Goal: Contribute content

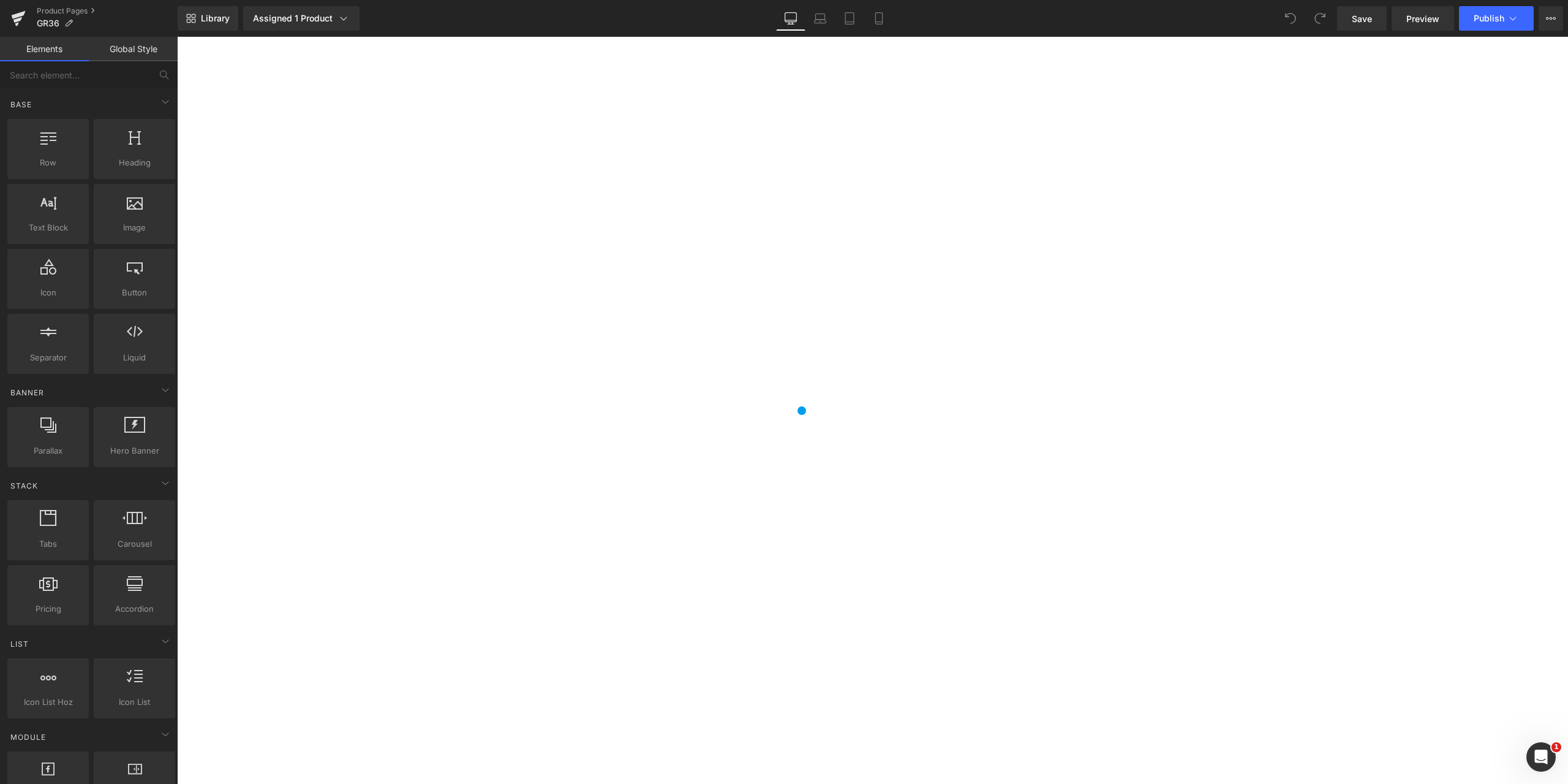
scroll to position [2084, 0]
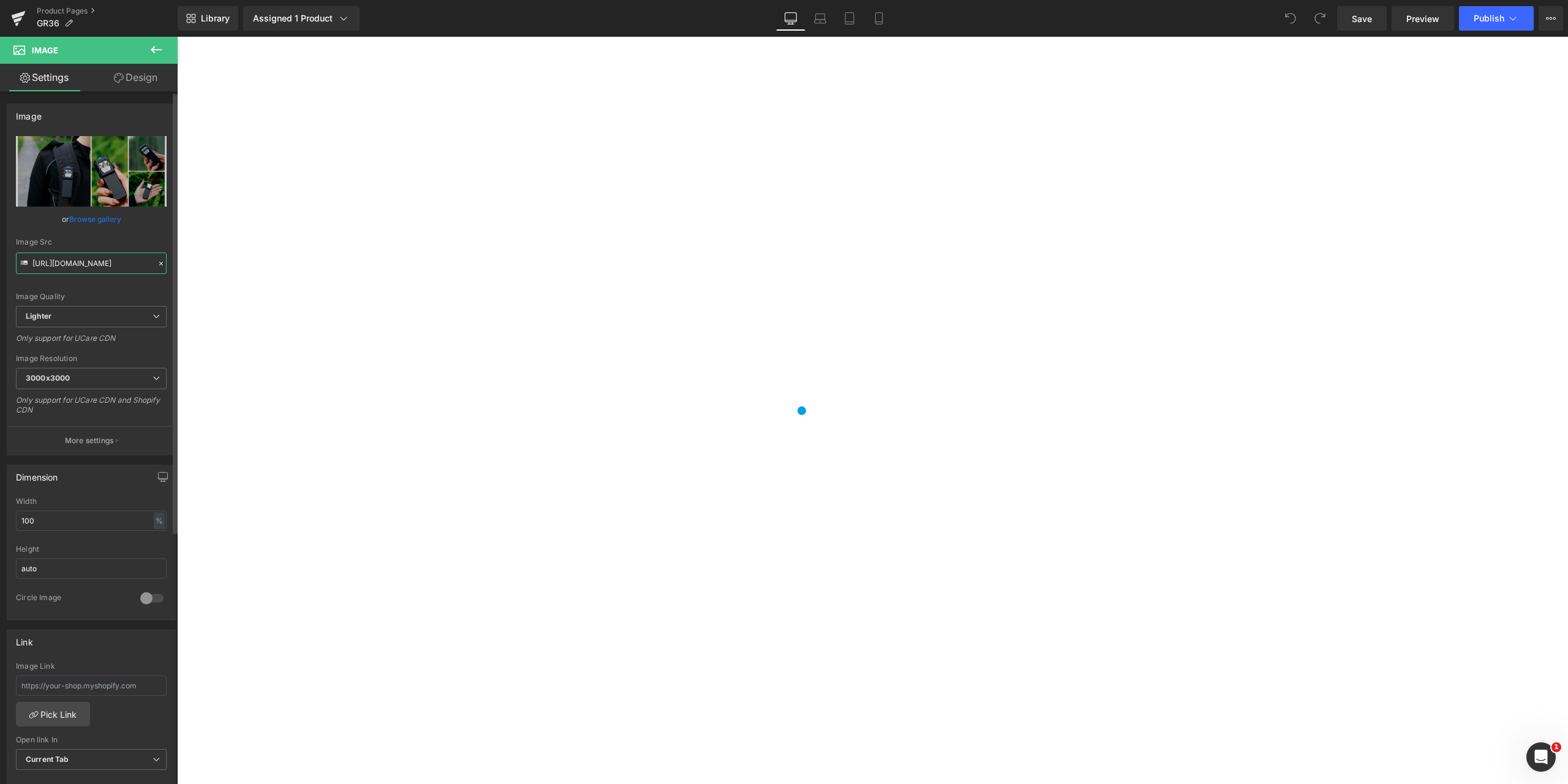
click at [66, 265] on input "[URL][DOMAIN_NAME]" at bounding box center [91, 263] width 150 height 21
drag, startPoint x: 210, startPoint y: 300, endPoint x: 206, endPoint y: 274, distance: 26.3
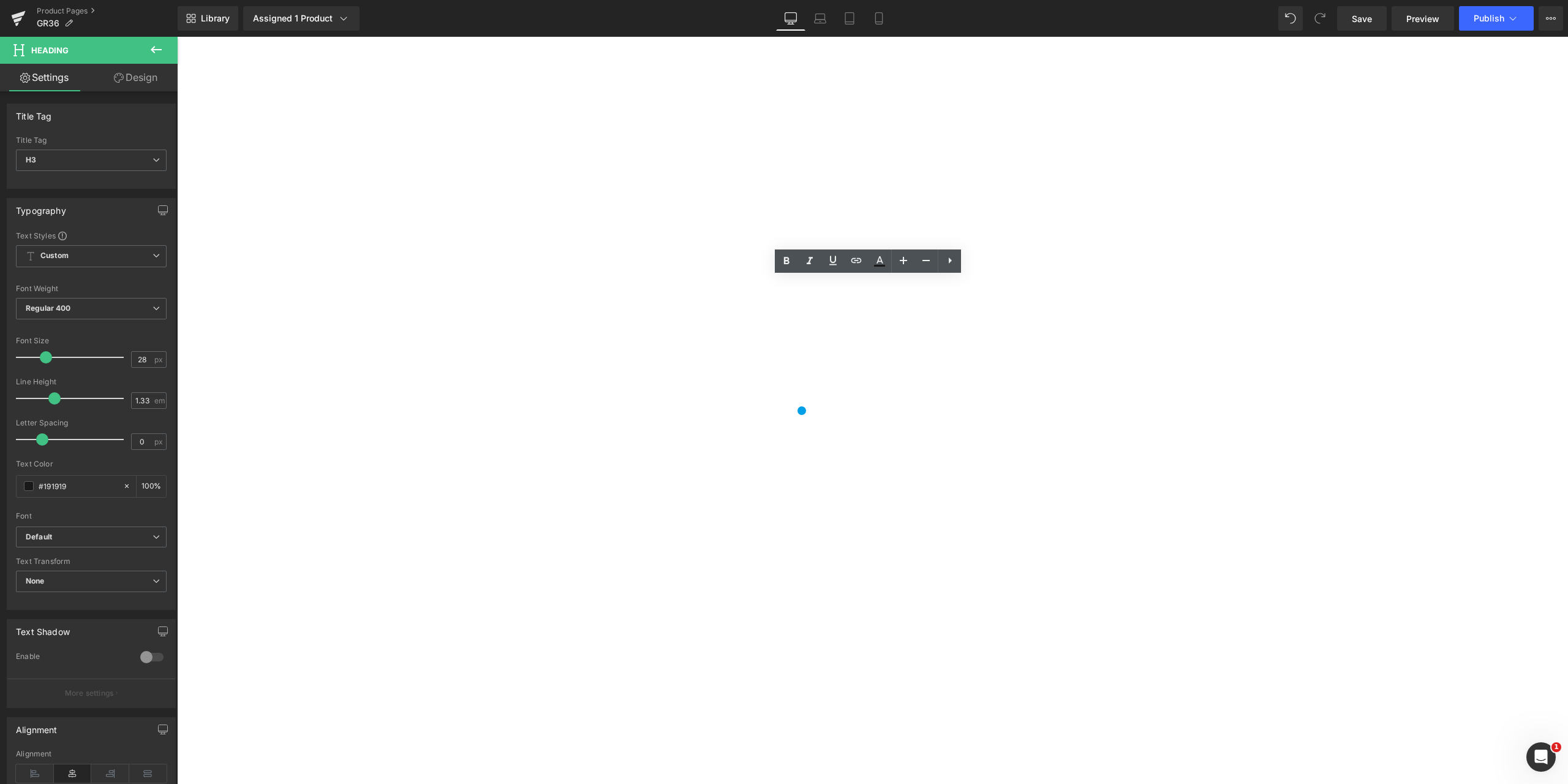
drag, startPoint x: 992, startPoint y: 290, endPoint x: 749, endPoint y: 294, distance: 243.0
copy h3 "🔄 One smooth turn gives you:"
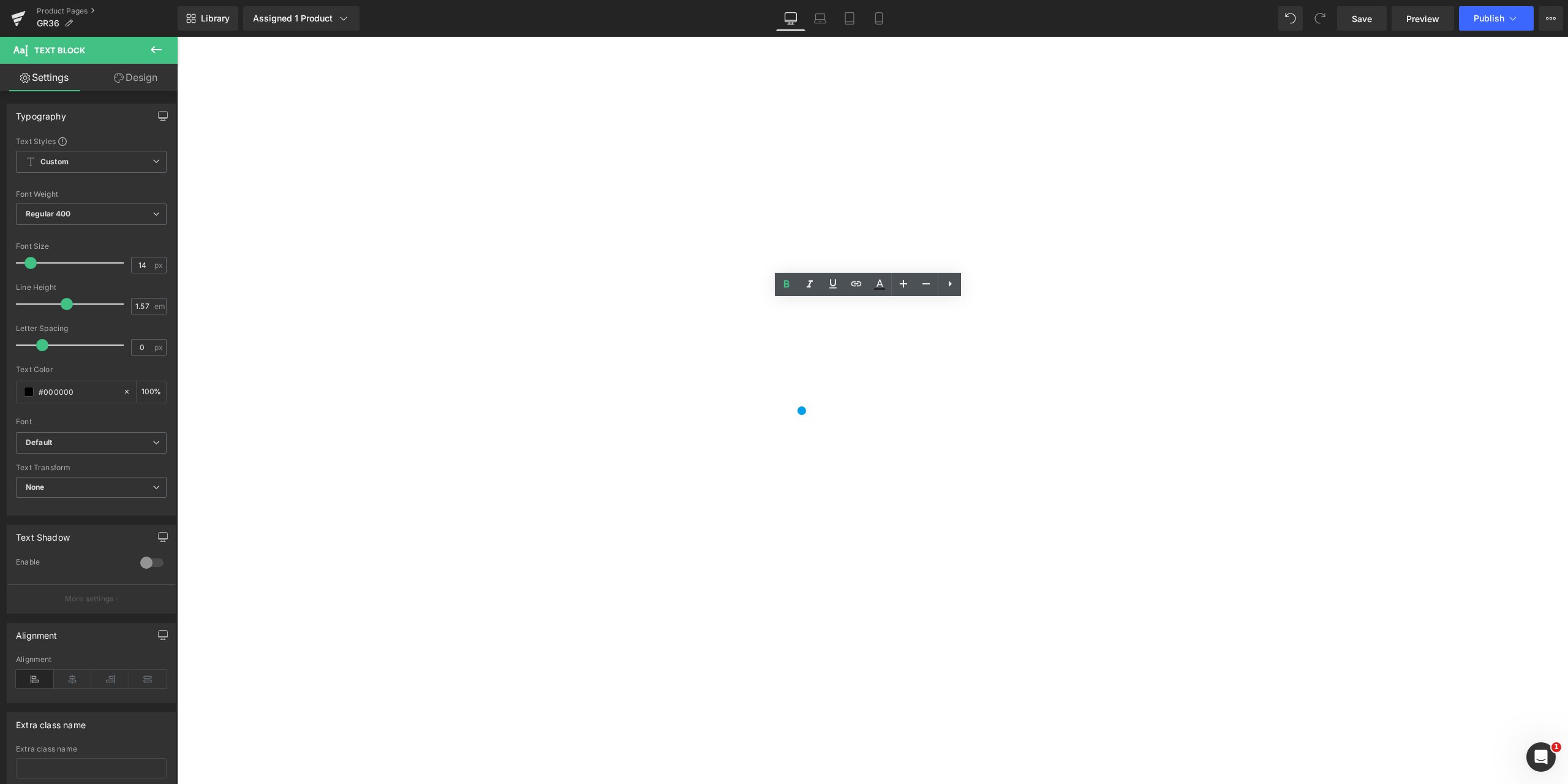
drag, startPoint x: 929, startPoint y: 358, endPoint x: 506, endPoint y: 307, distance: 426.1
drag, startPoint x: 937, startPoint y: 357, endPoint x: 560, endPoint y: 312, distance: 379.7
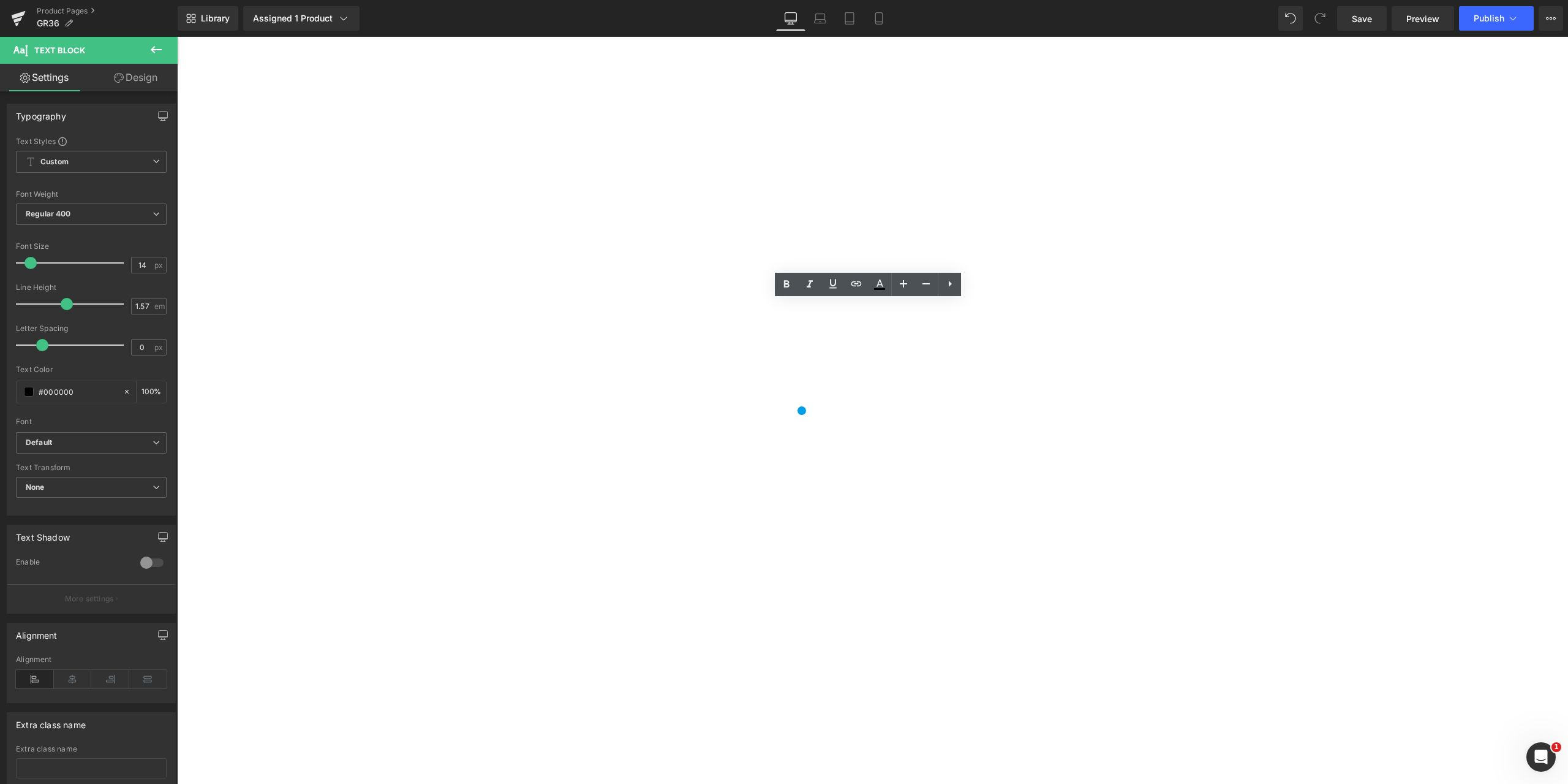
copy p "✅ Moonlight Mode – Gentle light for reading maps or navigating without blinding…"
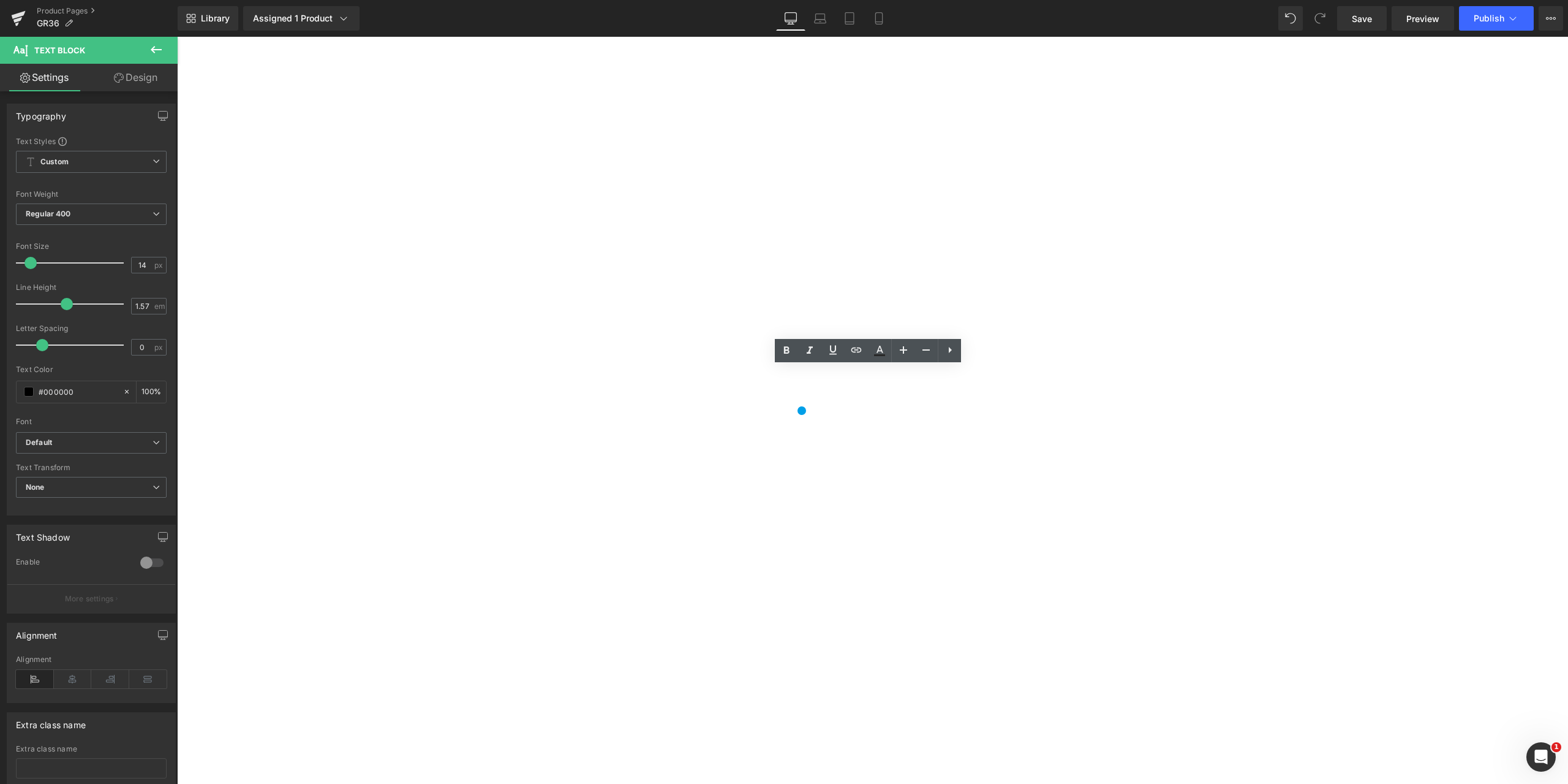
drag, startPoint x: 854, startPoint y: 373, endPoint x: 542, endPoint y: 374, distance: 312.0
copy span "Whether you’re outdoors, at work, or at home—you’re covered."
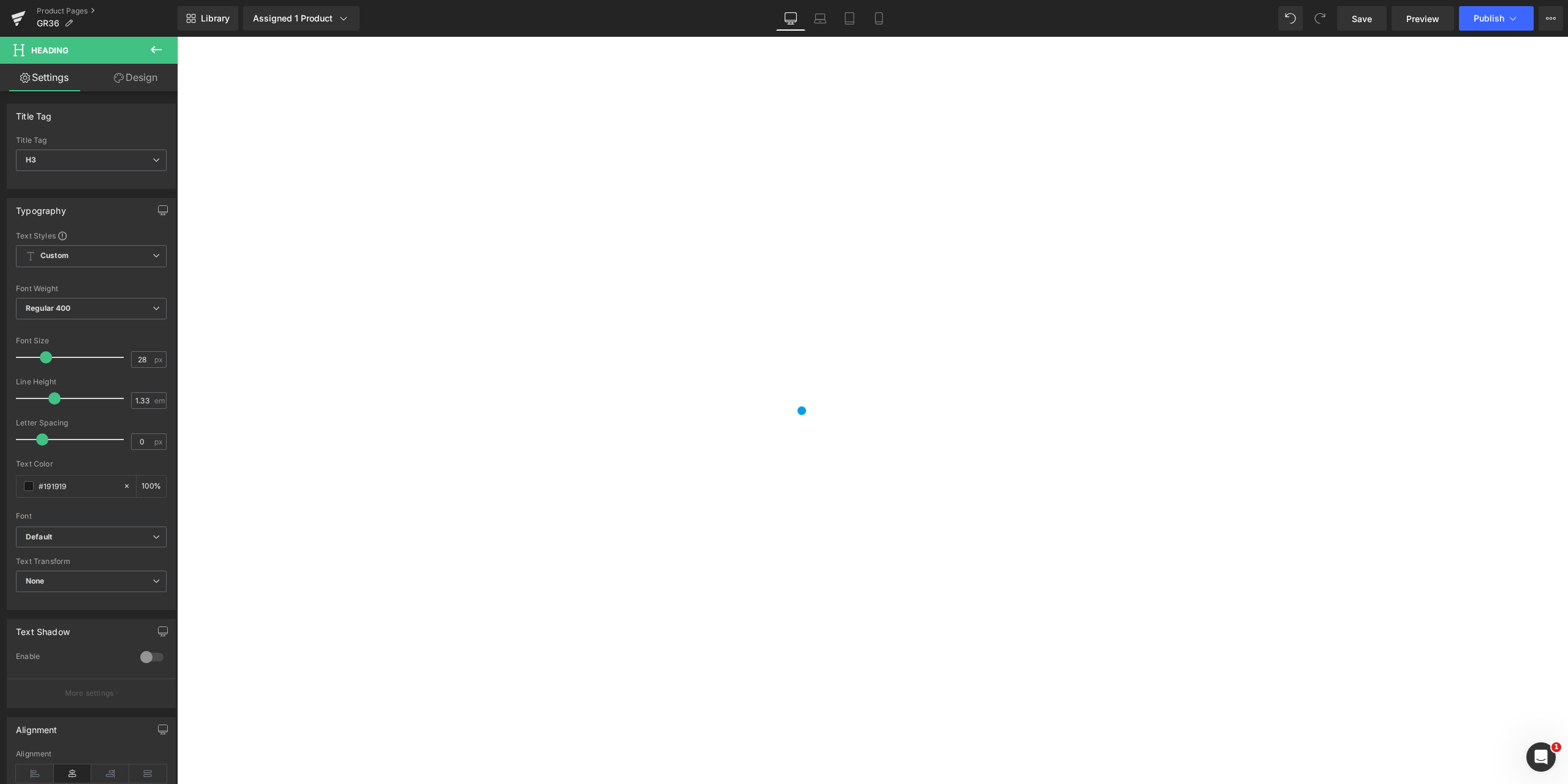
drag, startPoint x: 801, startPoint y: 394, endPoint x: 941, endPoint y: 399, distance: 140.1
copy h3 "Product Descrption"
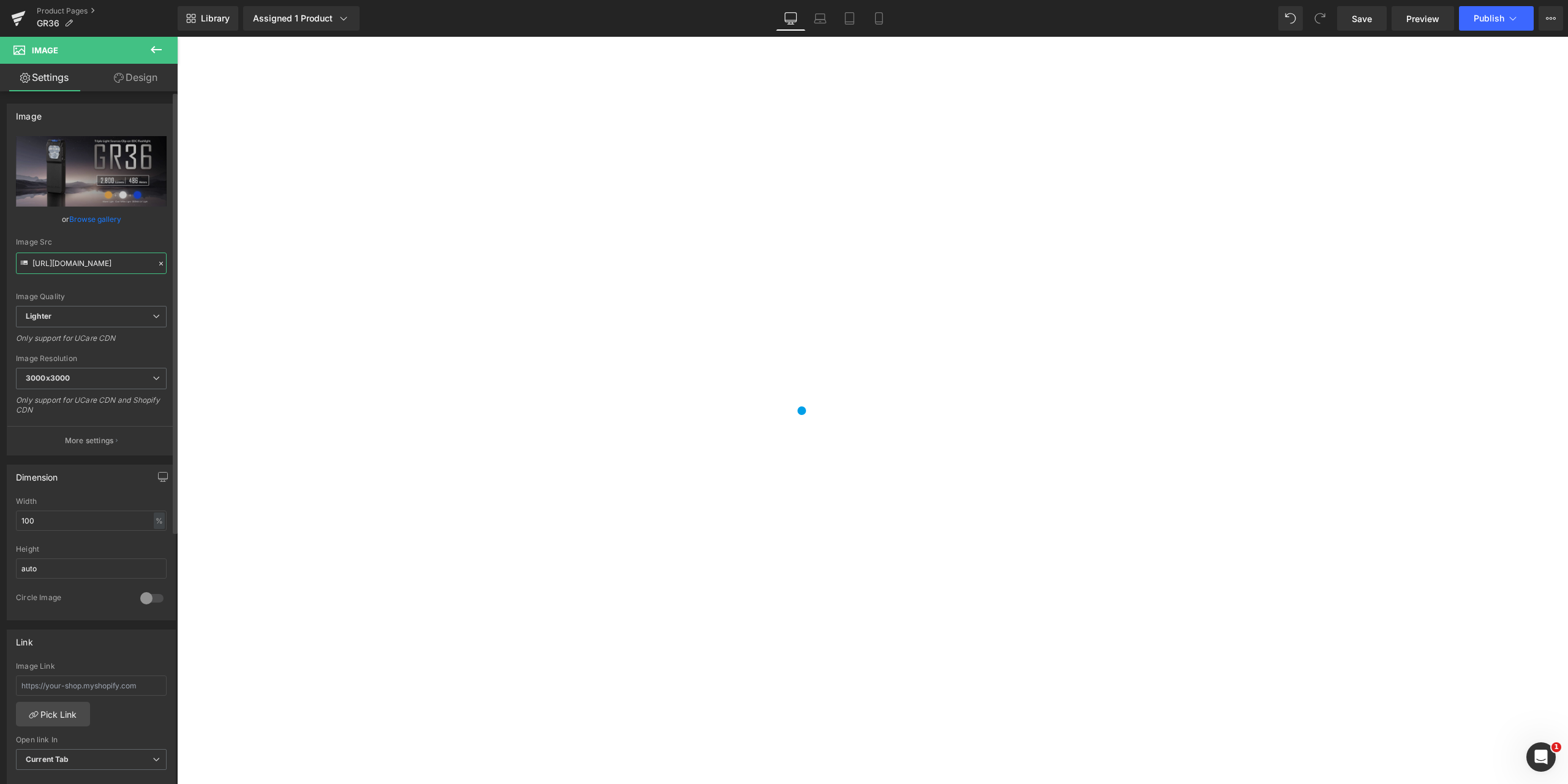
click at [66, 268] on input "[URL][DOMAIN_NAME]" at bounding box center [91, 263] width 150 height 21
drag, startPoint x: 211, startPoint y: 301, endPoint x: 216, endPoint y: 284, distance: 17.7
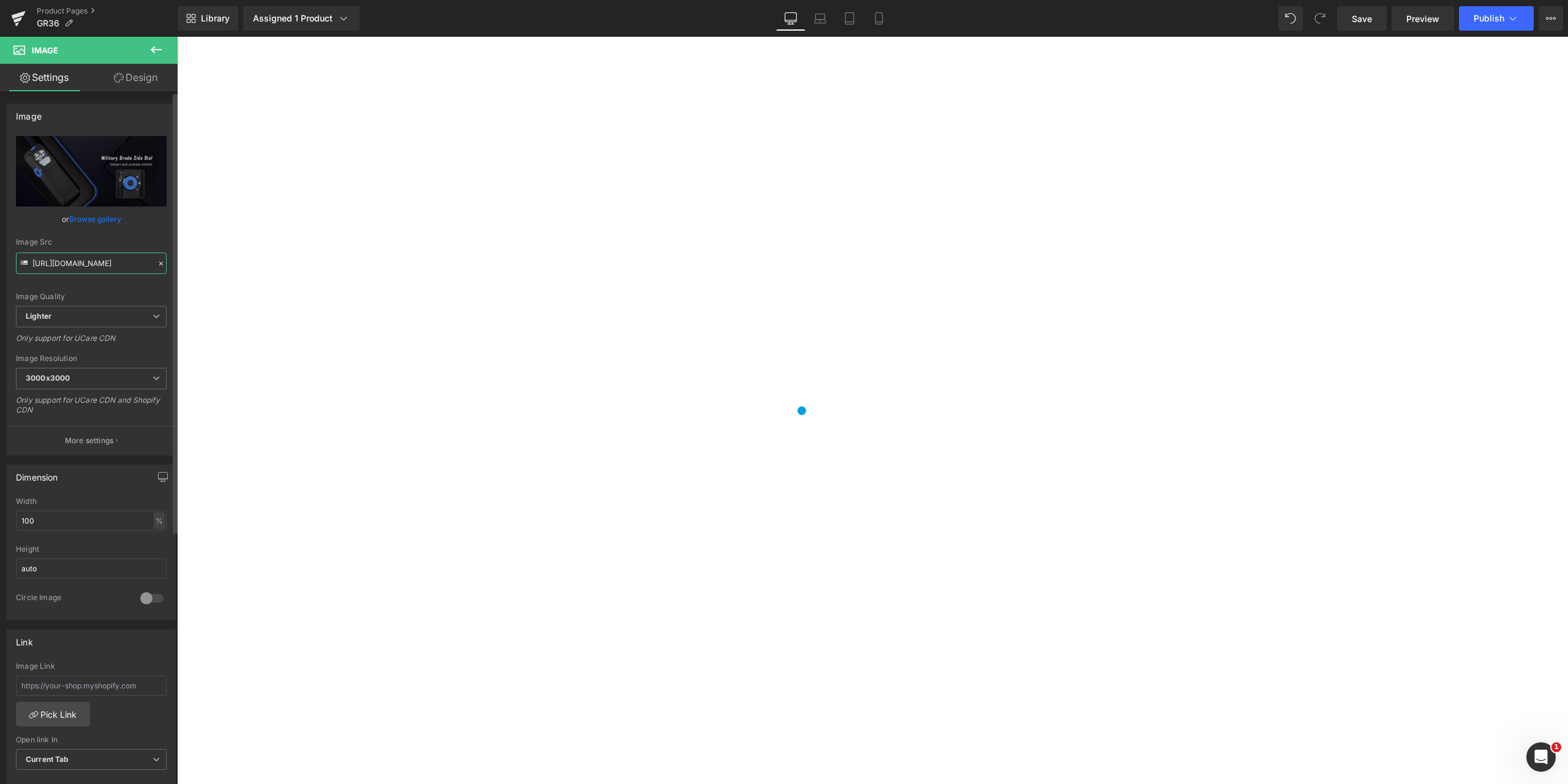
click at [56, 265] on input "[URL][DOMAIN_NAME]" at bounding box center [91, 263] width 150 height 21
drag, startPoint x: 209, startPoint y: 302, endPoint x: 206, endPoint y: 271, distance: 31.1
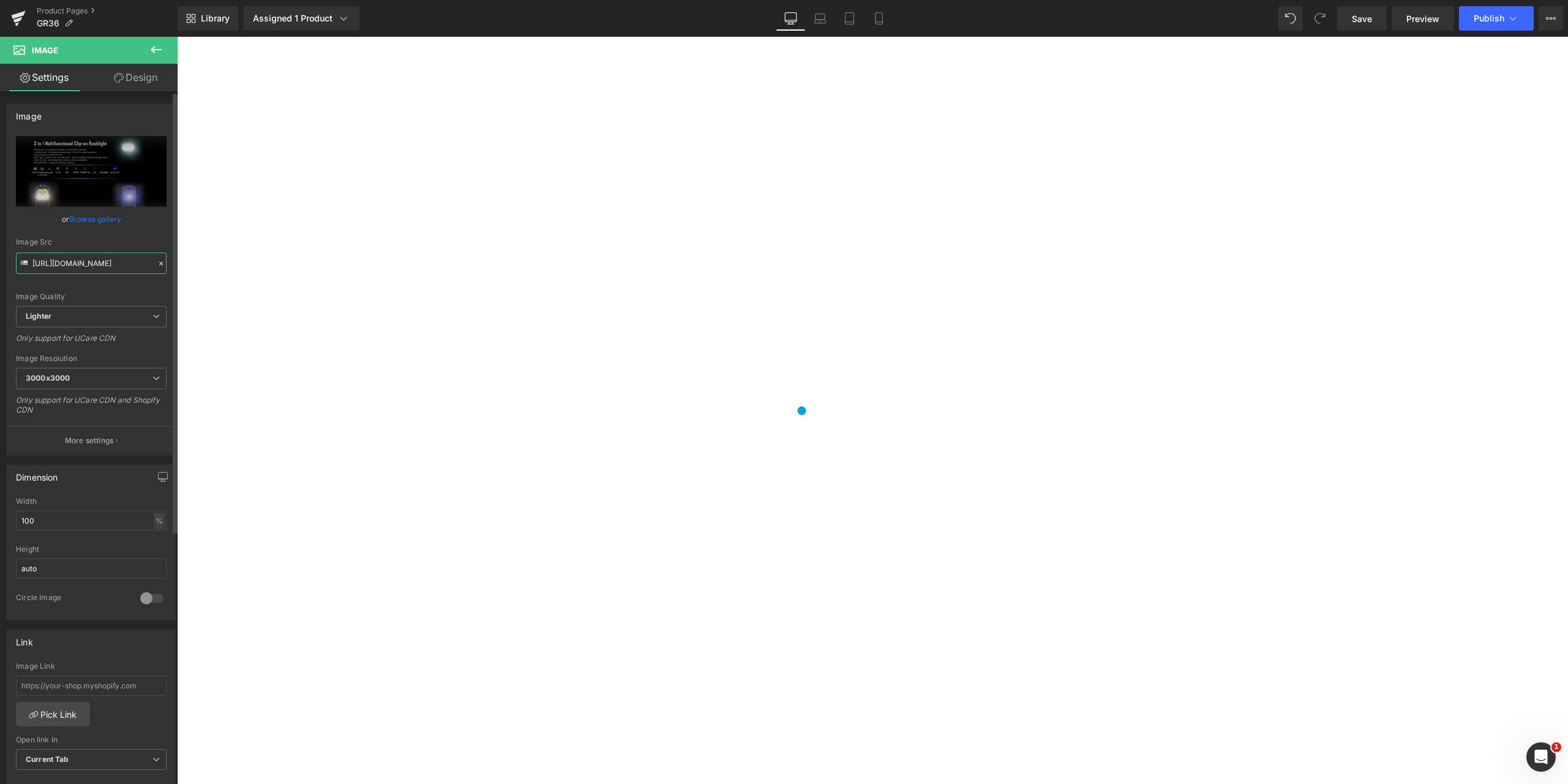
click at [88, 265] on input "[URL][DOMAIN_NAME]" at bounding box center [91, 263] width 150 height 21
drag, startPoint x: 209, startPoint y: 299, endPoint x: 187, endPoint y: 271, distance: 35.6
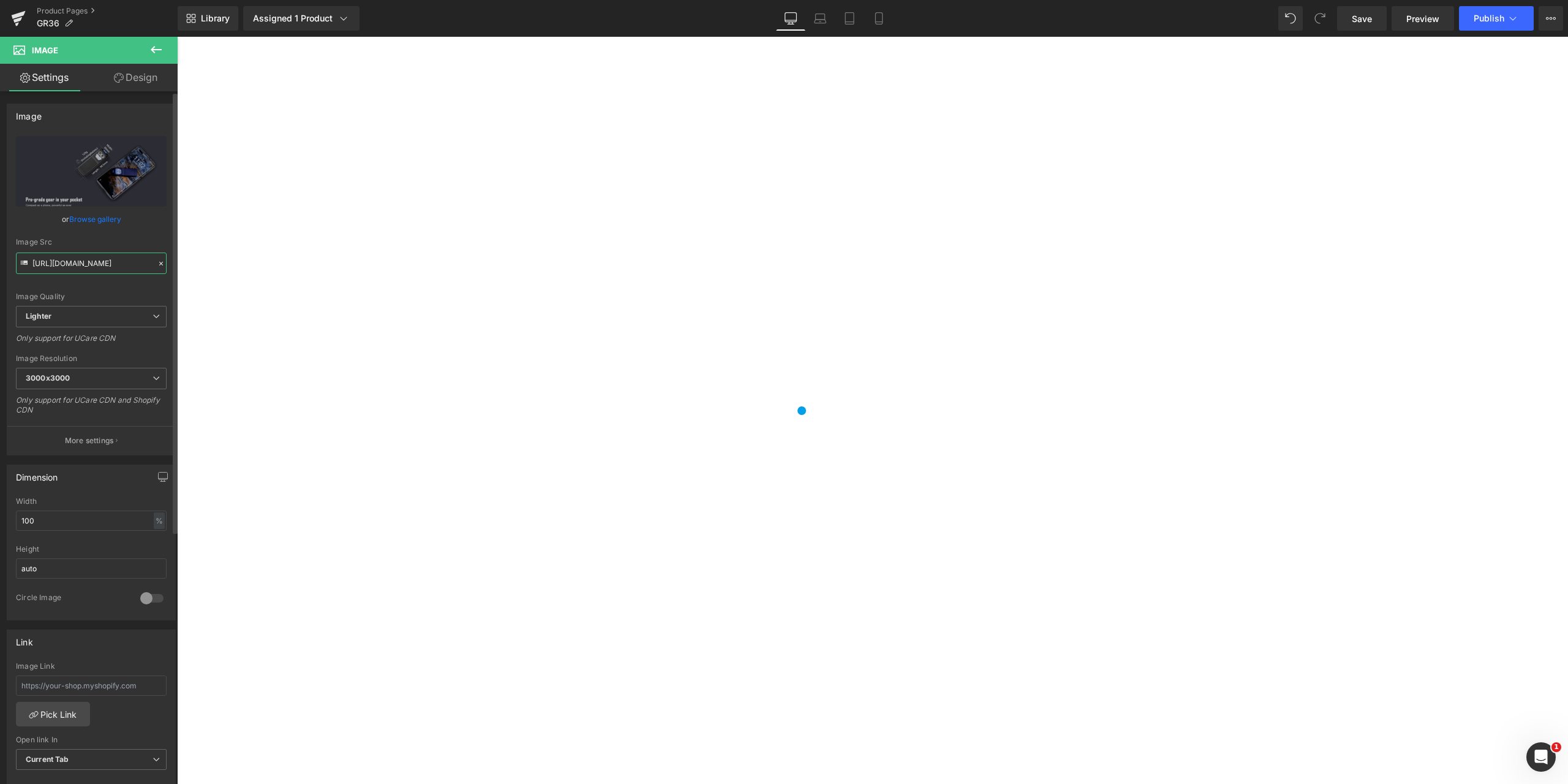
click at [34, 262] on input "[URL][DOMAIN_NAME]" at bounding box center [91, 263] width 150 height 21
drag, startPoint x: 212, startPoint y: 299, endPoint x: 251, endPoint y: 271, distance: 48.0
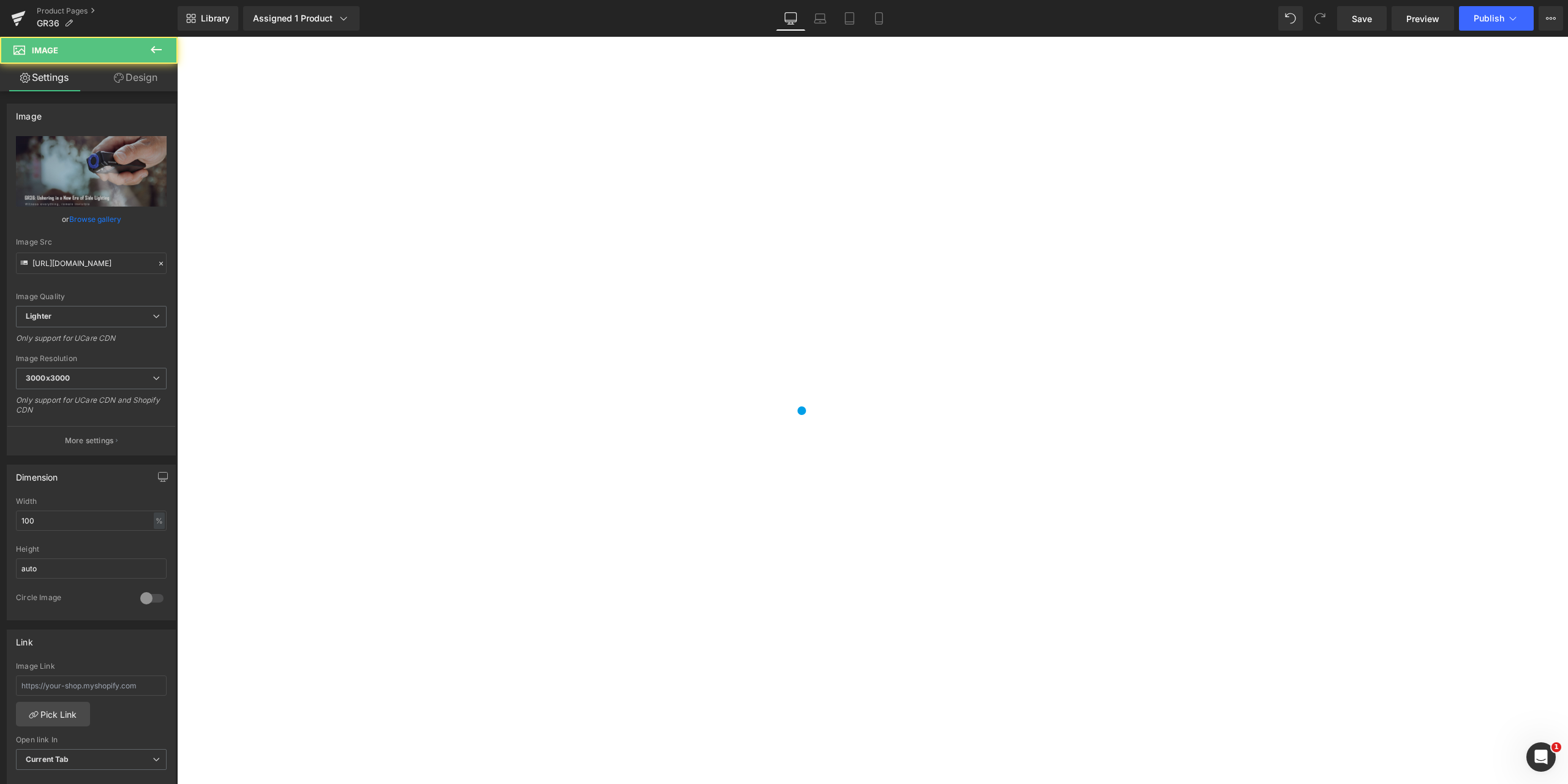
click at [34, 262] on input "[URL][DOMAIN_NAME]" at bounding box center [91, 263] width 150 height 21
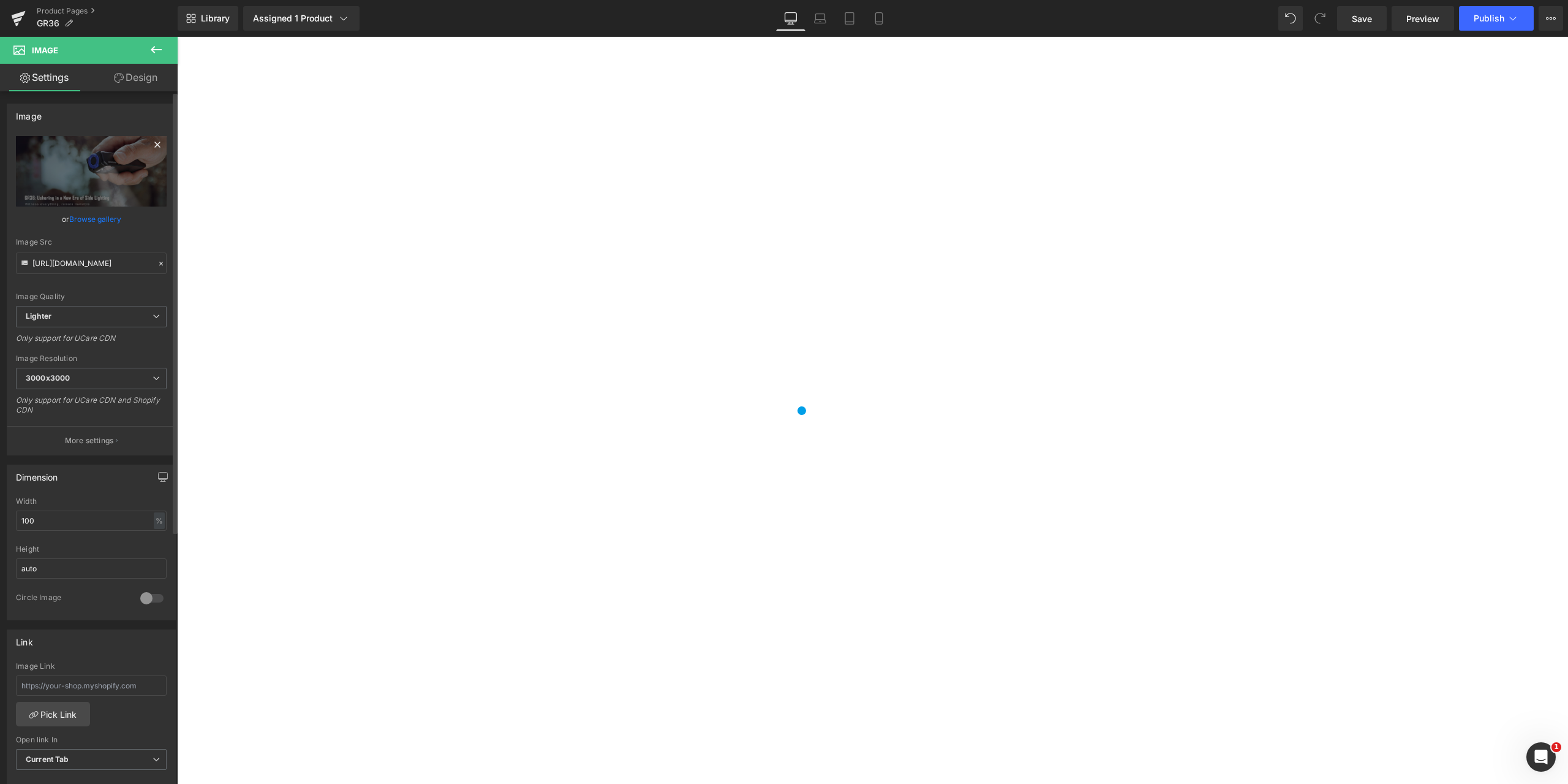
click at [150, 144] on icon at bounding box center [157, 144] width 14 height 14
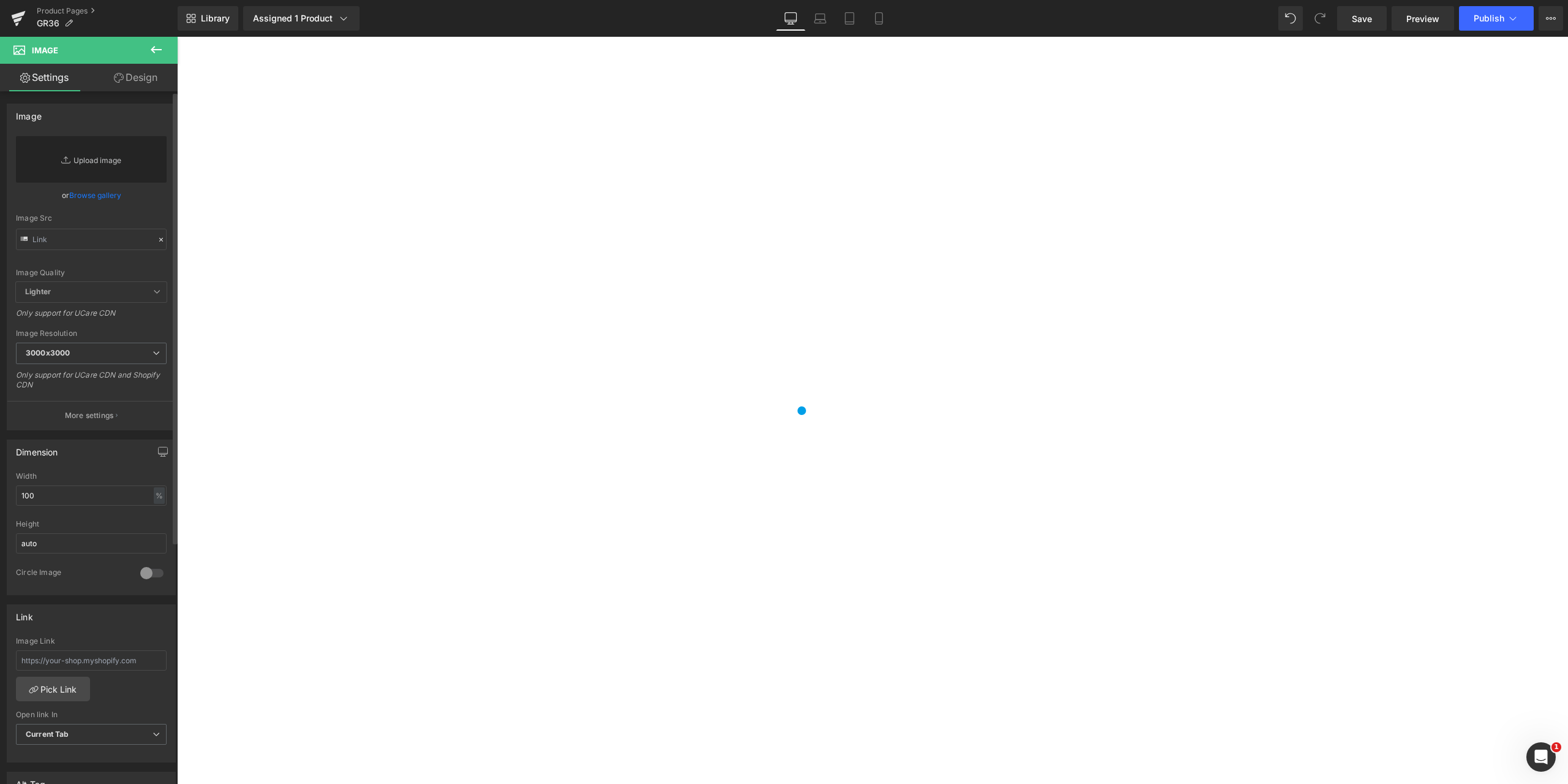
click at [97, 160] on link "Replace Image" at bounding box center [91, 160] width 150 height 47
type input "C:\fakepath\GR36-6.webp"
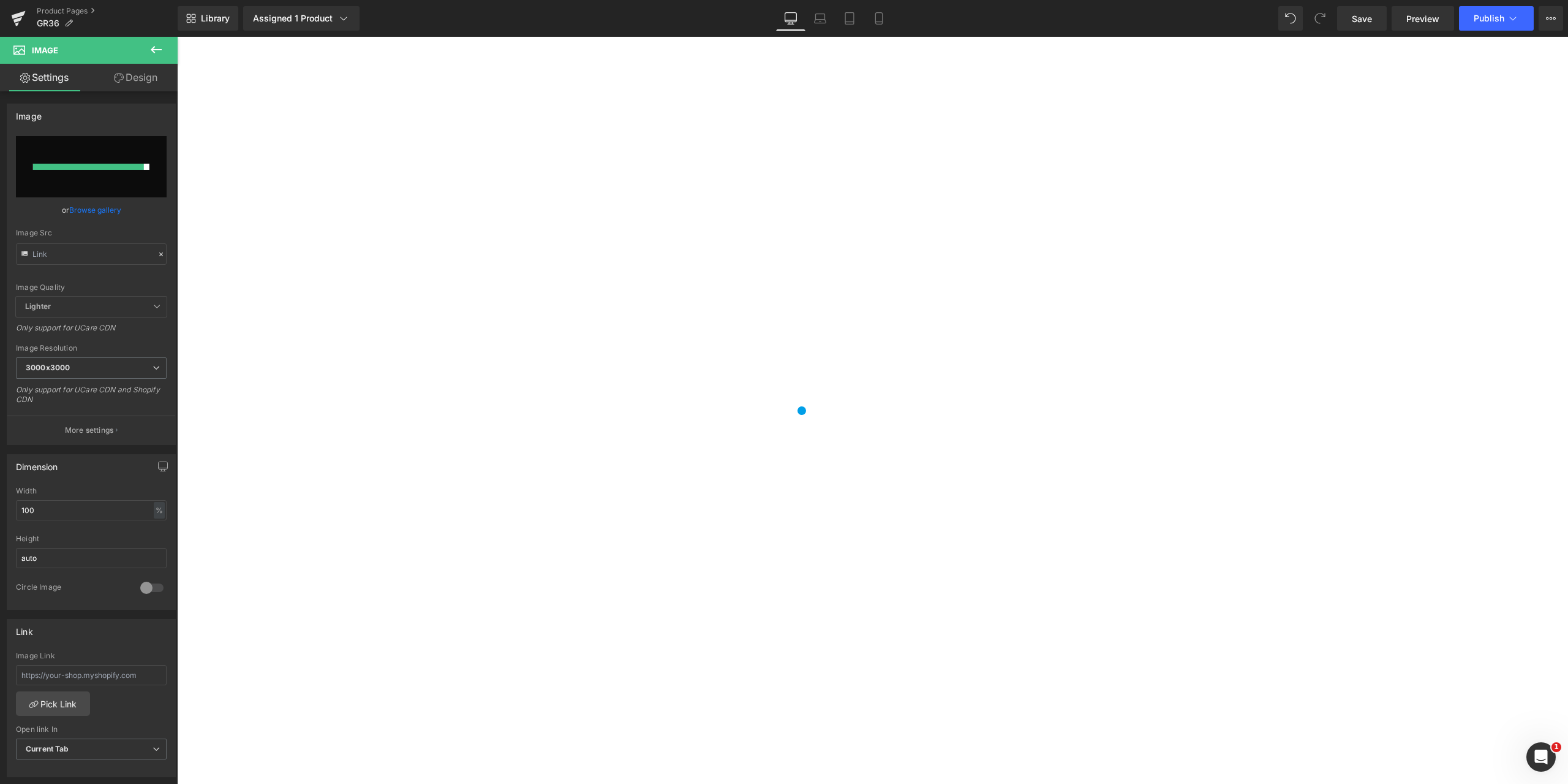
type input "[URL][DOMAIN_NAME]"
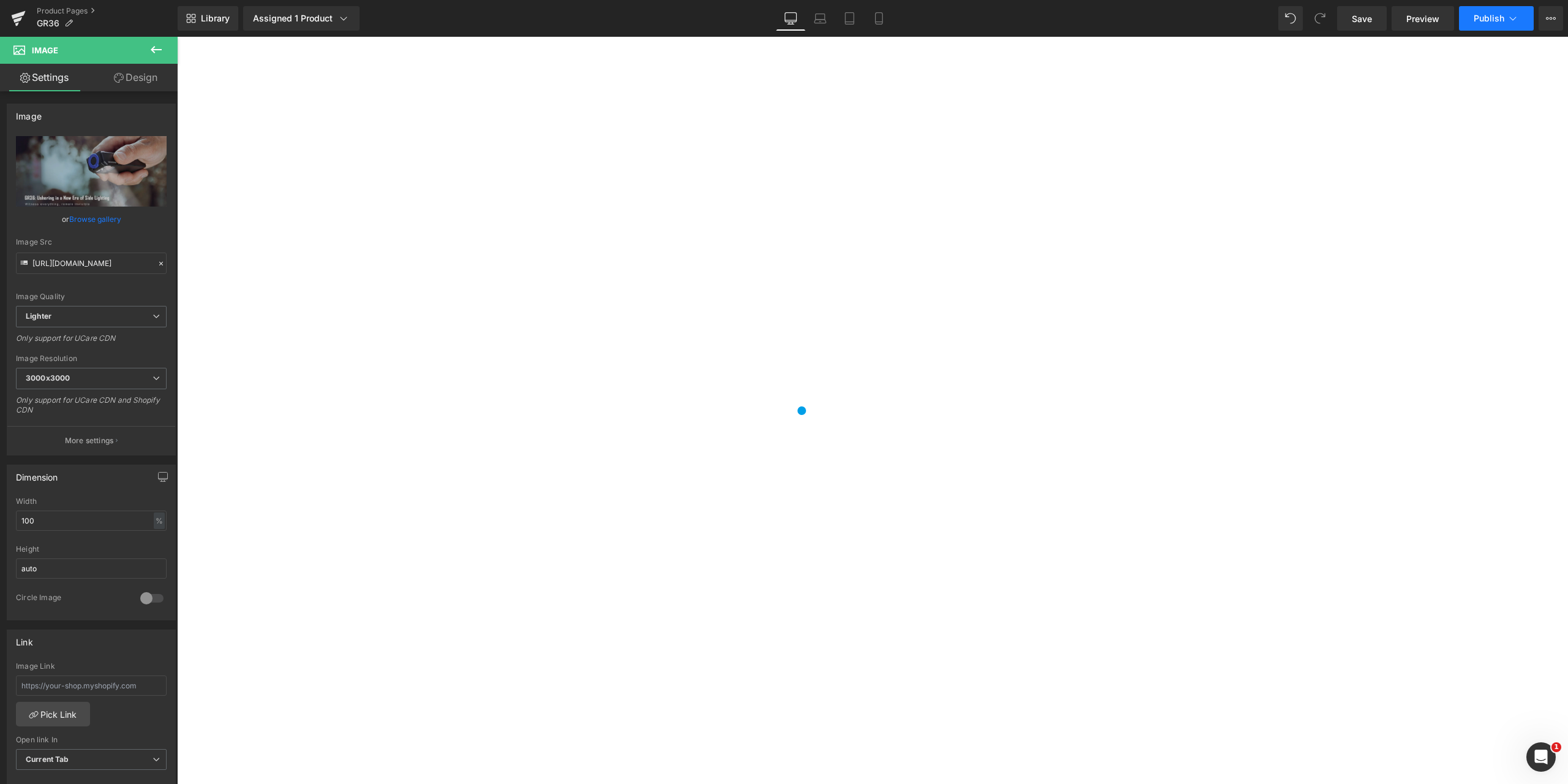
click at [1500, 20] on span "Publish" at bounding box center [1489, 18] width 31 height 10
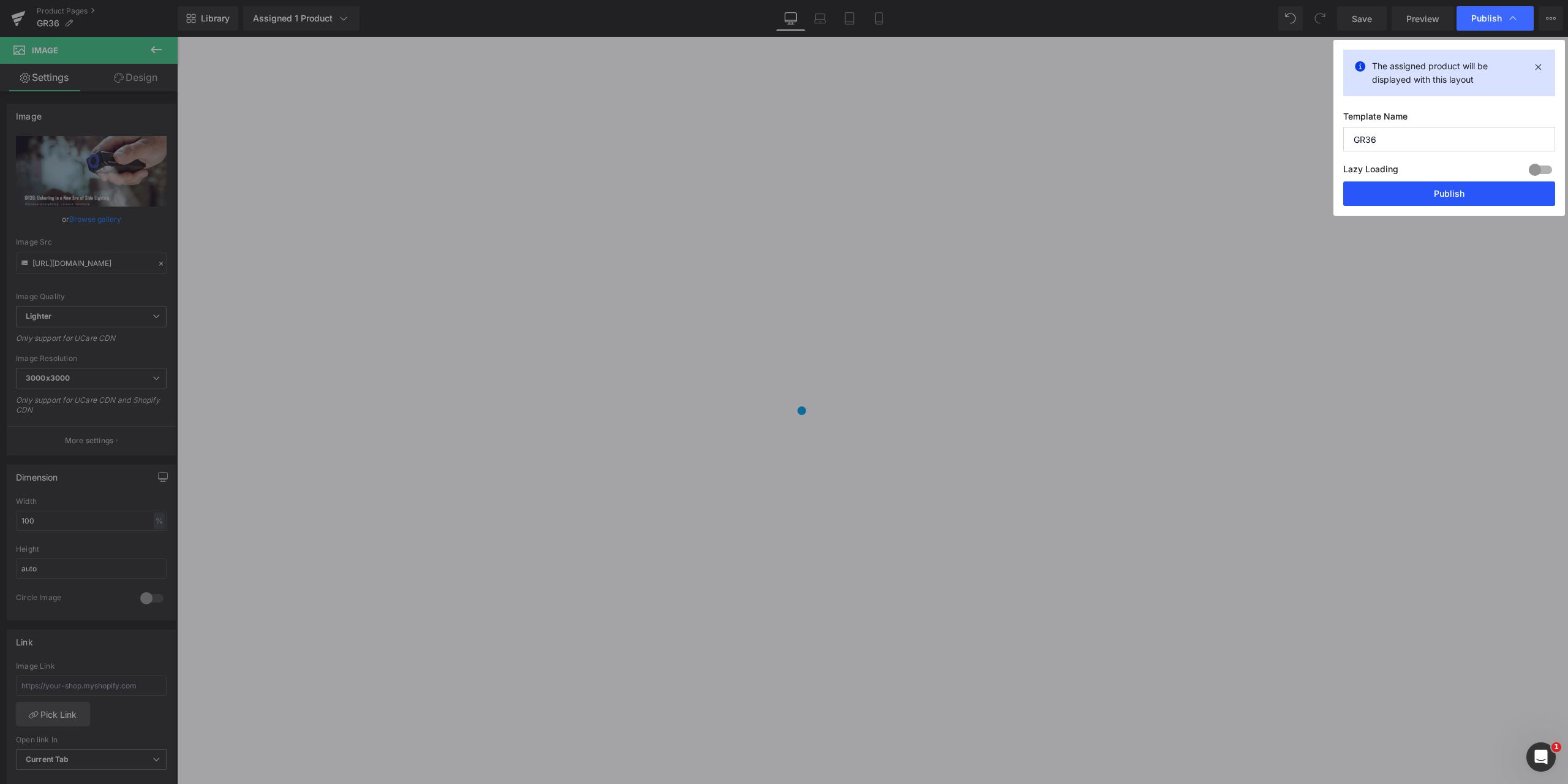
click at [1439, 195] on button "Publish" at bounding box center [1449, 194] width 212 height 24
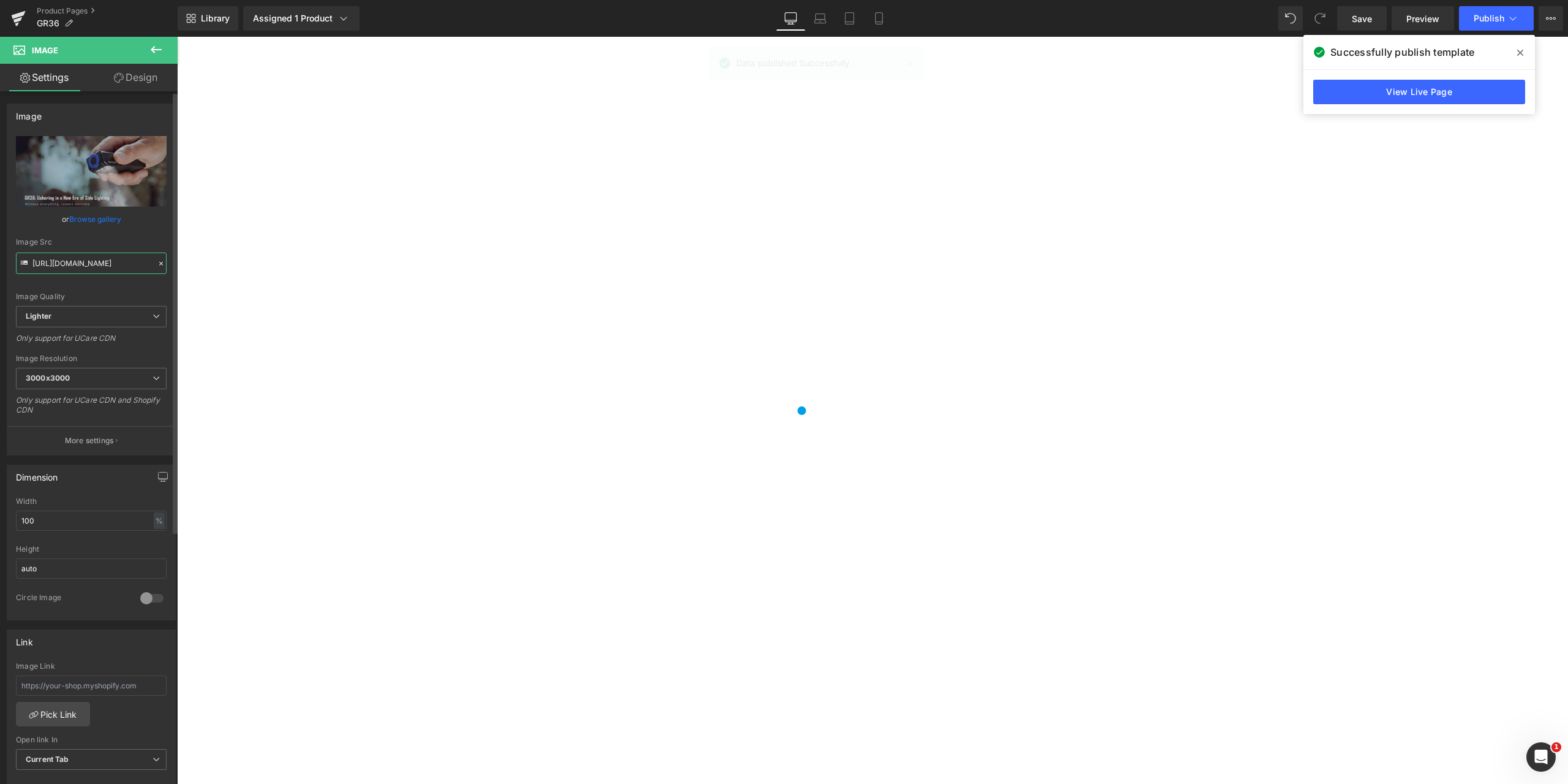
click at [80, 264] on input "[URL][DOMAIN_NAME]" at bounding box center [91, 263] width 150 height 21
drag, startPoint x: 209, startPoint y: 302, endPoint x: 244, endPoint y: 275, distance: 44.2
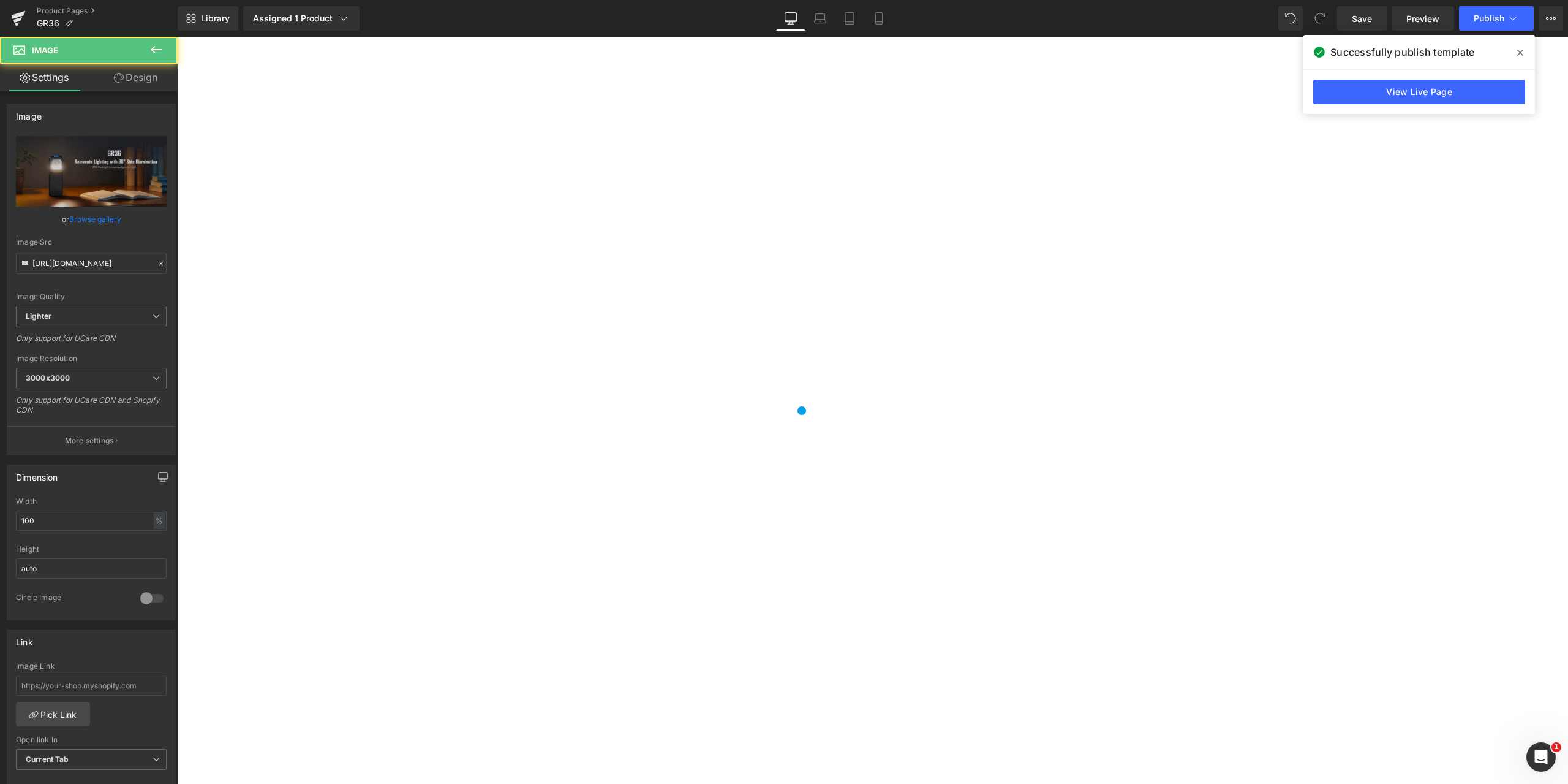
click at [32, 264] on input "[URL][DOMAIN_NAME]" at bounding box center [91, 263] width 150 height 21
drag, startPoint x: 209, startPoint y: 300, endPoint x: 180, endPoint y: 265, distance: 45.5
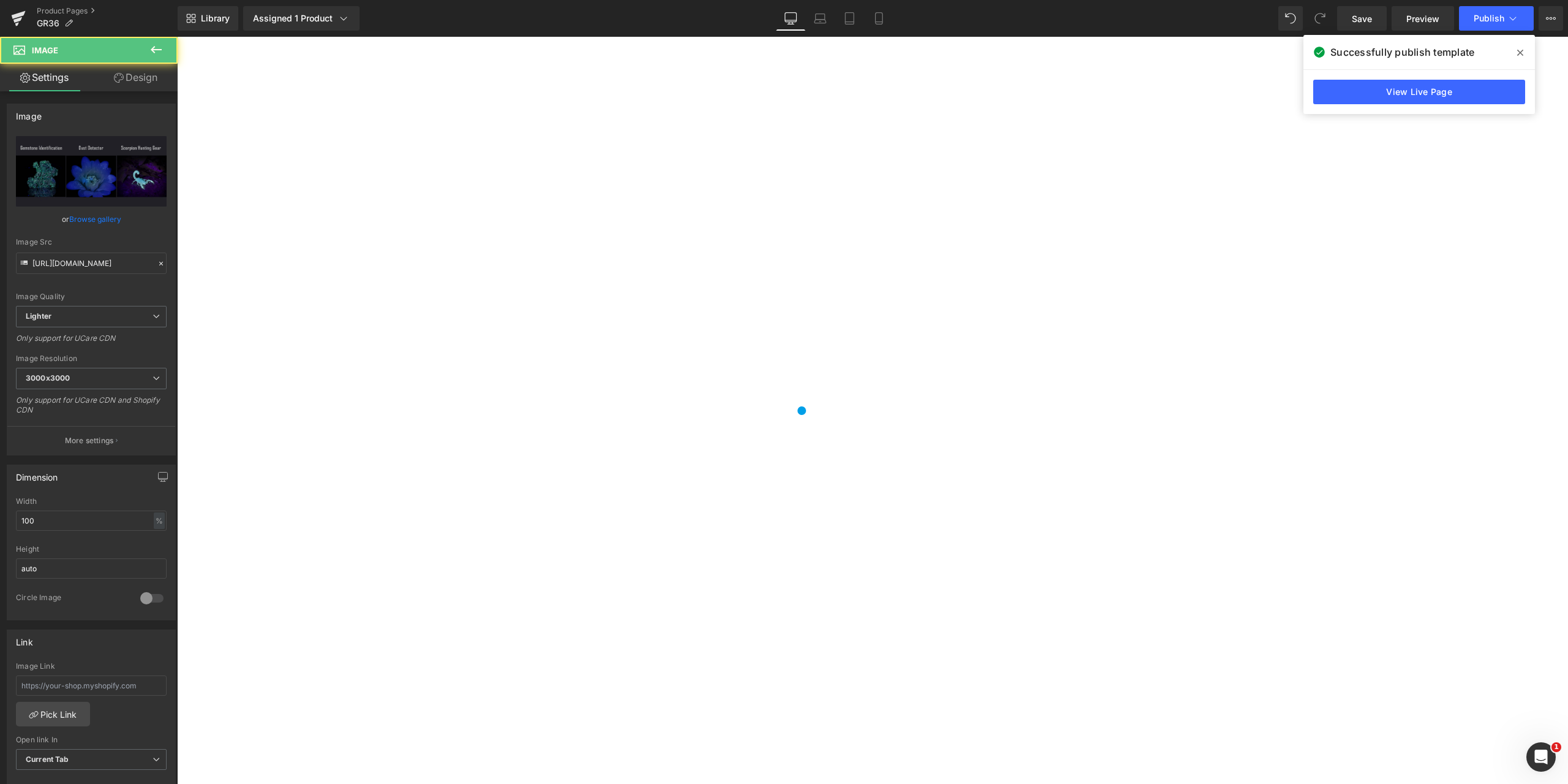
click at [36, 262] on input "[URL][DOMAIN_NAME]" at bounding box center [91, 263] width 150 height 21
drag, startPoint x: 211, startPoint y: 299, endPoint x: 225, endPoint y: 272, distance: 30.4
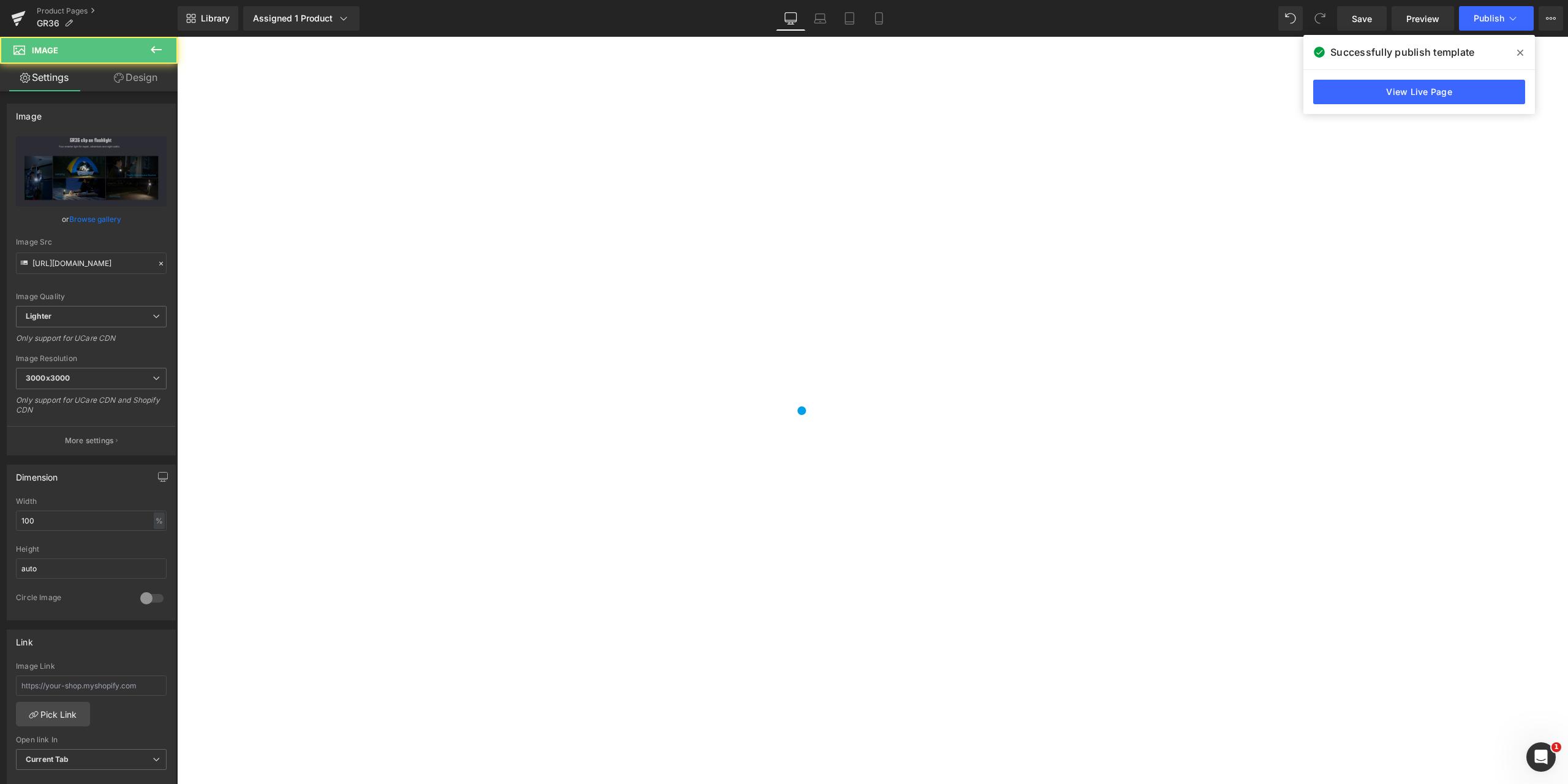
click at [32, 262] on input "[URL][DOMAIN_NAME]" at bounding box center [91, 263] width 150 height 21
drag, startPoint x: 209, startPoint y: 299, endPoint x: 197, endPoint y: 273, distance: 28.6
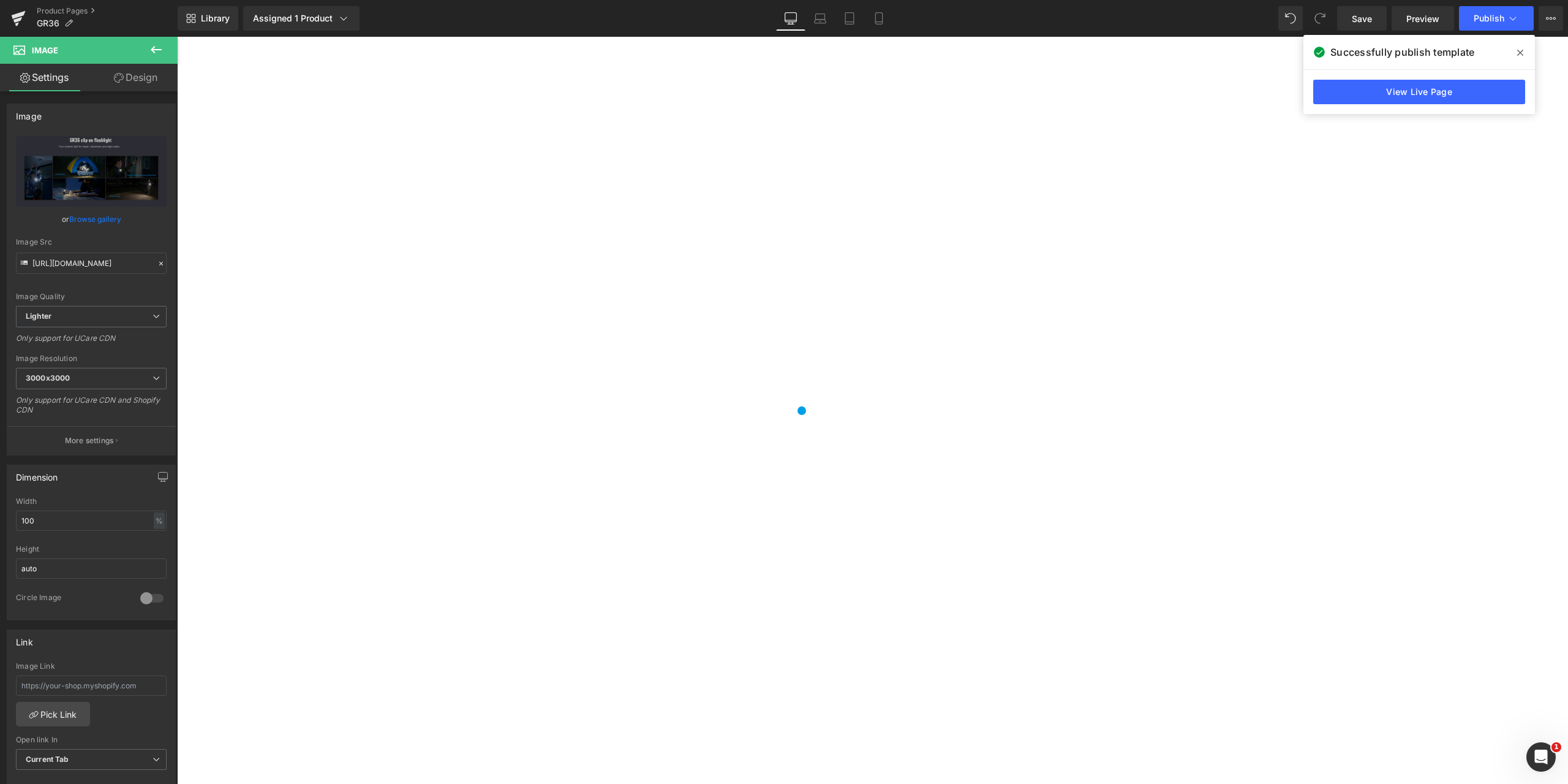
click at [153, 146] on icon at bounding box center [157, 144] width 14 height 14
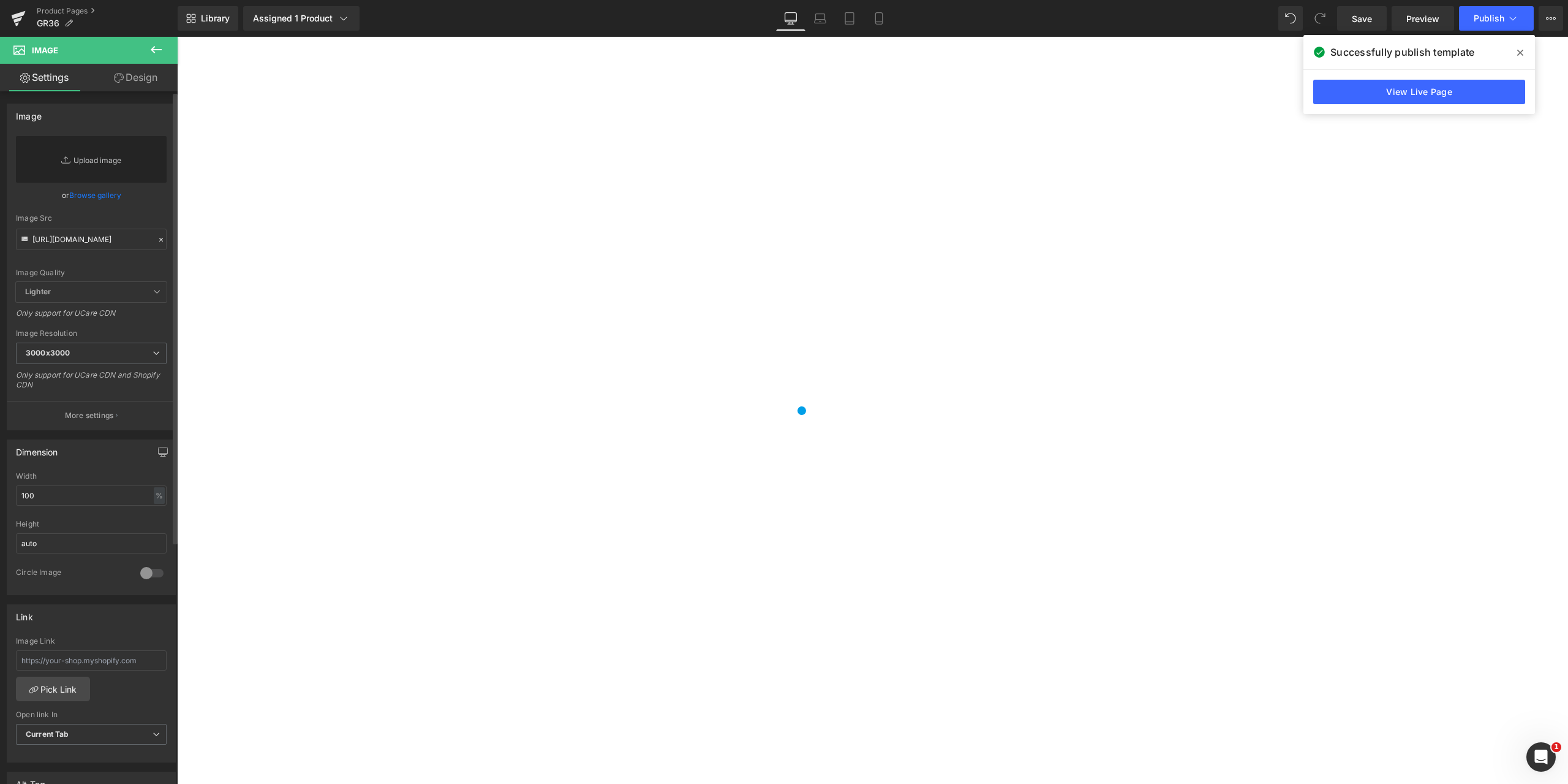
click at [80, 159] on link "Replace Image" at bounding box center [91, 160] width 150 height 47
type input "C:\fakepath\GR36-10.webp"
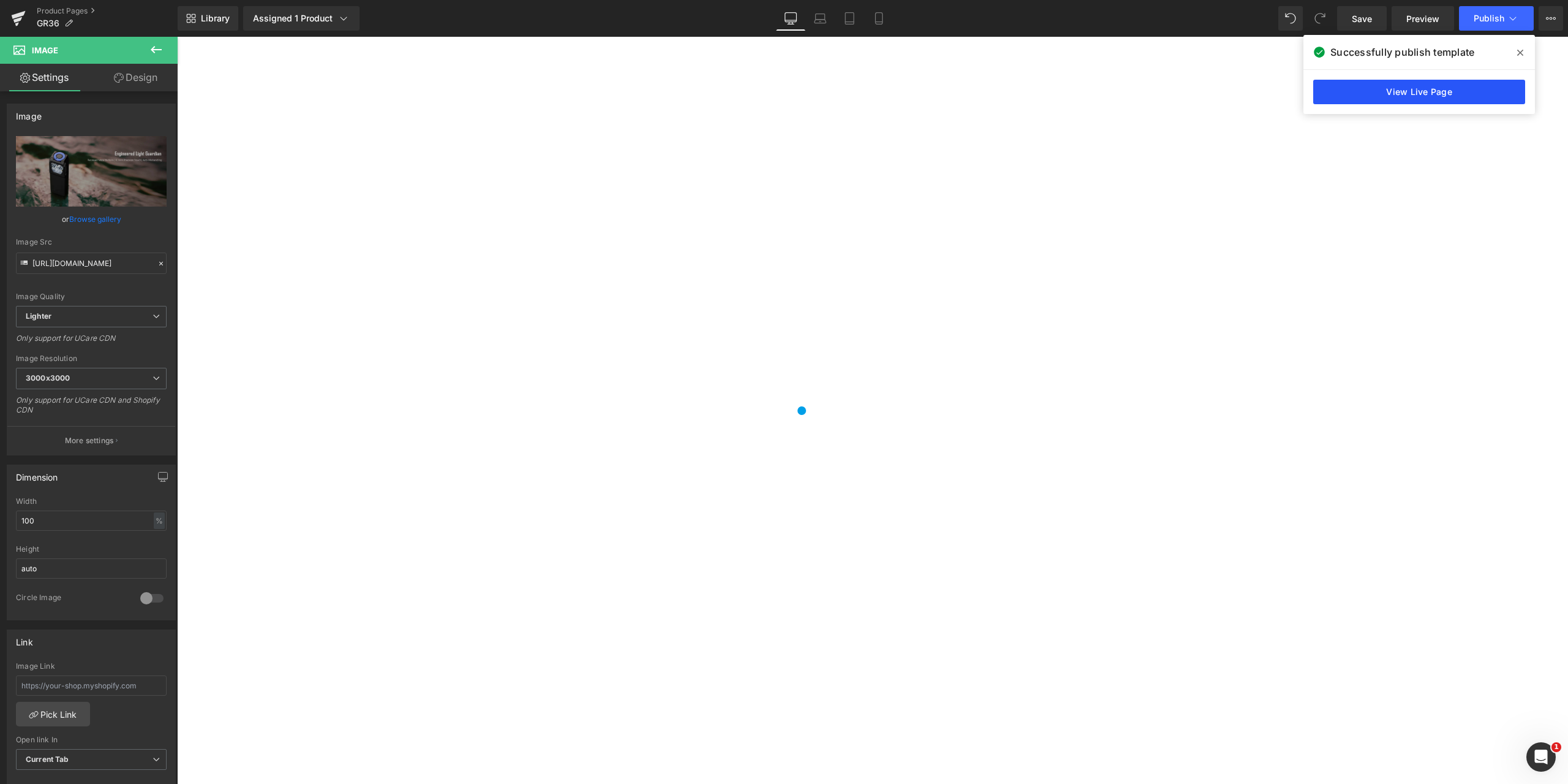
click at [1449, 91] on link "View Live Page" at bounding box center [1419, 91] width 212 height 24
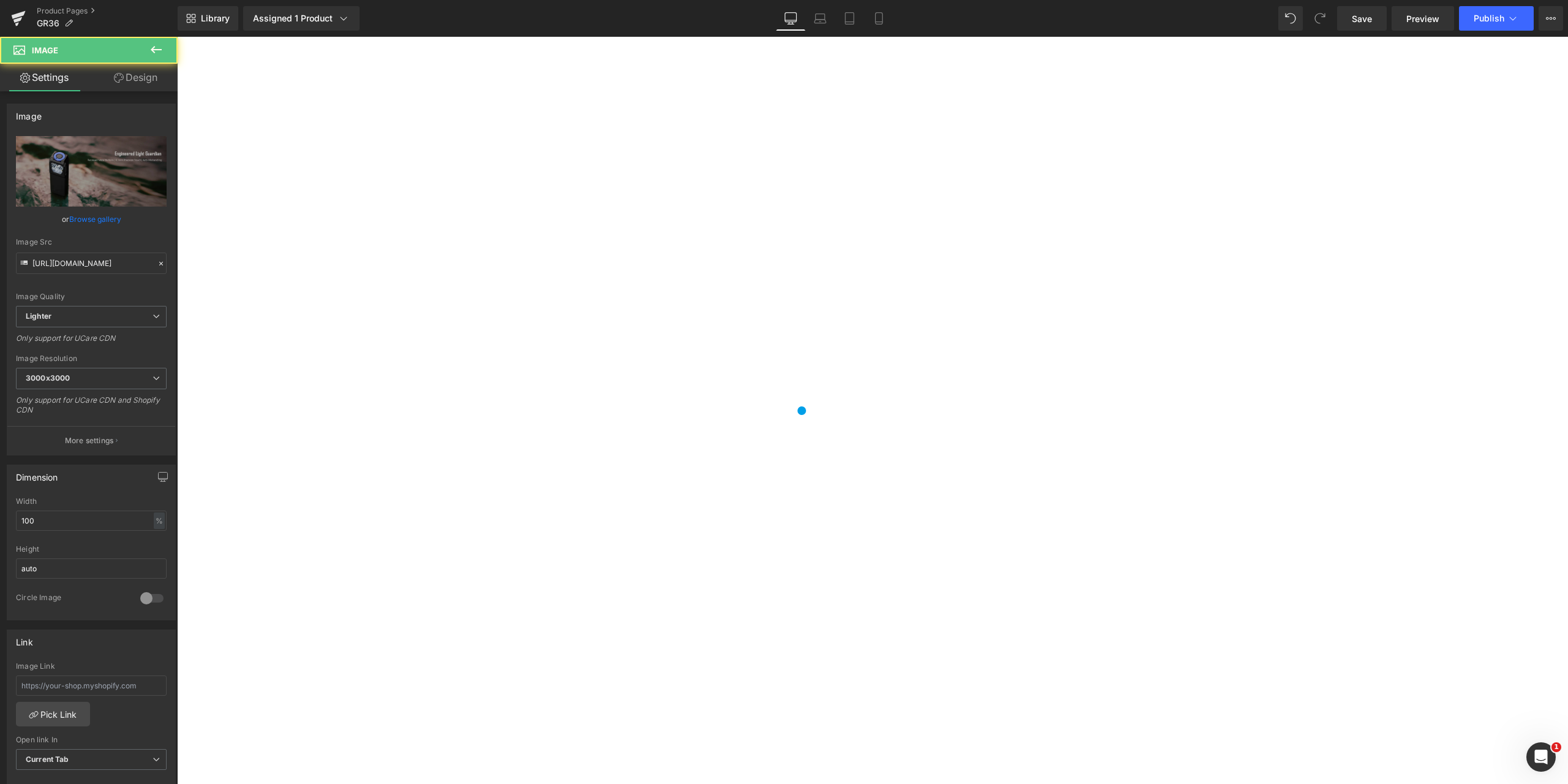
click at [1512, 17] on icon at bounding box center [1513, 18] width 12 height 12
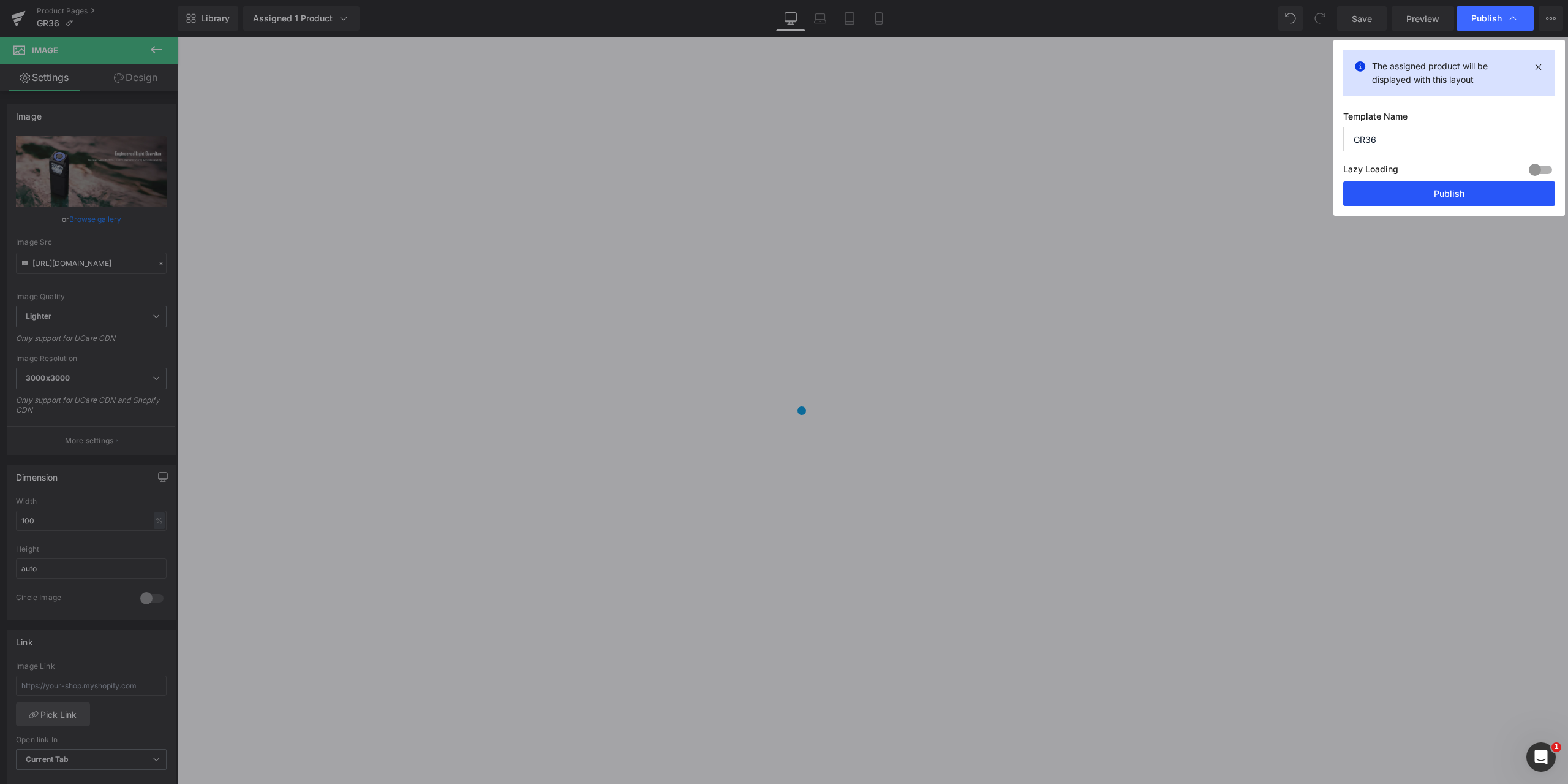
drag, startPoint x: 1436, startPoint y: 191, endPoint x: 668, endPoint y: 129, distance: 770.5
click at [1436, 191] on button "Publish" at bounding box center [1449, 194] width 212 height 24
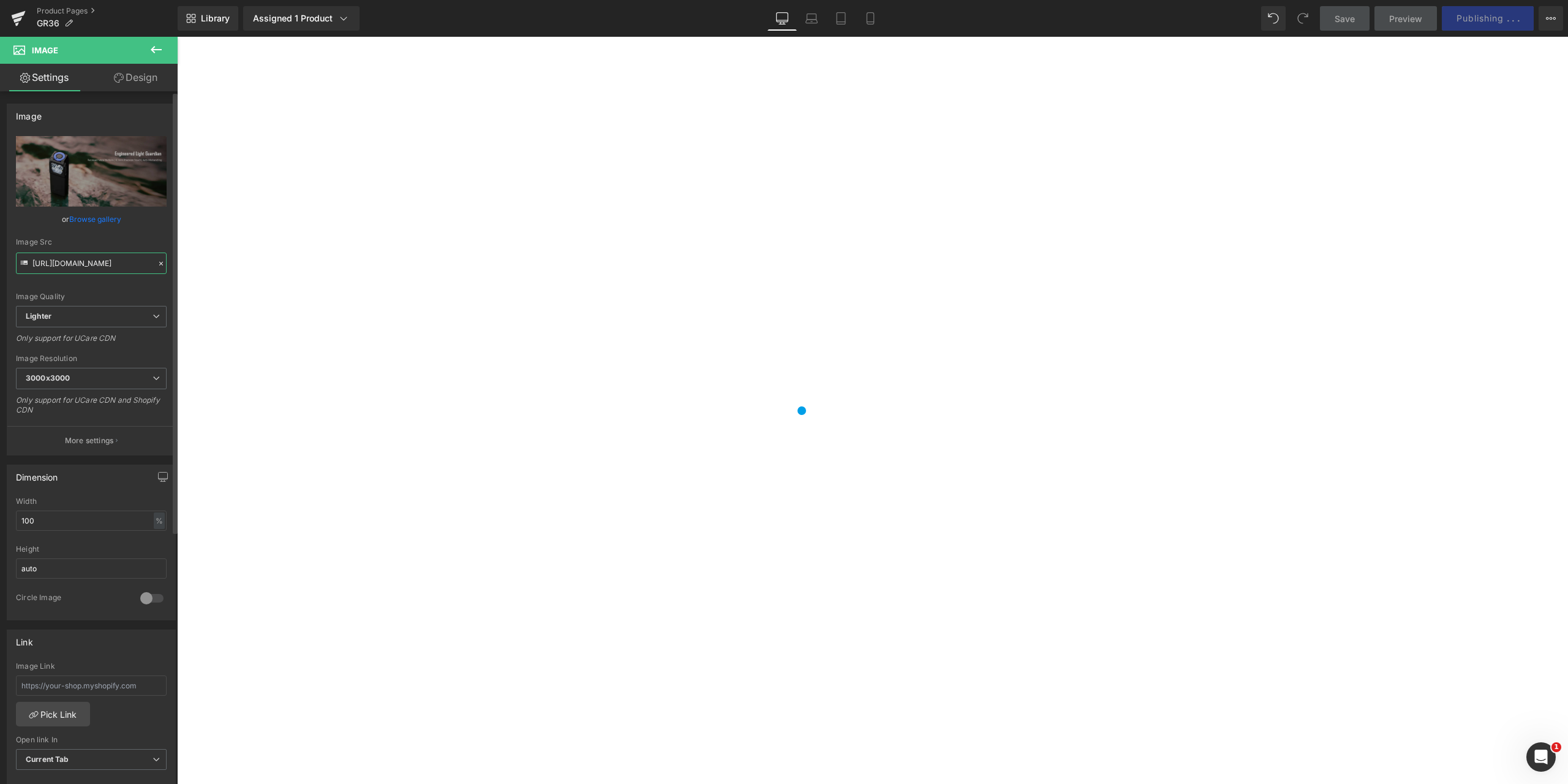
click at [54, 261] on input "[URL][DOMAIN_NAME]" at bounding box center [91, 263] width 150 height 21
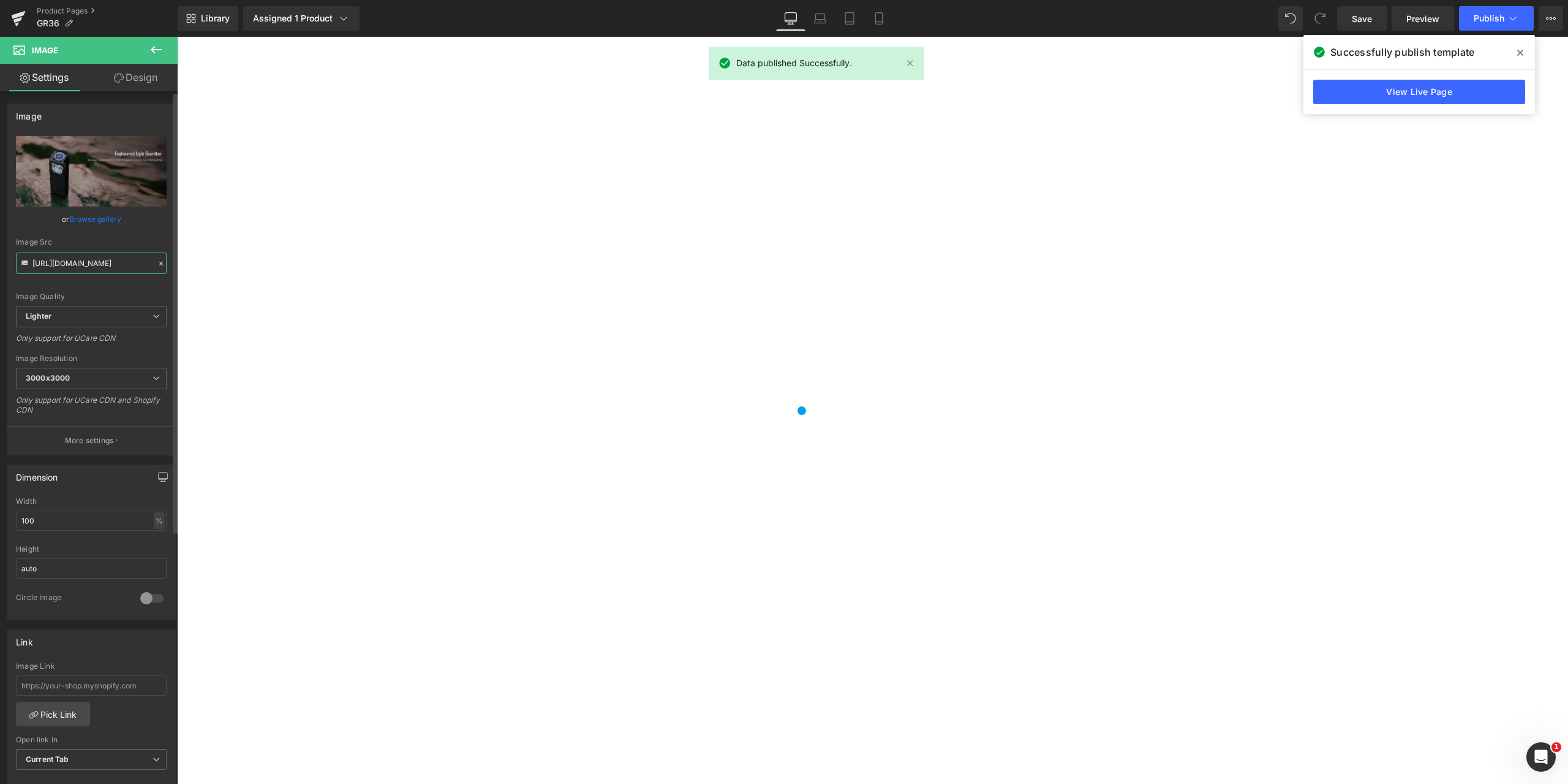
click at [33, 261] on input "[URL][DOMAIN_NAME]" at bounding box center [91, 263] width 150 height 21
drag, startPoint x: 210, startPoint y: 297, endPoint x: 254, endPoint y: 276, distance: 48.8
type input "[URL][DOMAIN_NAME]"
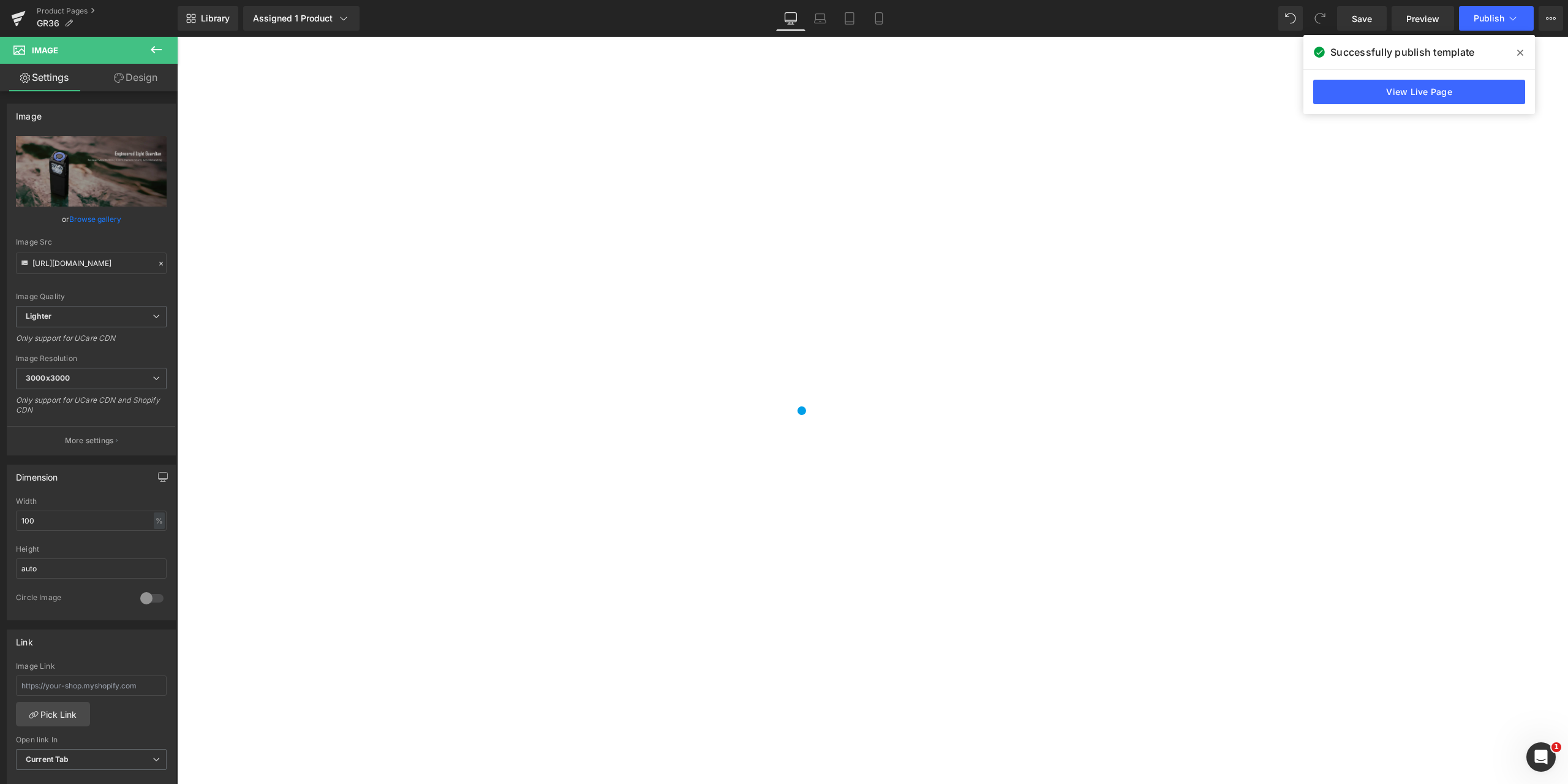
click at [60, 266] on input "[URL][DOMAIN_NAME]" at bounding box center [91, 263] width 150 height 21
drag, startPoint x: 211, startPoint y: 299, endPoint x: 179, endPoint y: 276, distance: 39.4
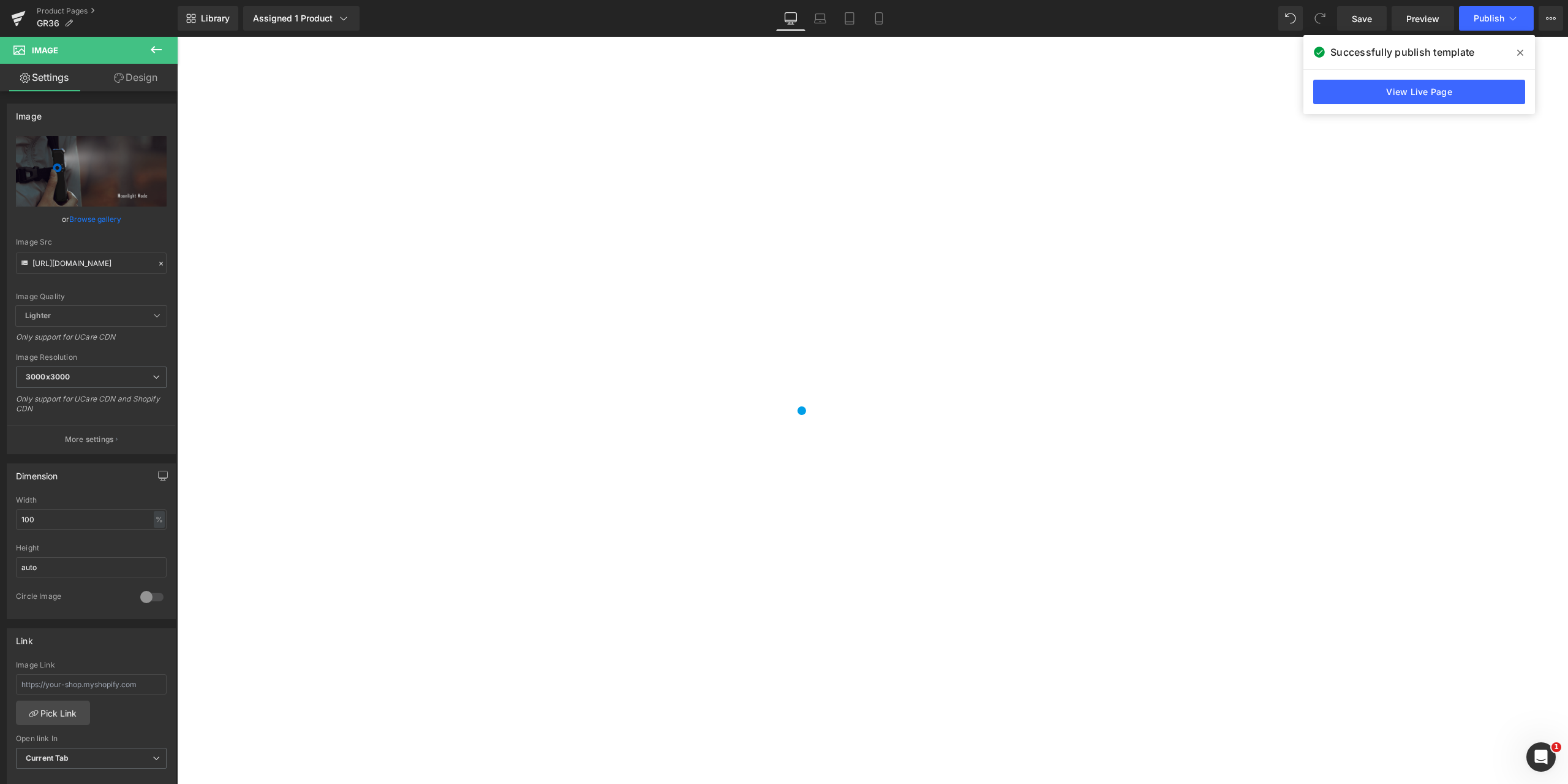
click at [31, 264] on icon at bounding box center [25, 264] width 14 height 14
click at [33, 263] on input "[URL][DOMAIN_NAME]" at bounding box center [91, 263] width 150 height 21
drag, startPoint x: 210, startPoint y: 299, endPoint x: 251, endPoint y: 280, distance: 45.2
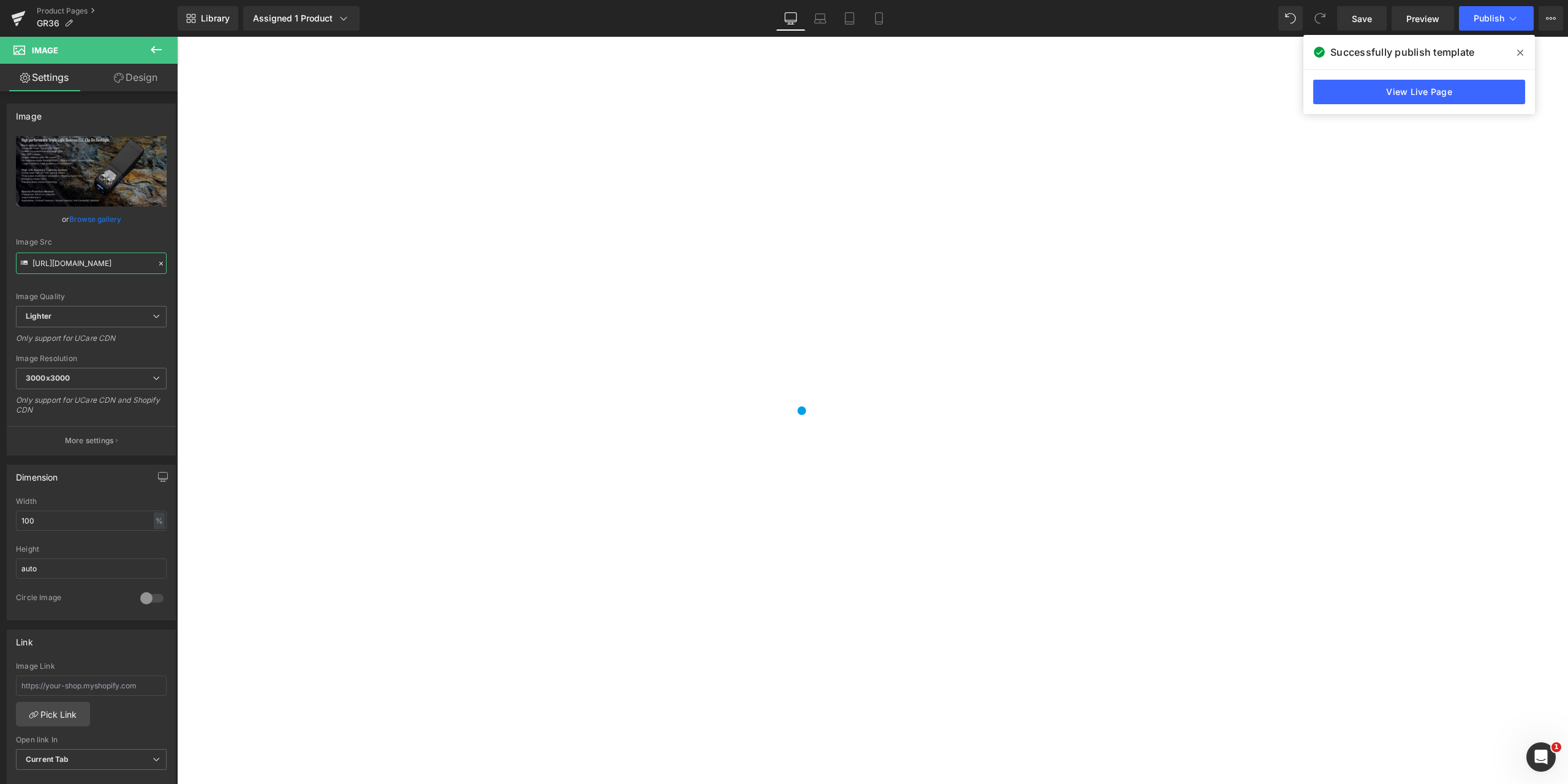
scroll to position [7171, 0]
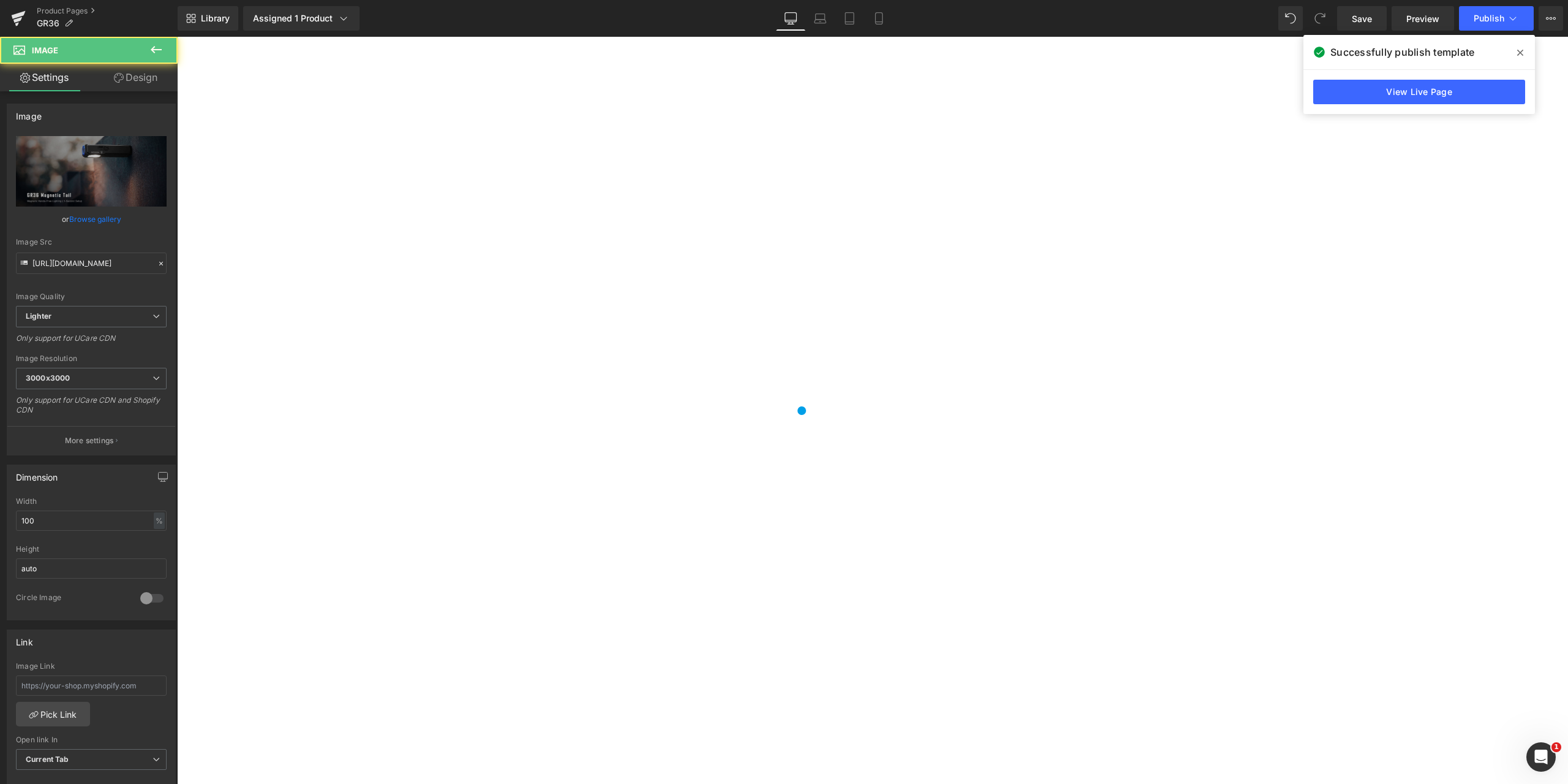
click at [32, 264] on input "[URL][DOMAIN_NAME]" at bounding box center [91, 263] width 150 height 21
drag, startPoint x: 209, startPoint y: 301, endPoint x: 251, endPoint y: 279, distance: 47.4
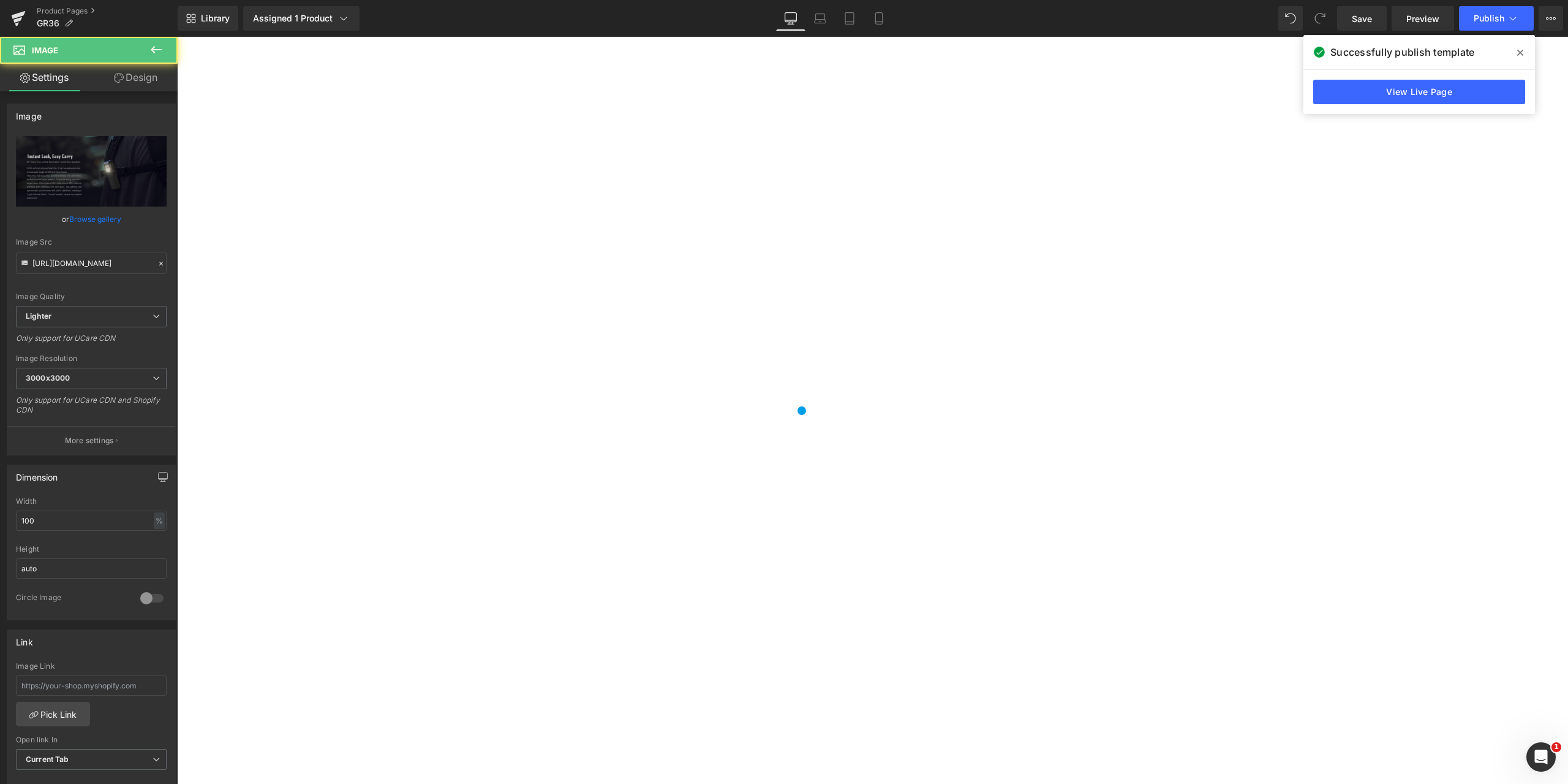
click at [39, 264] on input "[URL][DOMAIN_NAME]" at bounding box center [91, 263] width 150 height 21
drag, startPoint x: 210, startPoint y: 300, endPoint x: 260, endPoint y: 272, distance: 57.3
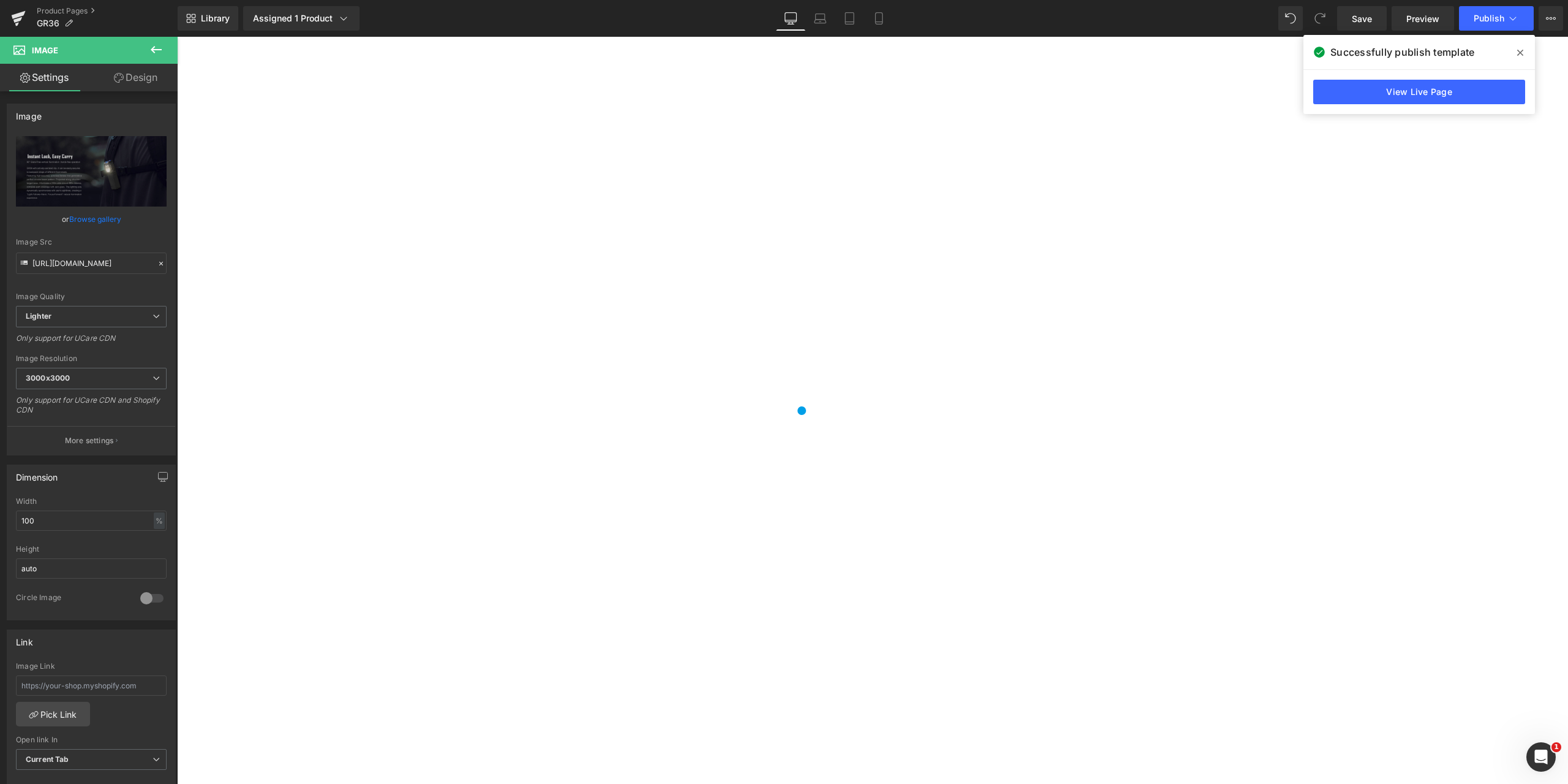
click at [98, 216] on link "Browse gallery" at bounding box center [95, 219] width 52 height 21
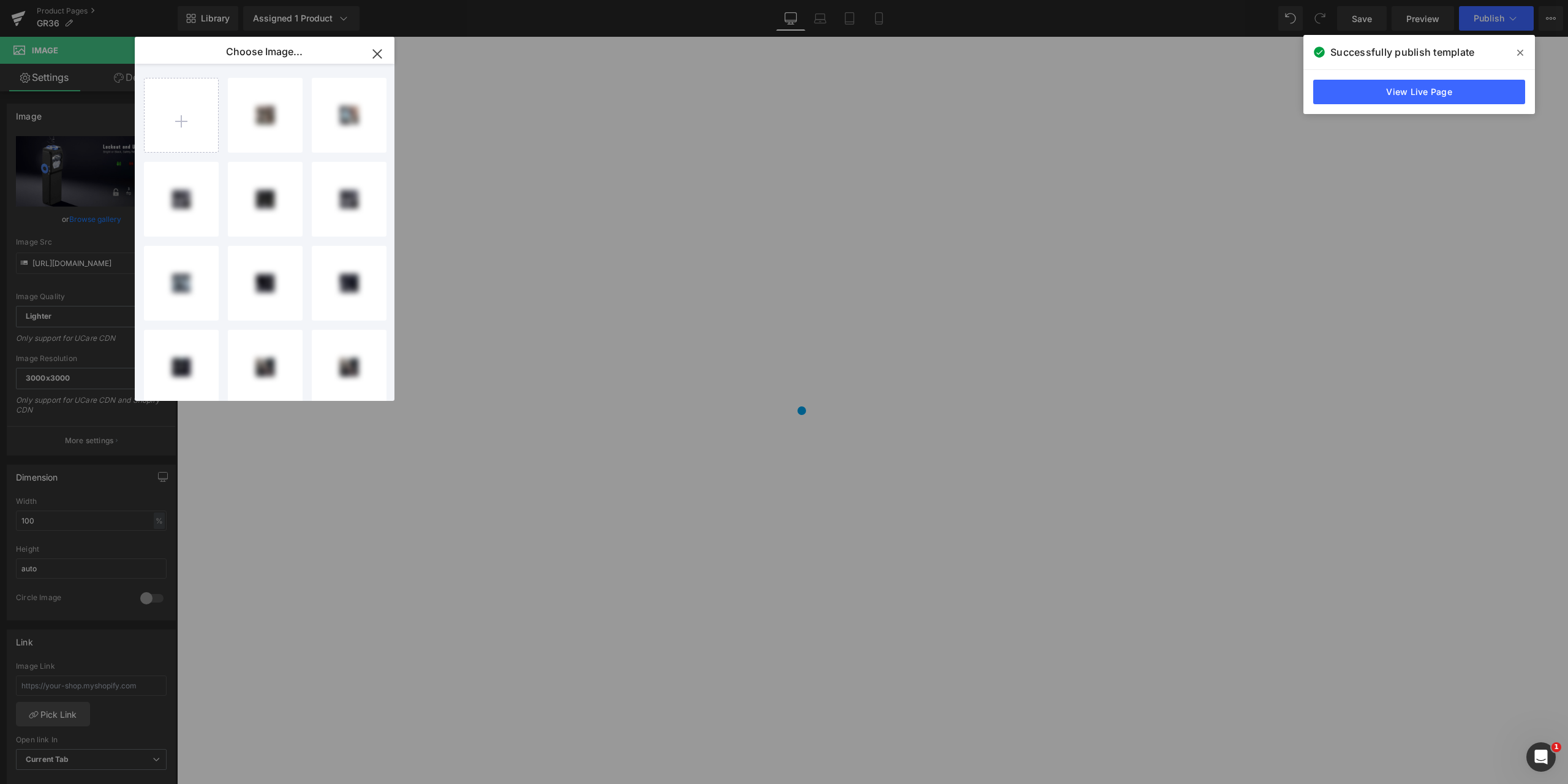
click at [376, 54] on icon "button" at bounding box center [377, 54] width 20 height 20
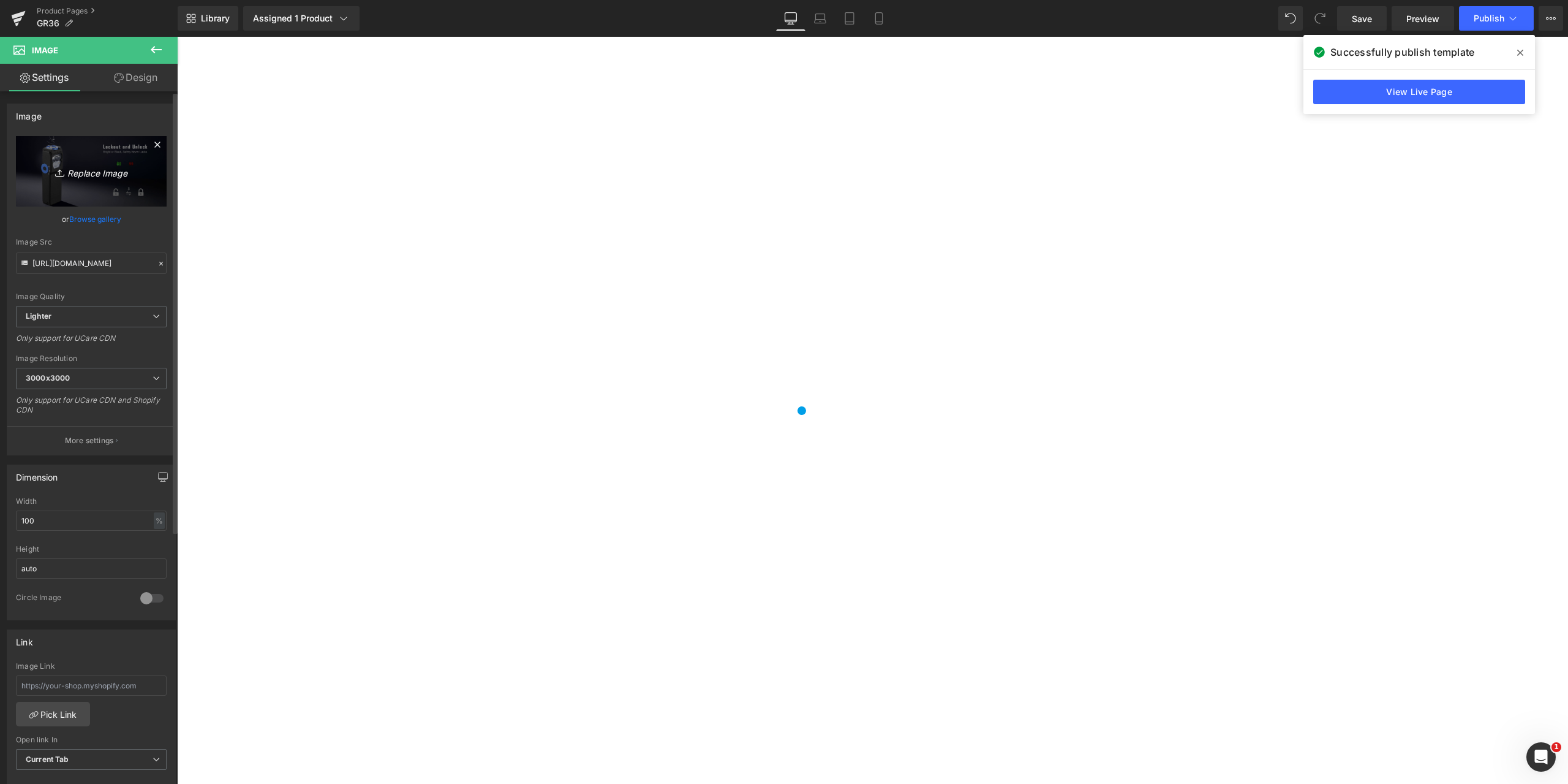
click at [104, 172] on icon "Replace Image" at bounding box center [91, 171] width 98 height 15
type input "C:\fakepath\GR36-15.jpg"
click at [1489, 19] on span "Publish" at bounding box center [1489, 18] width 31 height 10
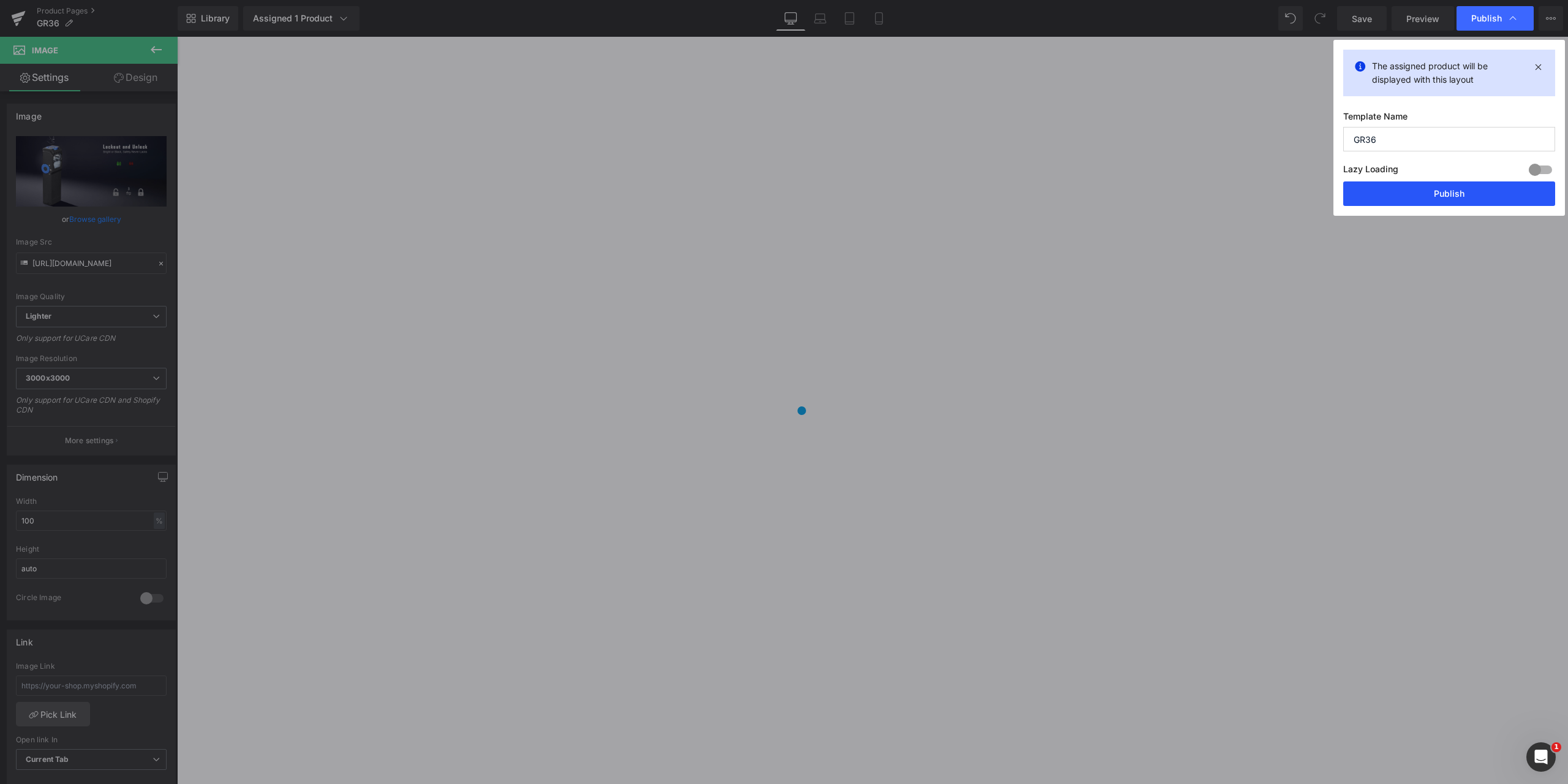
drag, startPoint x: 1435, startPoint y: 194, endPoint x: 1268, endPoint y: 147, distance: 173.5
click at [1435, 194] on button "Publish" at bounding box center [1449, 194] width 212 height 24
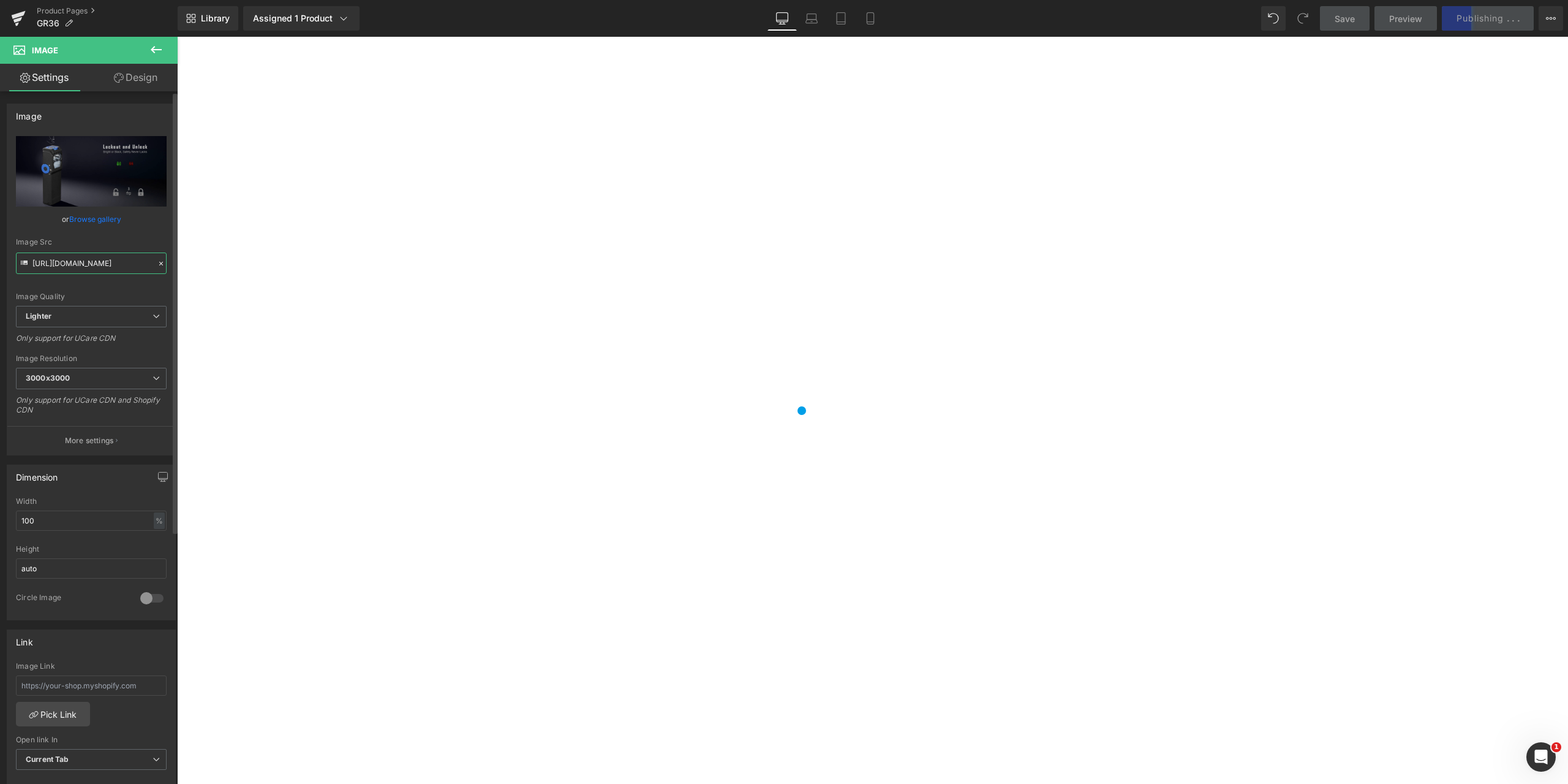
click at [37, 267] on input "[URL][DOMAIN_NAME]" at bounding box center [91, 263] width 150 height 21
drag, startPoint x: 209, startPoint y: 299, endPoint x: 178, endPoint y: 270, distance: 42.4
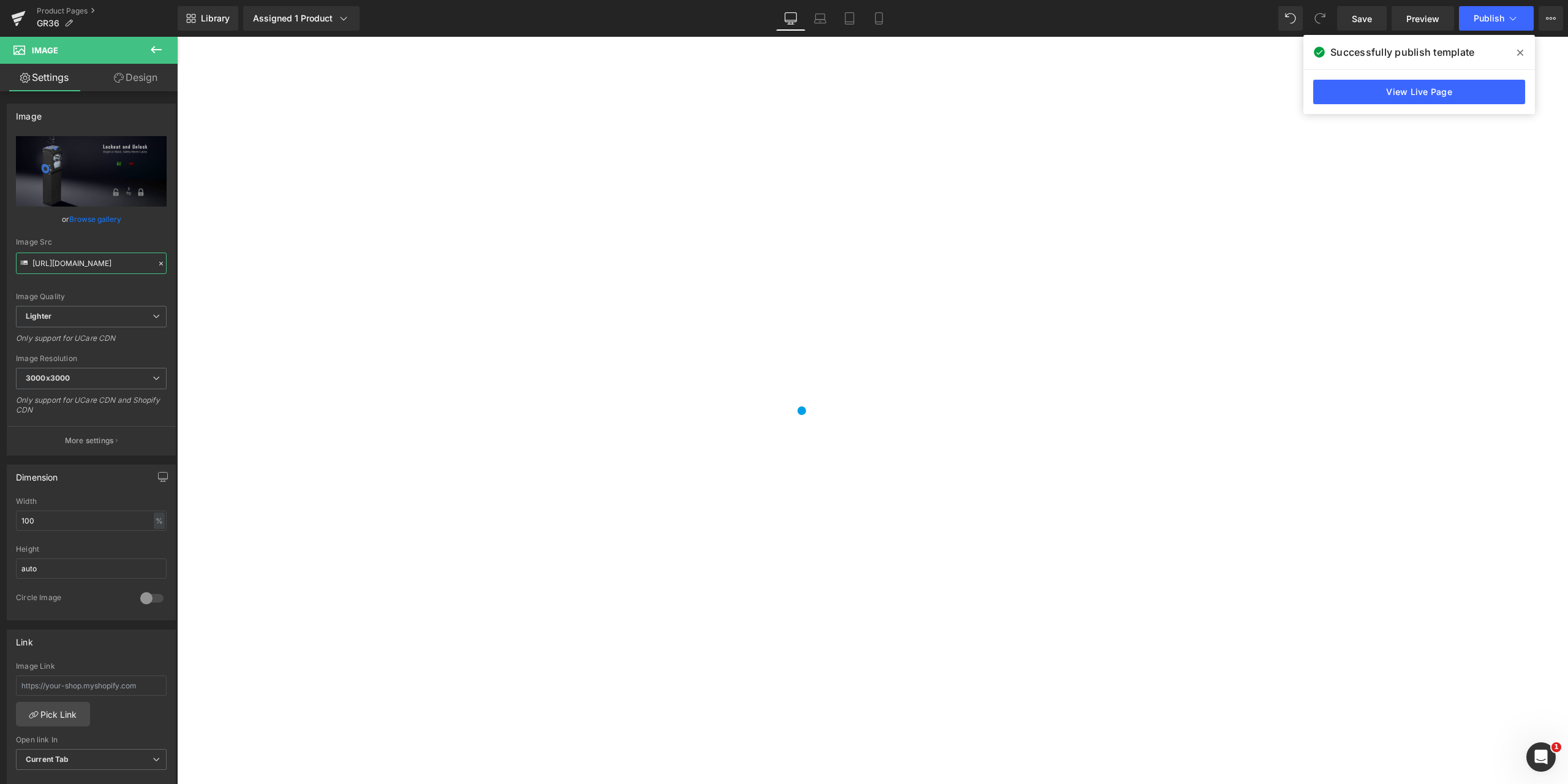
scroll to position [8336, 0]
click at [64, 267] on input "[URL][DOMAIN_NAME]" at bounding box center [91, 263] width 150 height 21
drag, startPoint x: 209, startPoint y: 297, endPoint x: 184, endPoint y: 275, distance: 33.3
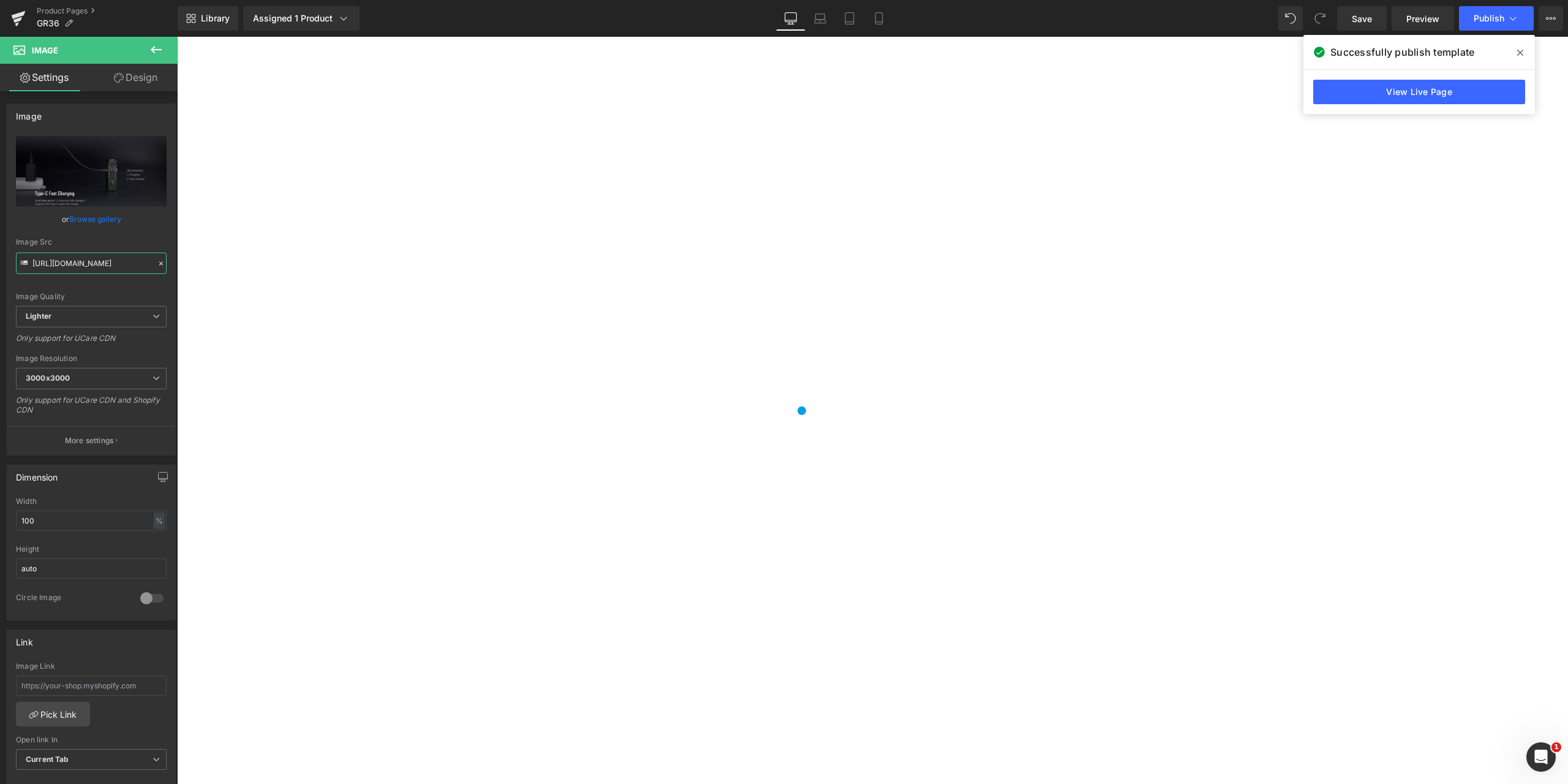
scroll to position [8826, 0]
click at [70, 268] on input "[URL][DOMAIN_NAME]" at bounding box center [91, 263] width 150 height 21
drag, startPoint x: 209, startPoint y: 299, endPoint x: 207, endPoint y: 267, distance: 32.1
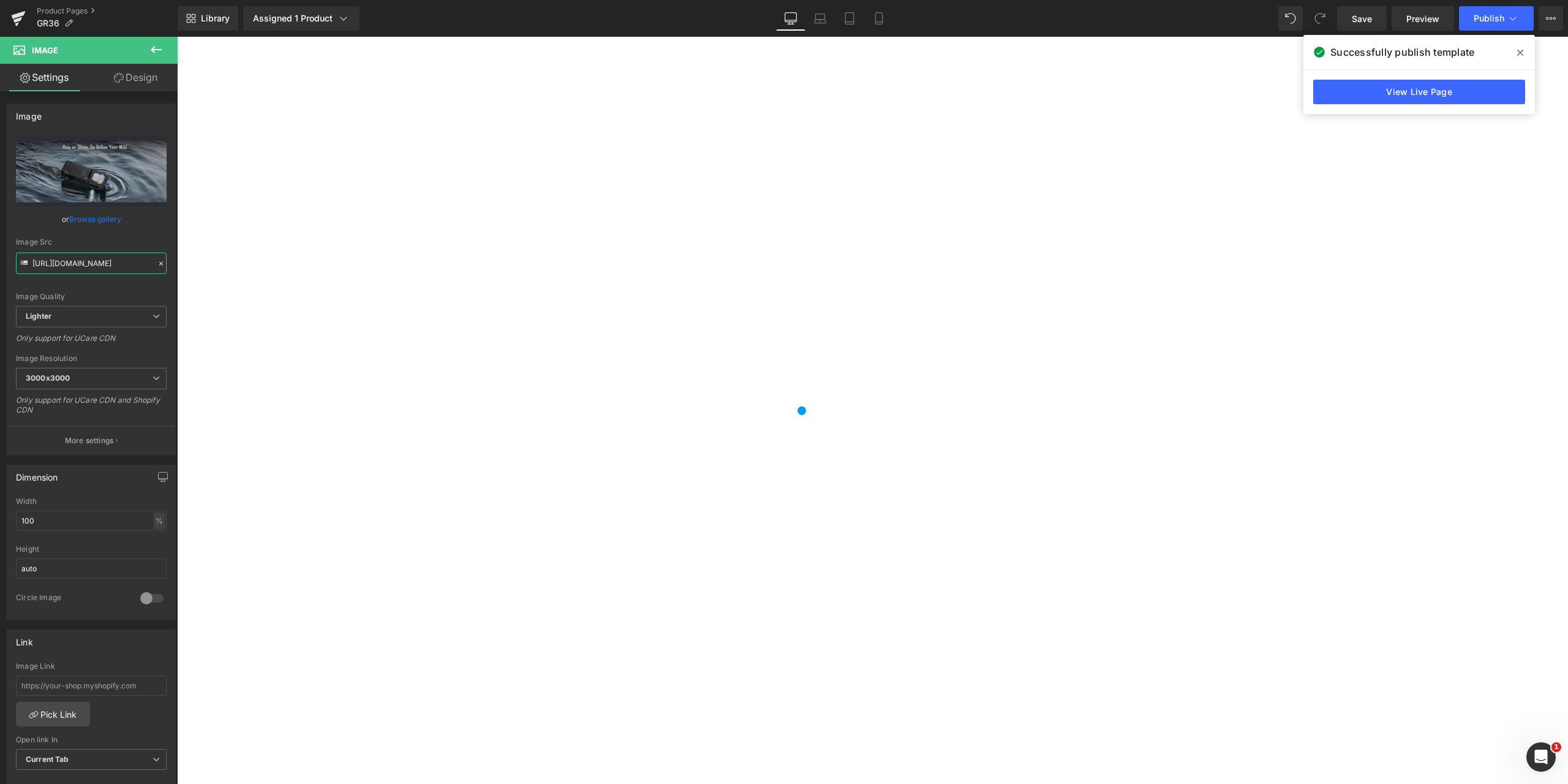
scroll to position [9133, 0]
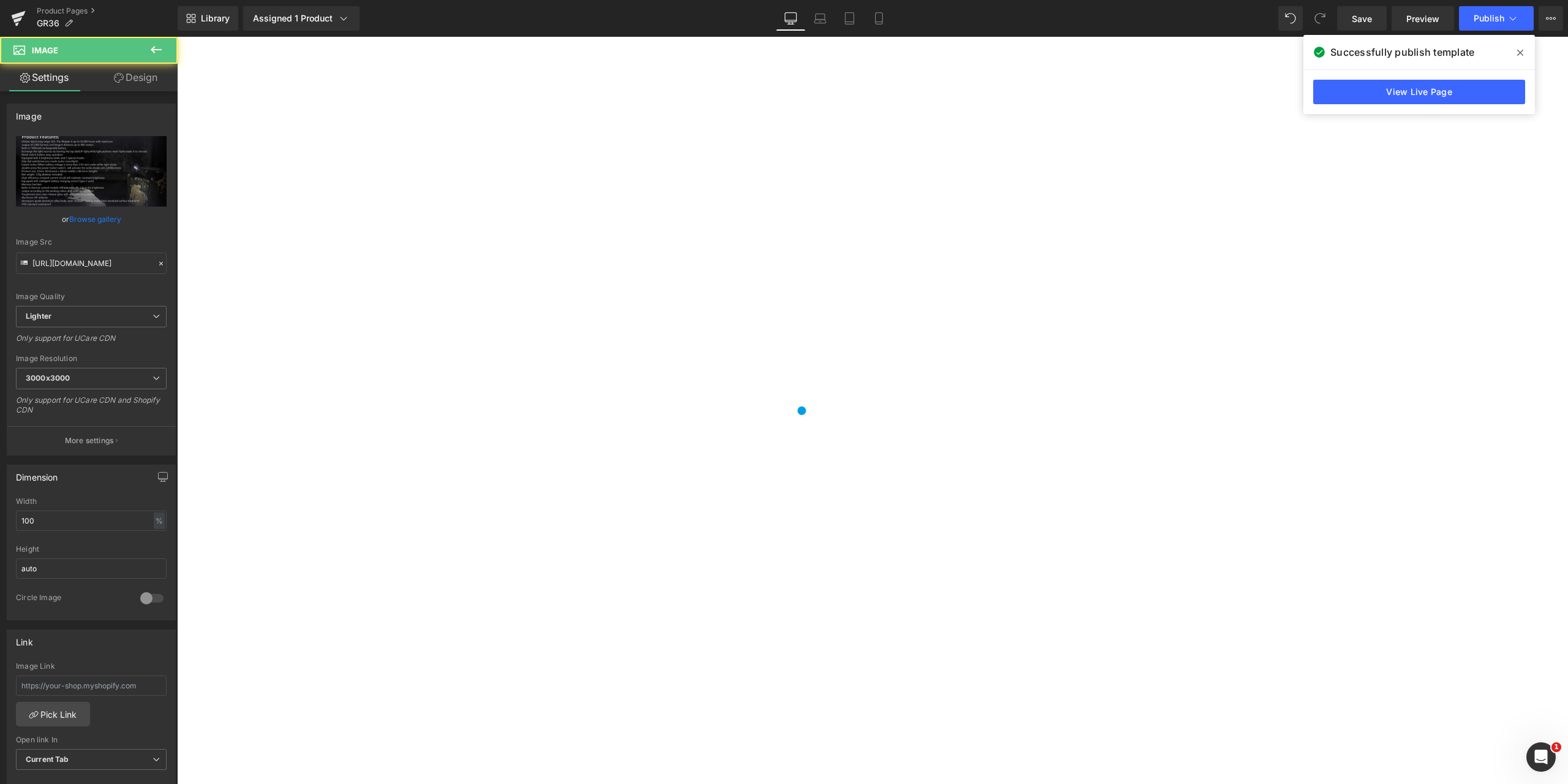
click at [31, 261] on input "[URL][DOMAIN_NAME]" at bounding box center [91, 263] width 150 height 21
drag, startPoint x: 209, startPoint y: 297, endPoint x: 221, endPoint y: 265, distance: 34.2
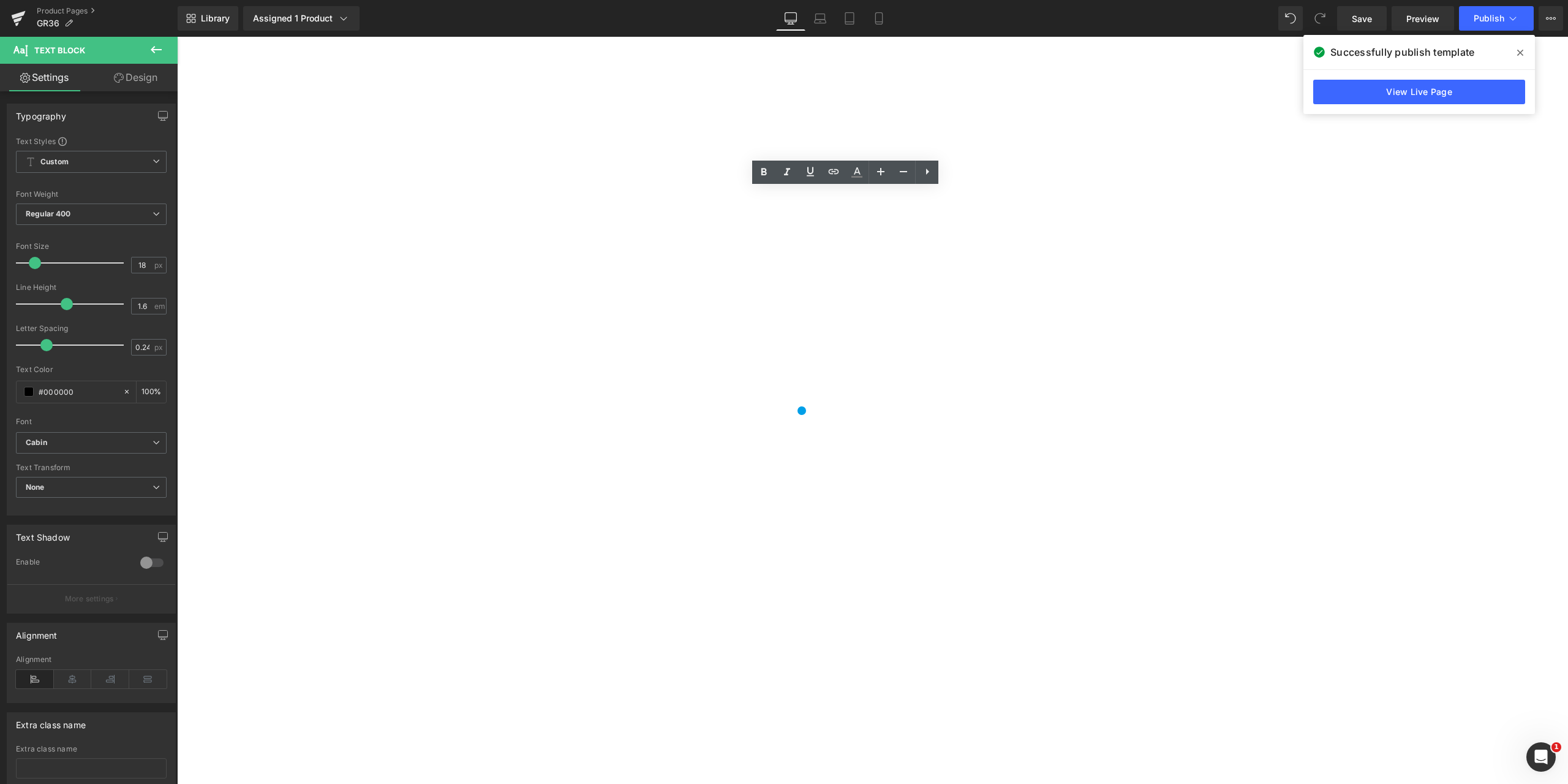
scroll to position [460, 0]
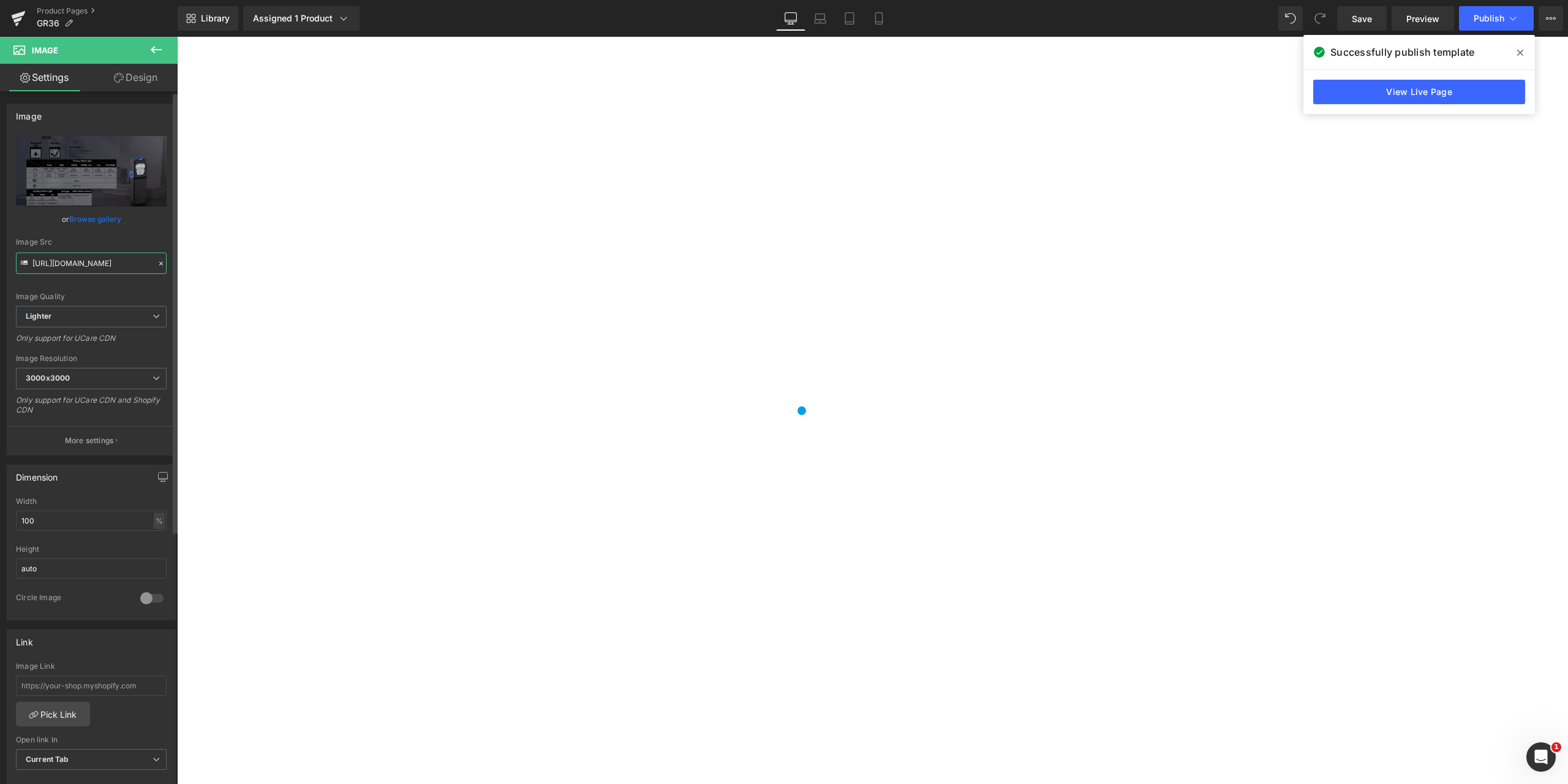
click at [122, 260] on input "[URL][DOMAIN_NAME]" at bounding box center [91, 263] width 150 height 21
drag, startPoint x: 211, startPoint y: 301, endPoint x: 215, endPoint y: 271, distance: 30.3
click at [564, 768] on div "GR35 GENERAL MODE Heading" at bounding box center [872, 776] width 1353 height 17
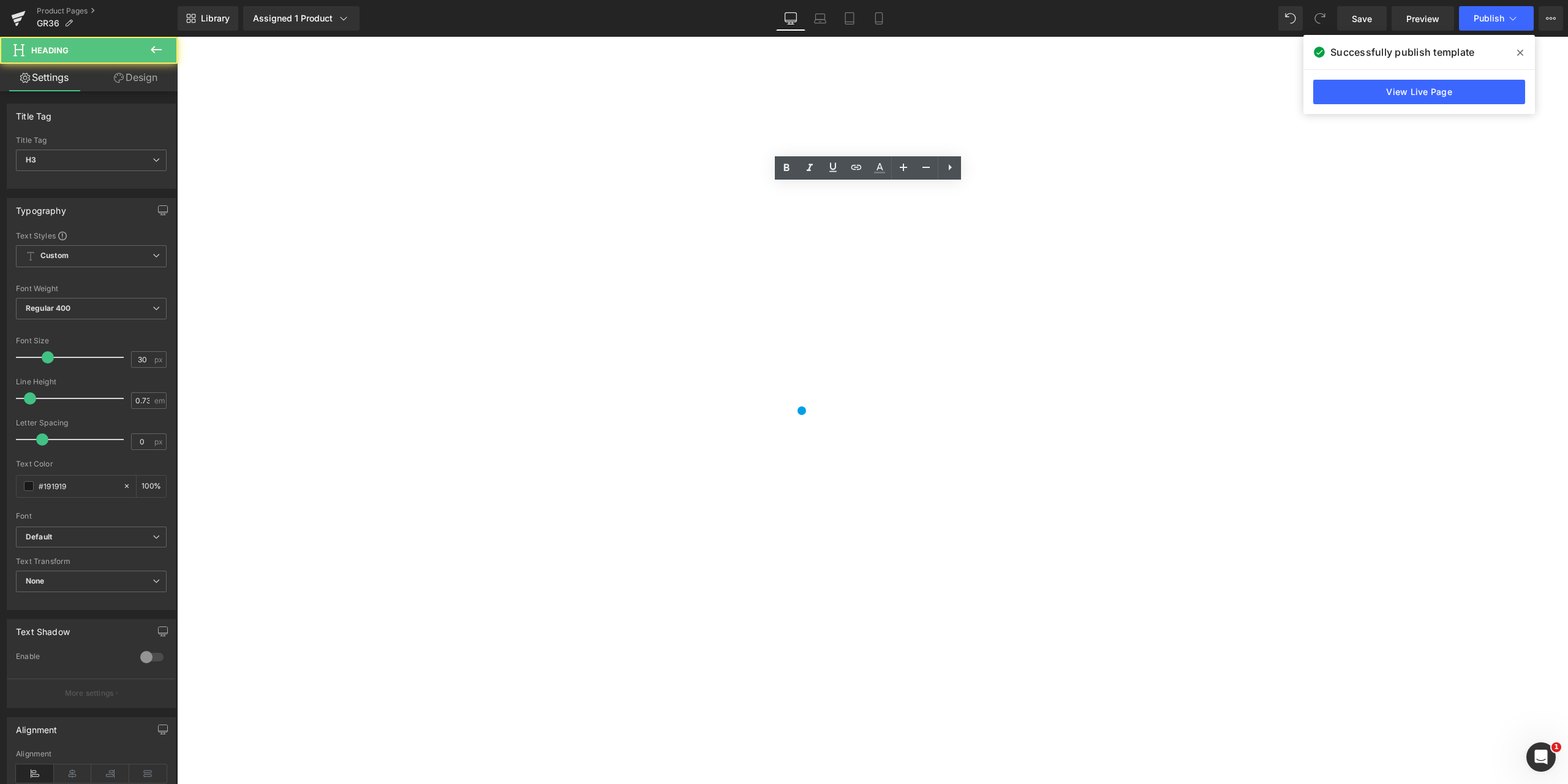
drag, startPoint x: 552, startPoint y: 191, endPoint x: 544, endPoint y: 191, distance: 8.0
click at [544, 768] on h3 "GR35 GENERAL MODE" at bounding box center [872, 775] width 1353 height 14
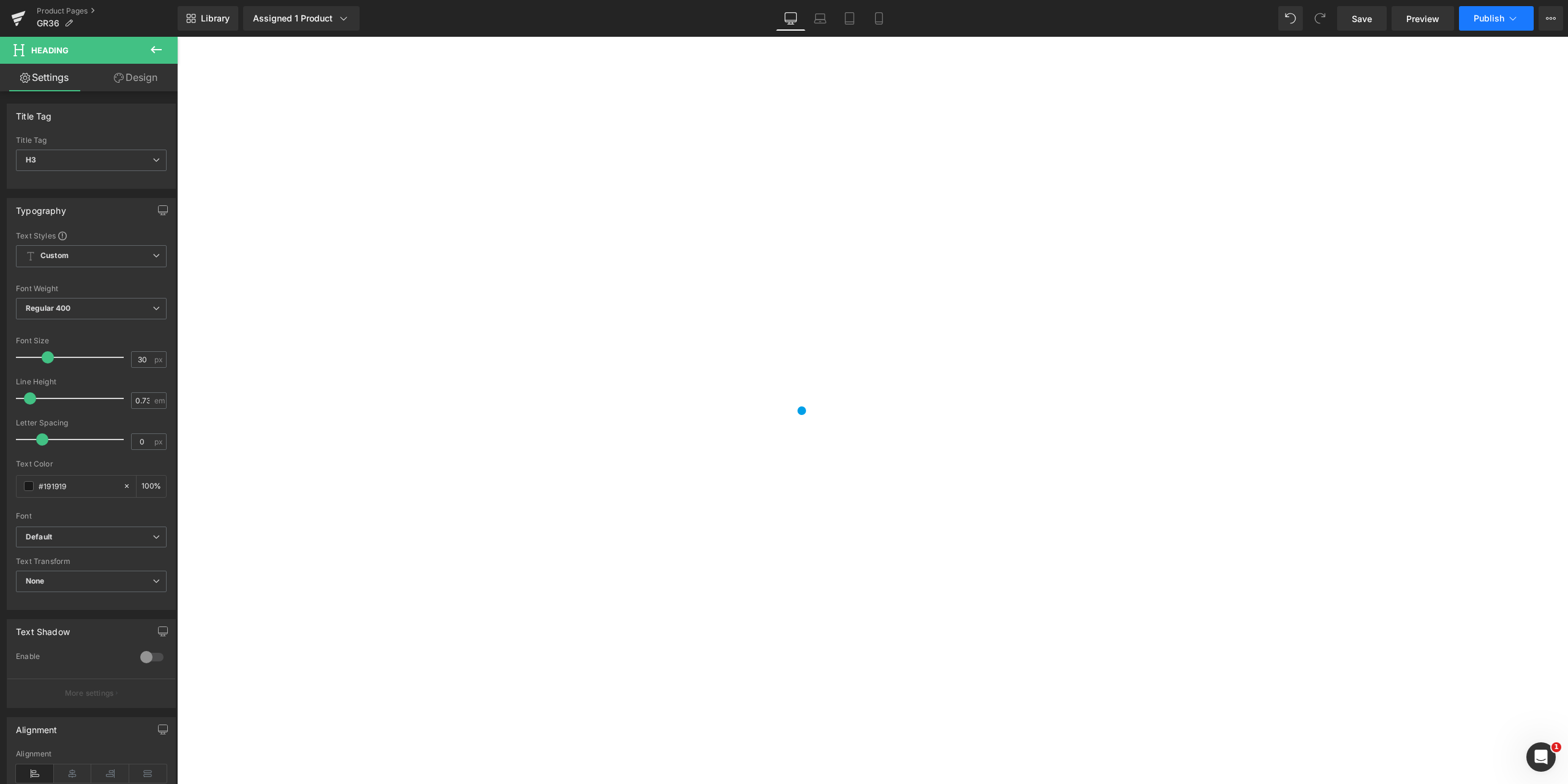
click at [1516, 14] on icon at bounding box center [1513, 18] width 12 height 12
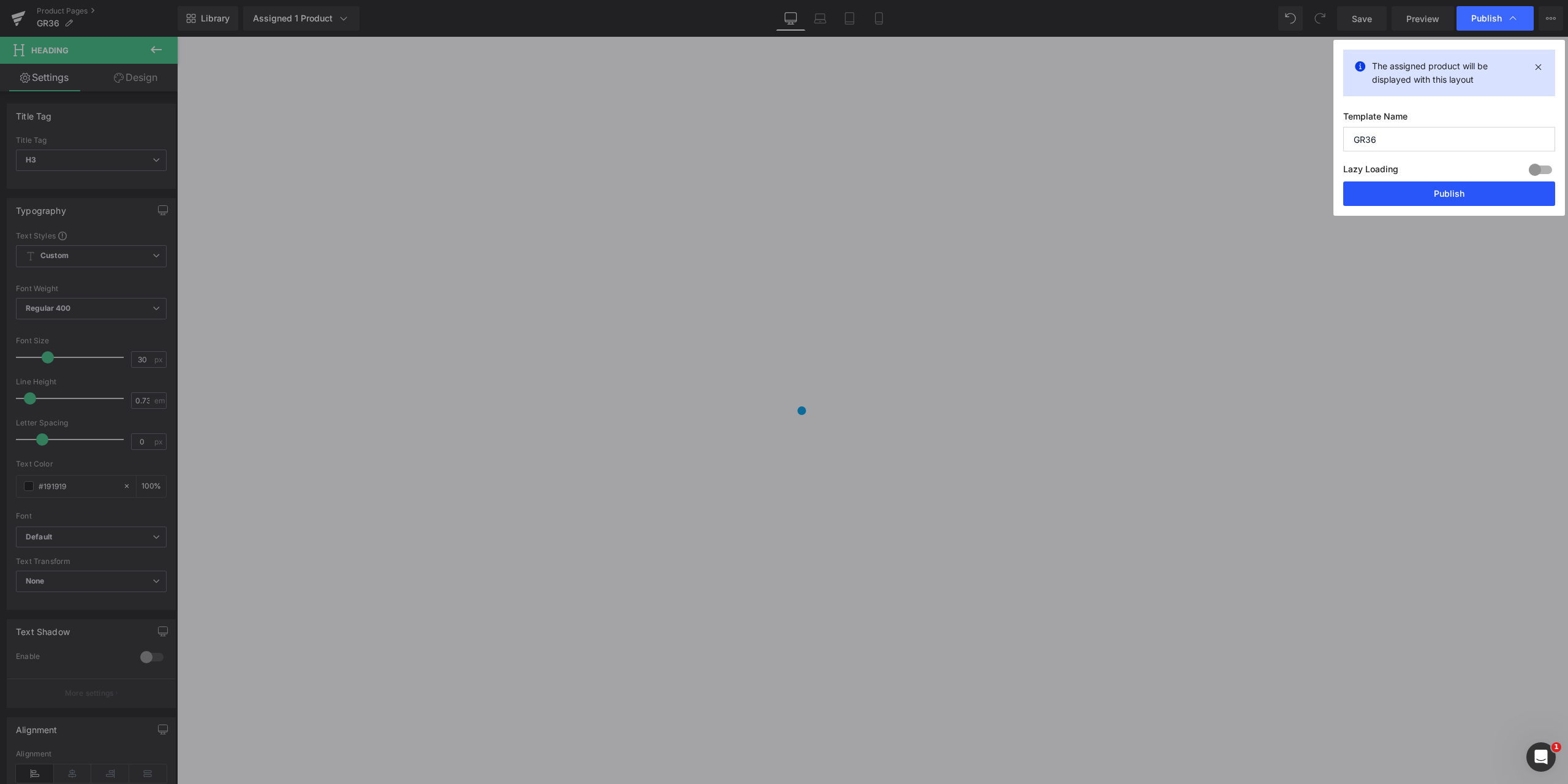
click at [1445, 193] on button "Publish" at bounding box center [1449, 194] width 212 height 24
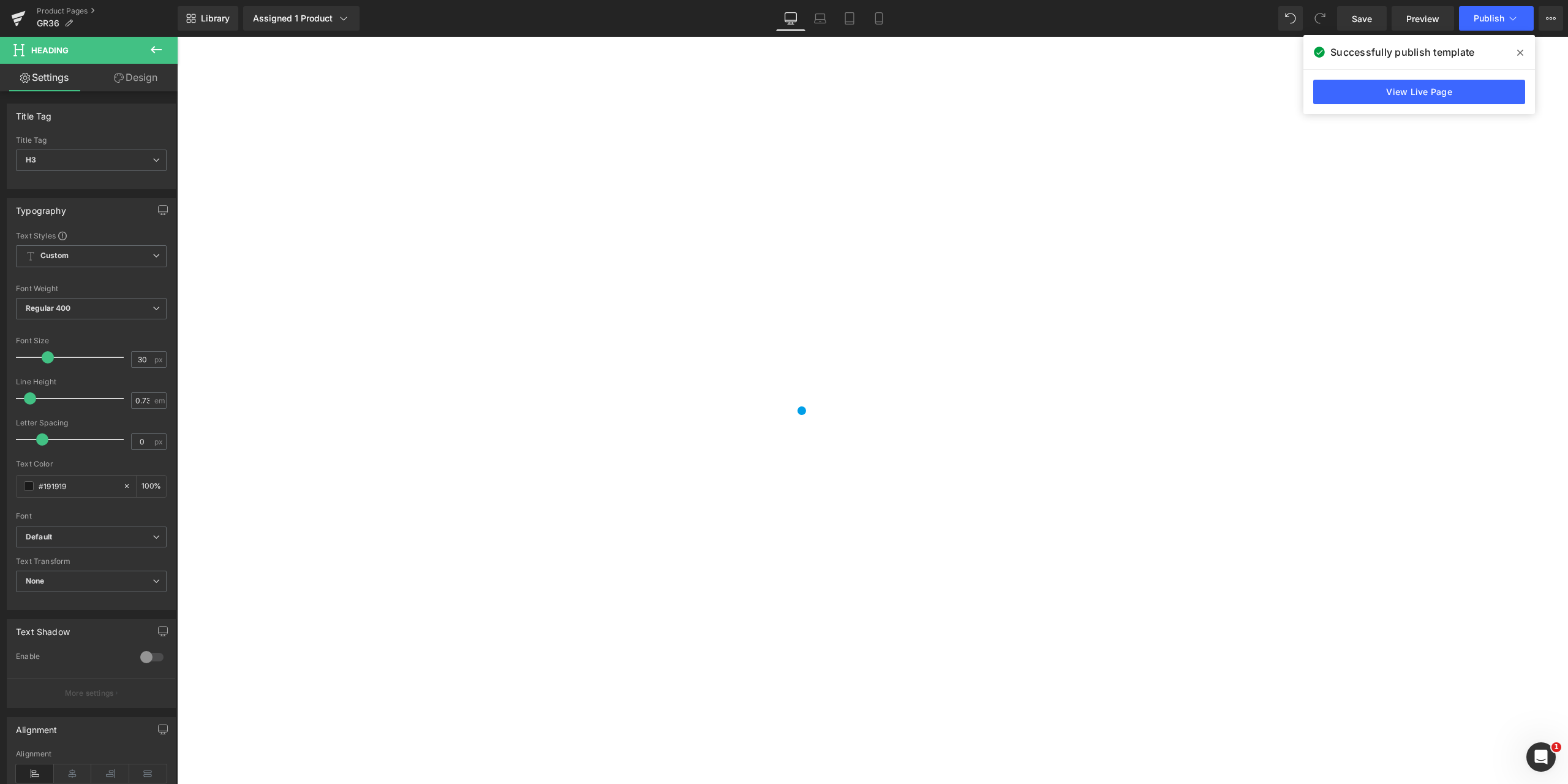
click at [290, 727] on div "Product Descrption Text Block" at bounding box center [243, 736] width 94 height 18
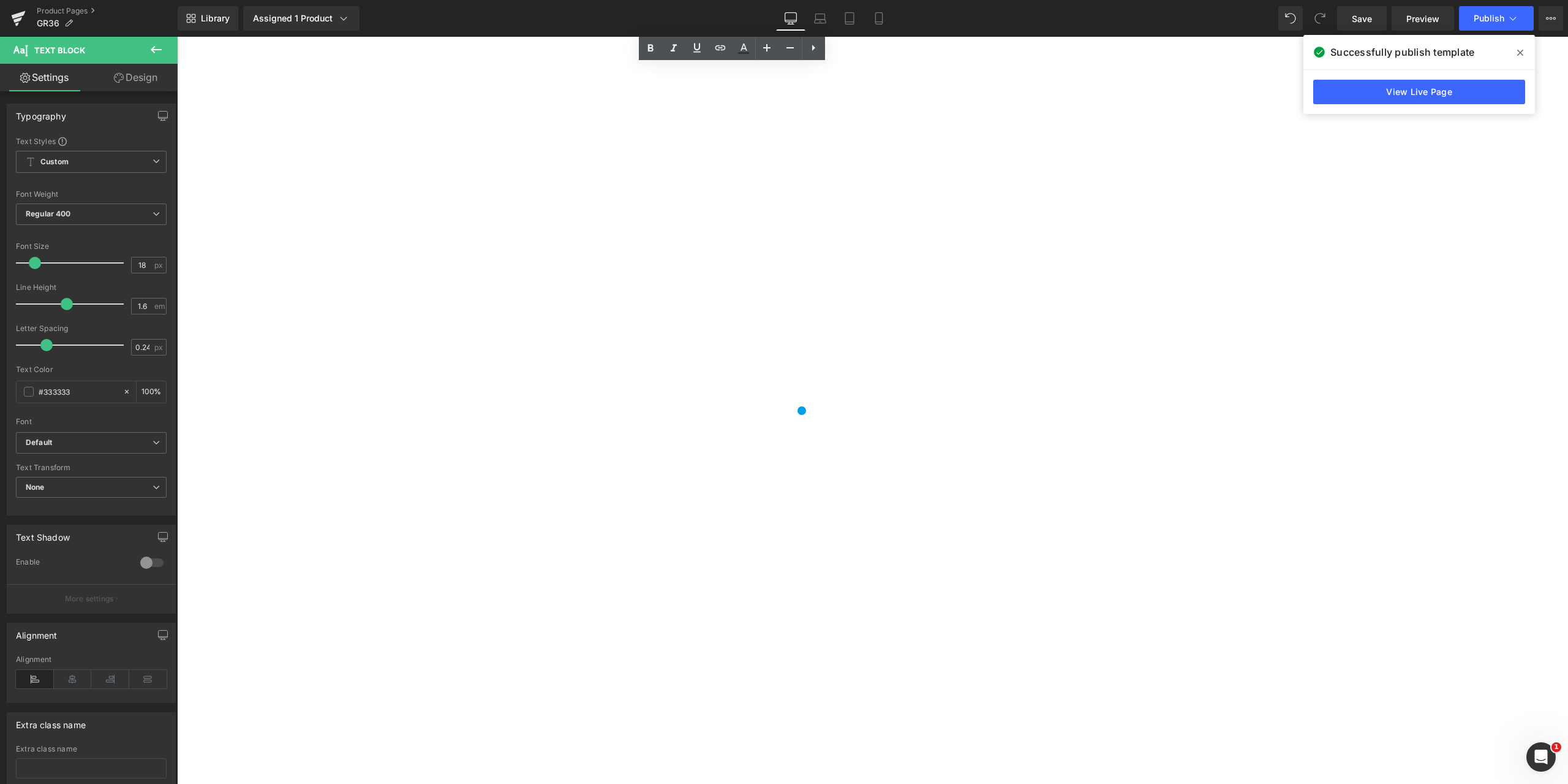
scroll to position [9441, 0]
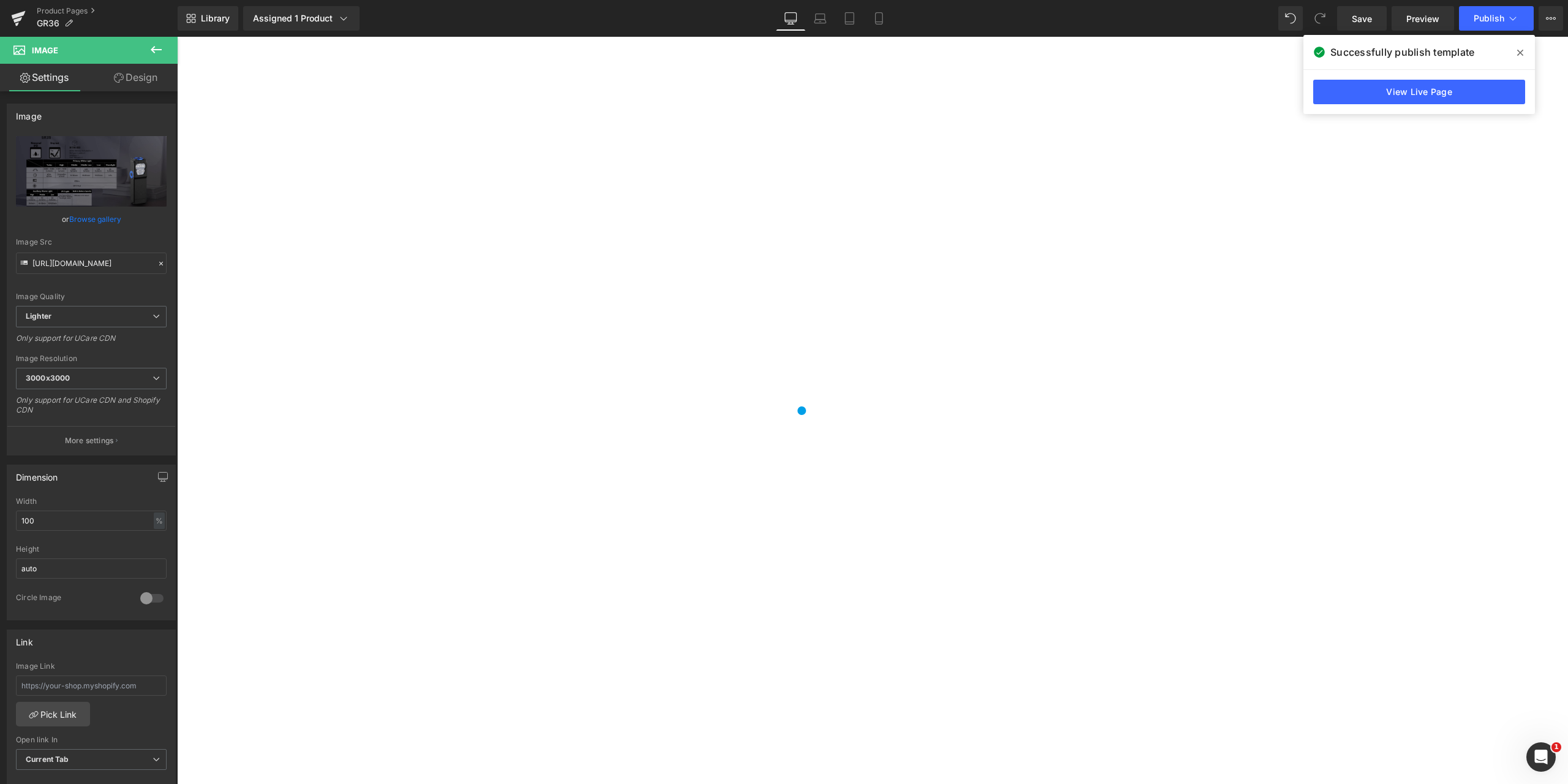
click at [177, 37] on icon at bounding box center [177, 37] width 0 height 0
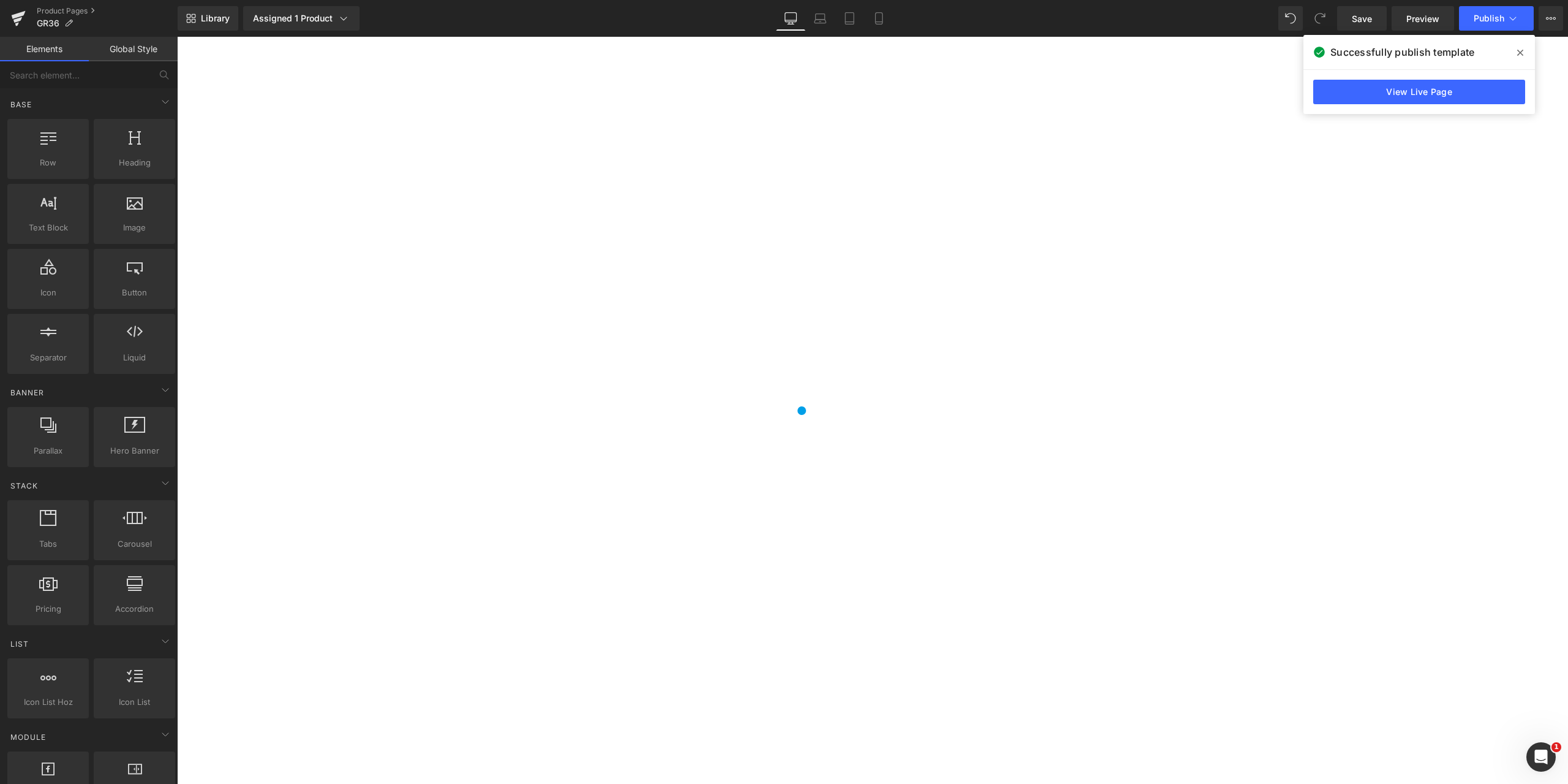
scroll to position [9318, 0]
click at [1371, 20] on span "Save" at bounding box center [1362, 18] width 20 height 13
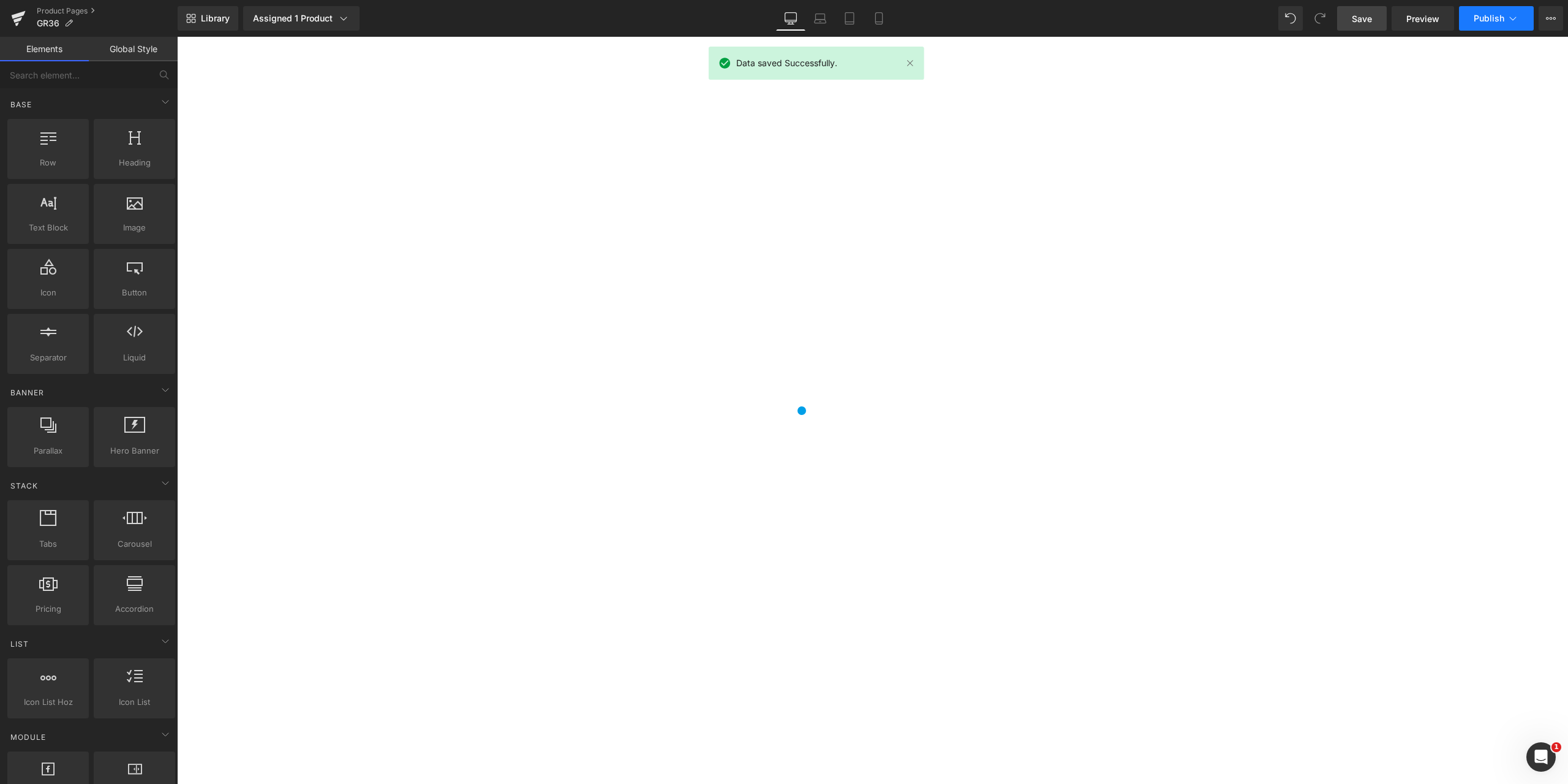
click at [1510, 17] on icon at bounding box center [1513, 18] width 12 height 12
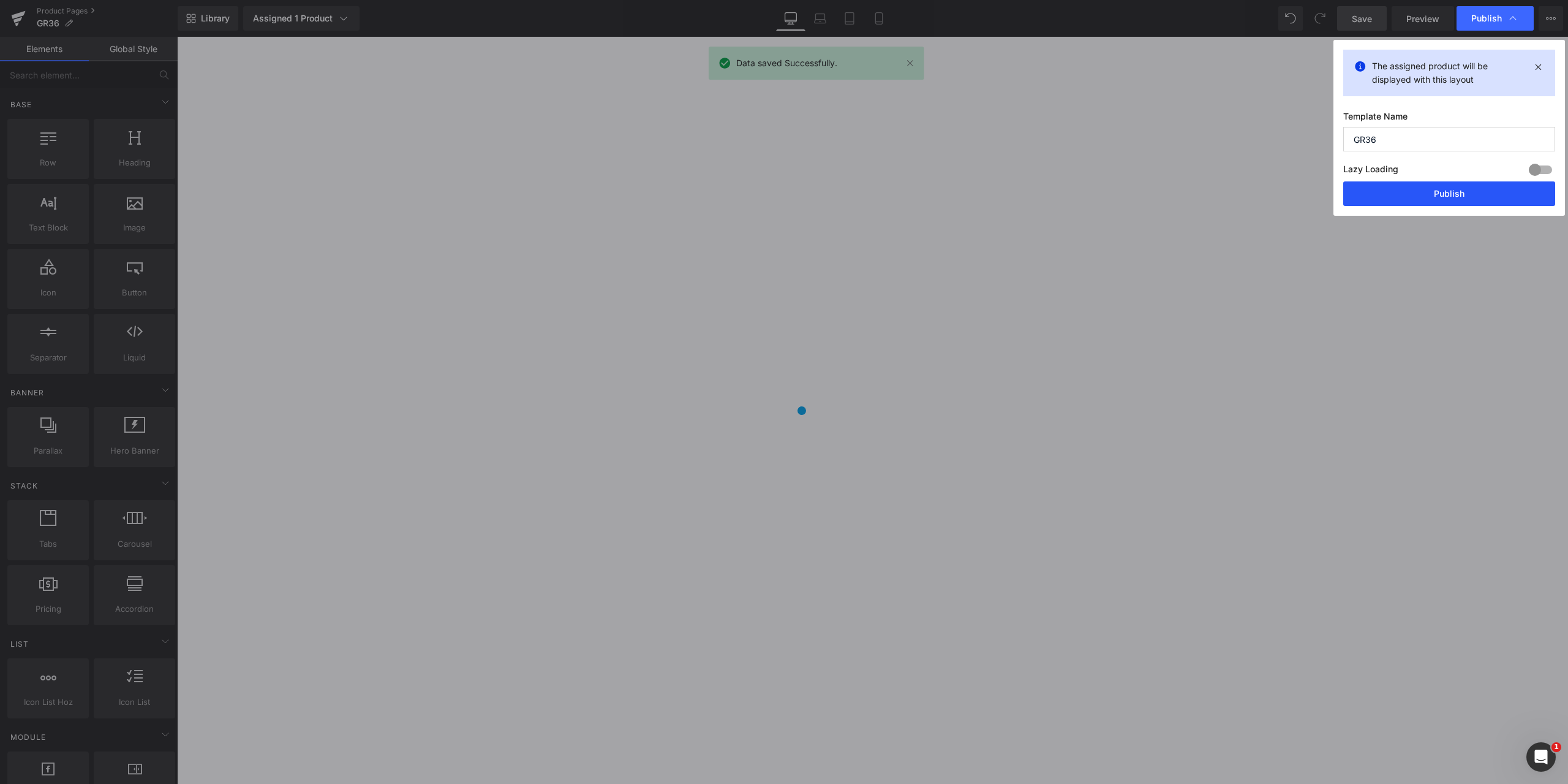
drag, startPoint x: 1451, startPoint y: 194, endPoint x: 1274, endPoint y: 152, distance: 181.9
click at [1451, 194] on button "Publish" at bounding box center [1449, 194] width 212 height 24
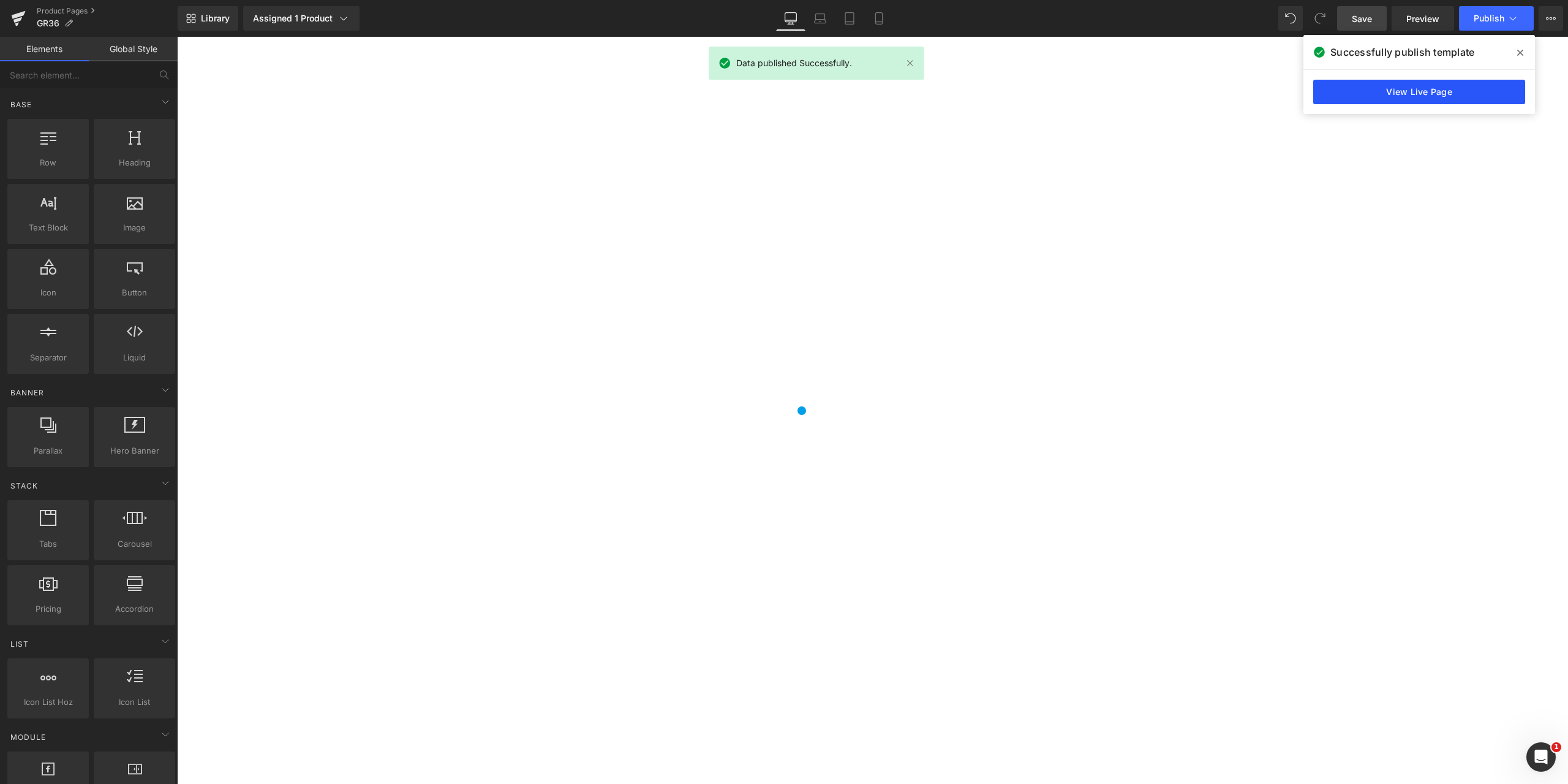
click at [1435, 88] on link "View Live Page" at bounding box center [1419, 91] width 212 height 24
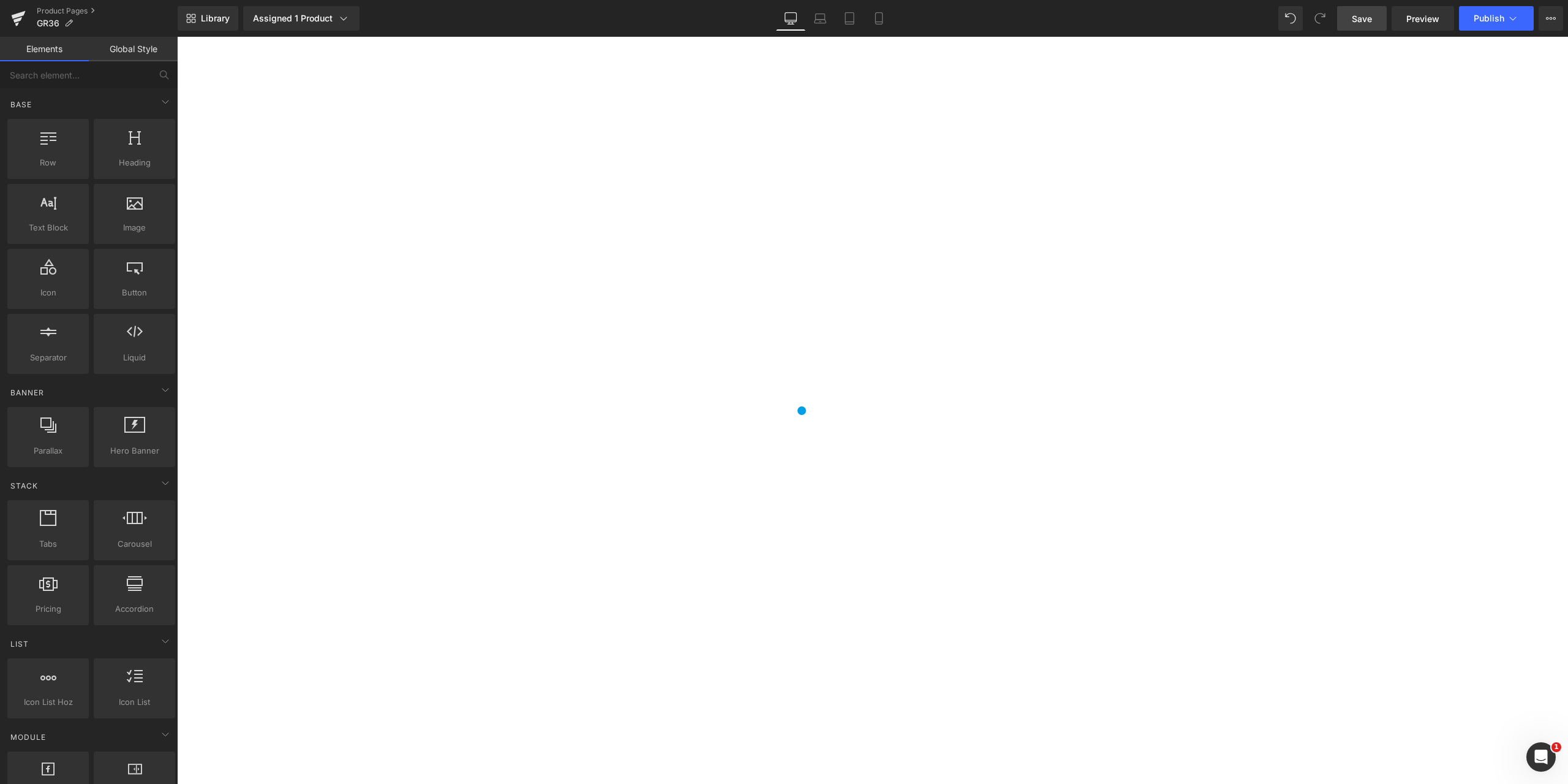
scroll to position [5763, 0]
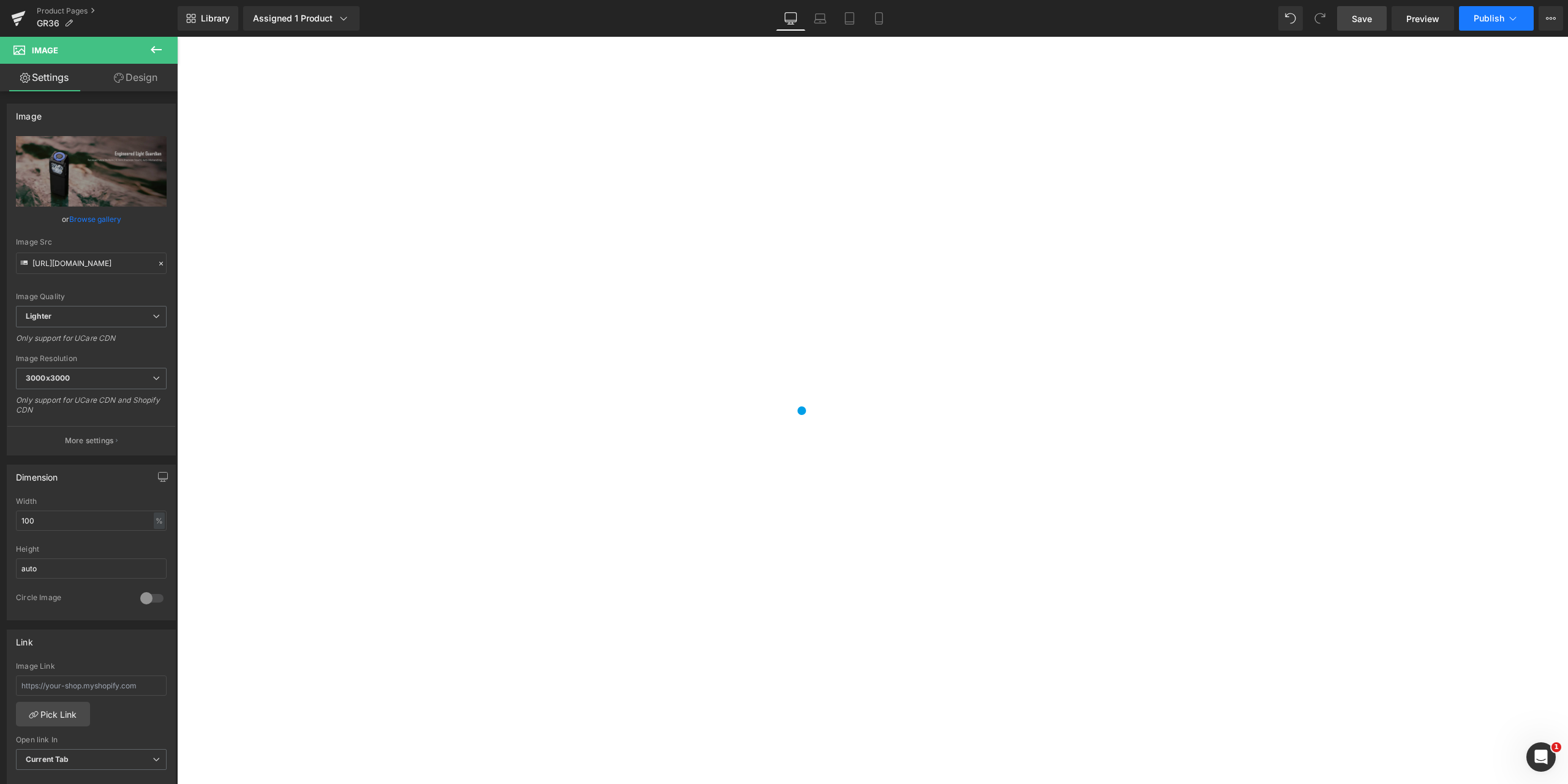
click at [1511, 20] on icon at bounding box center [1513, 18] width 12 height 12
click at [149, 49] on icon at bounding box center [156, 49] width 14 height 14
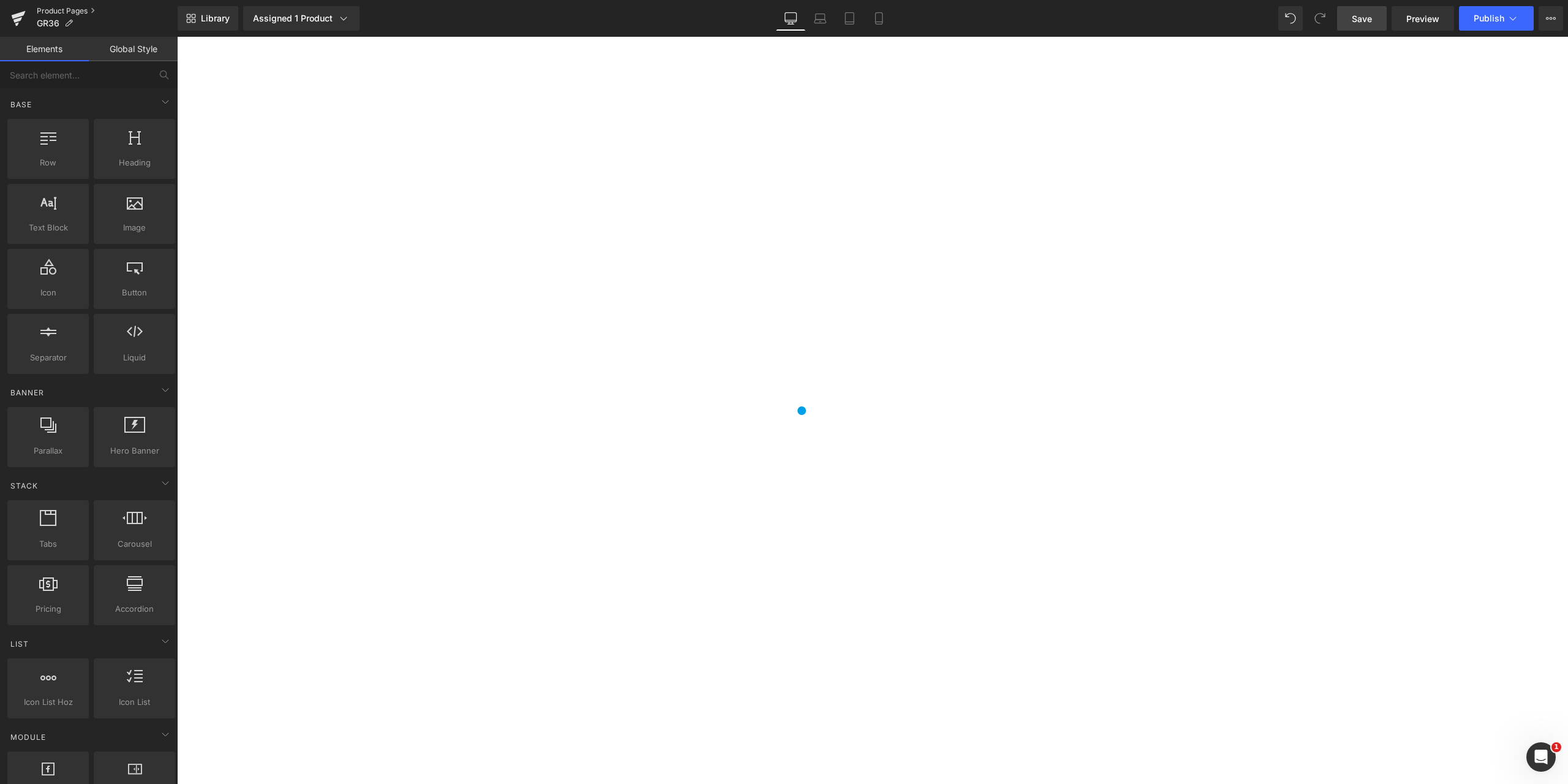
click at [52, 9] on link "Product Pages" at bounding box center [107, 11] width 141 height 10
